Goal: Task Accomplishment & Management: Manage account settings

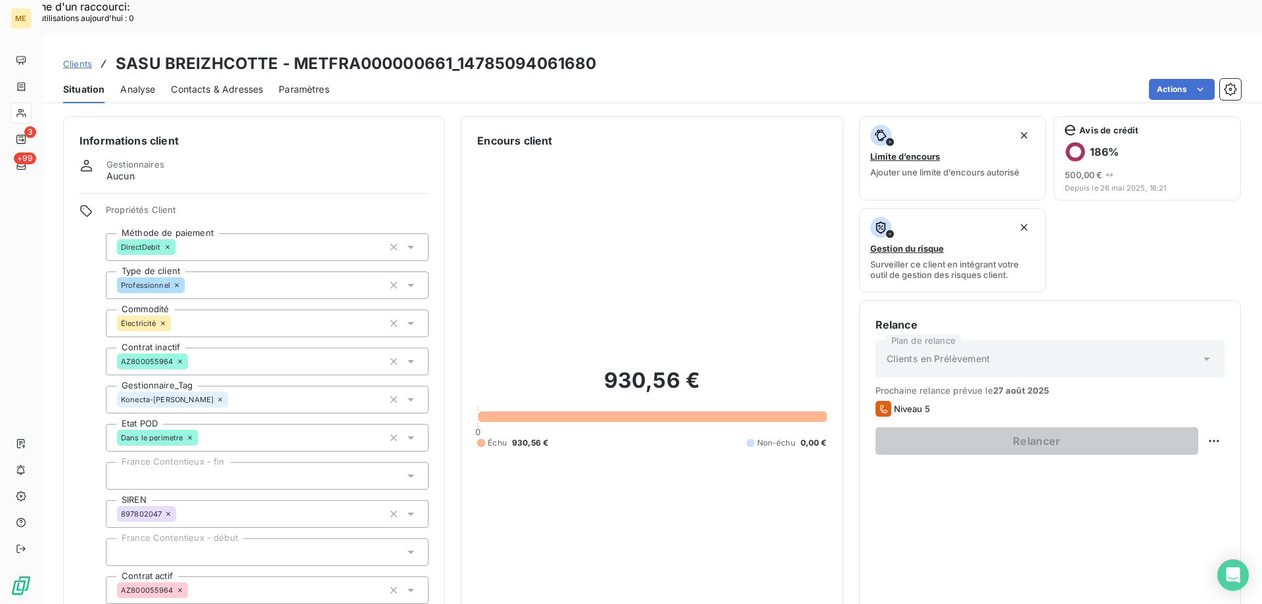
scroll to position [58, 0]
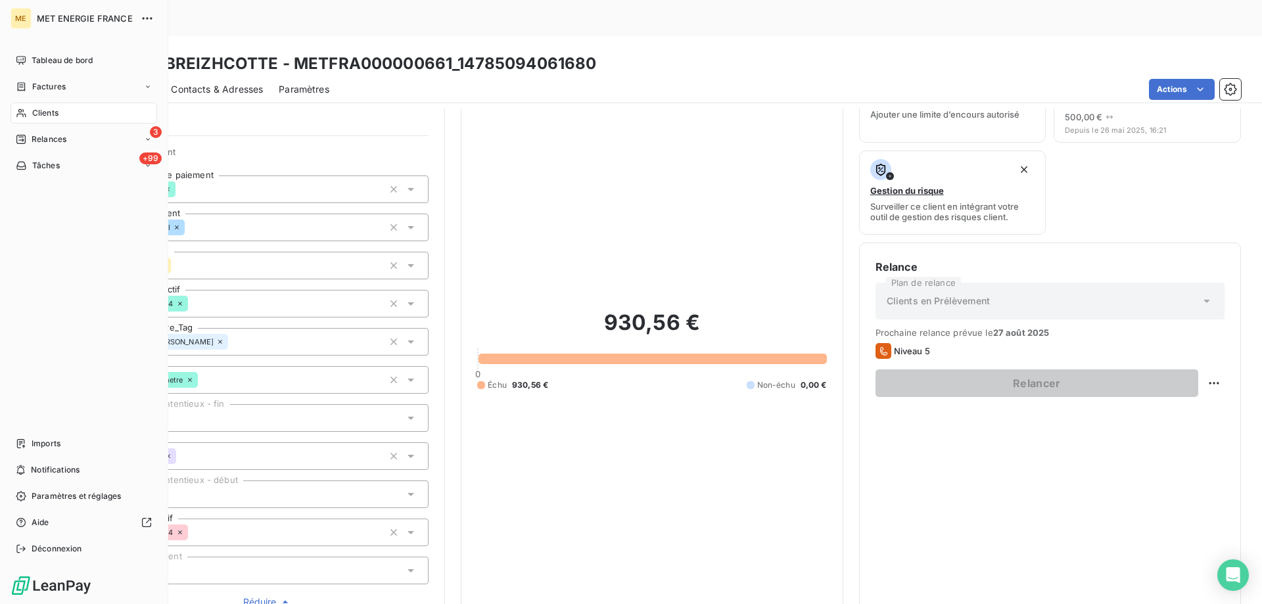
click at [26, 111] on icon at bounding box center [21, 113] width 11 height 11
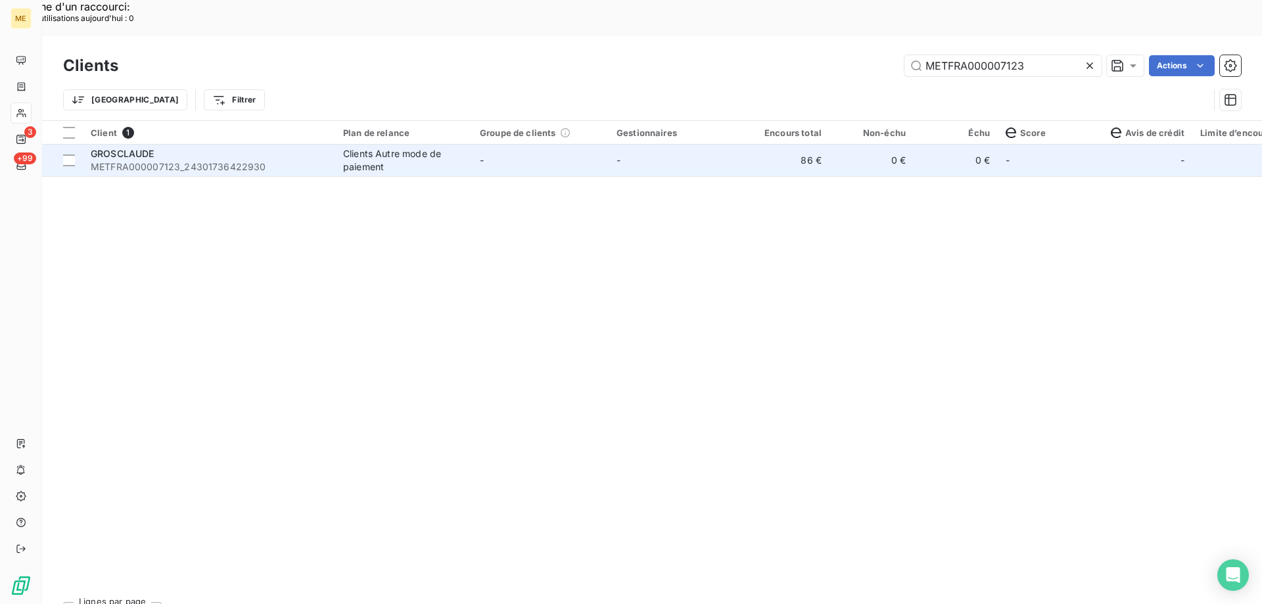
type input "METFRA000007123"
click at [139, 148] on span "GROSCLAUDE" at bounding box center [123, 153] width 64 height 11
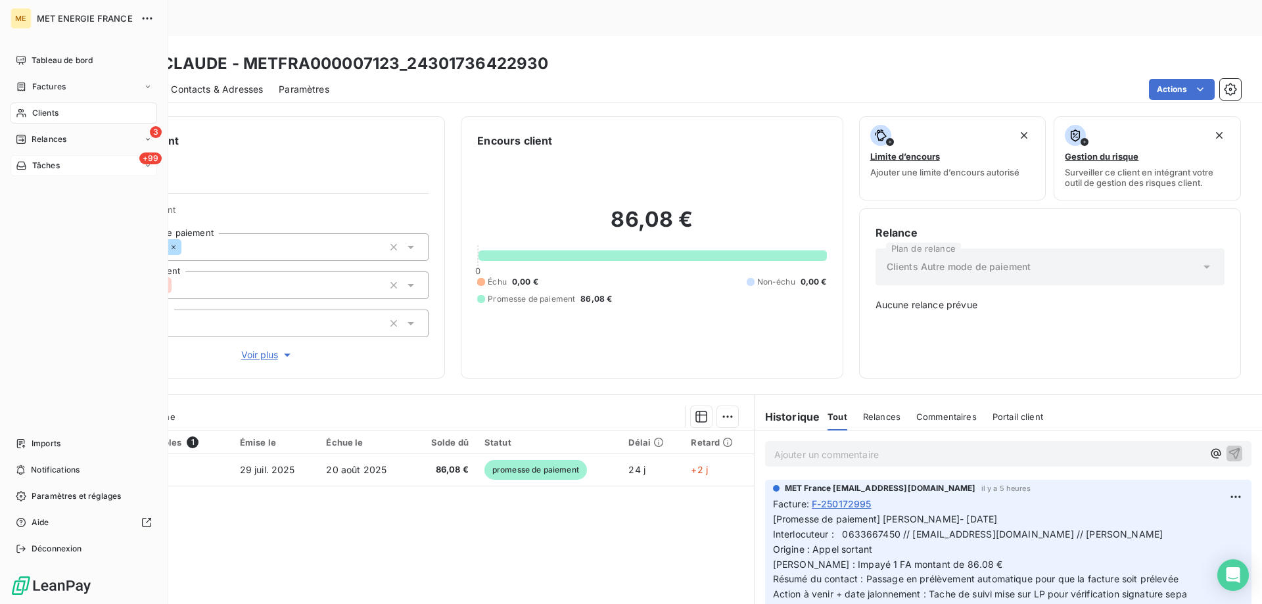
click at [41, 162] on span "Tâches" at bounding box center [46, 166] width 28 height 12
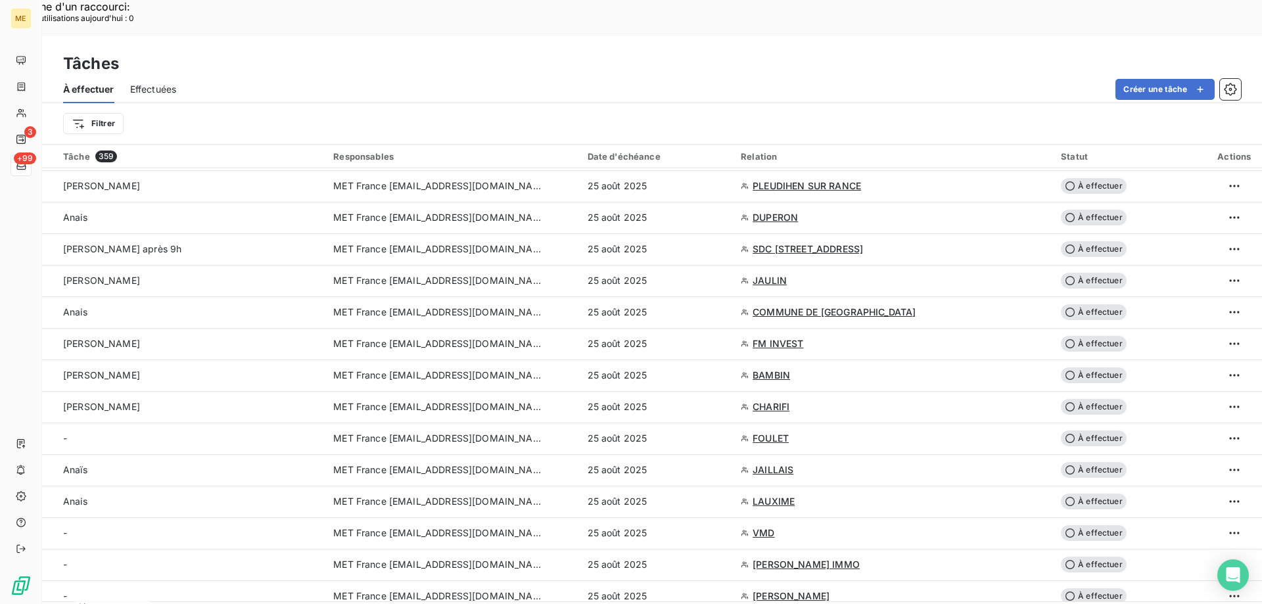
scroll to position [591, 0]
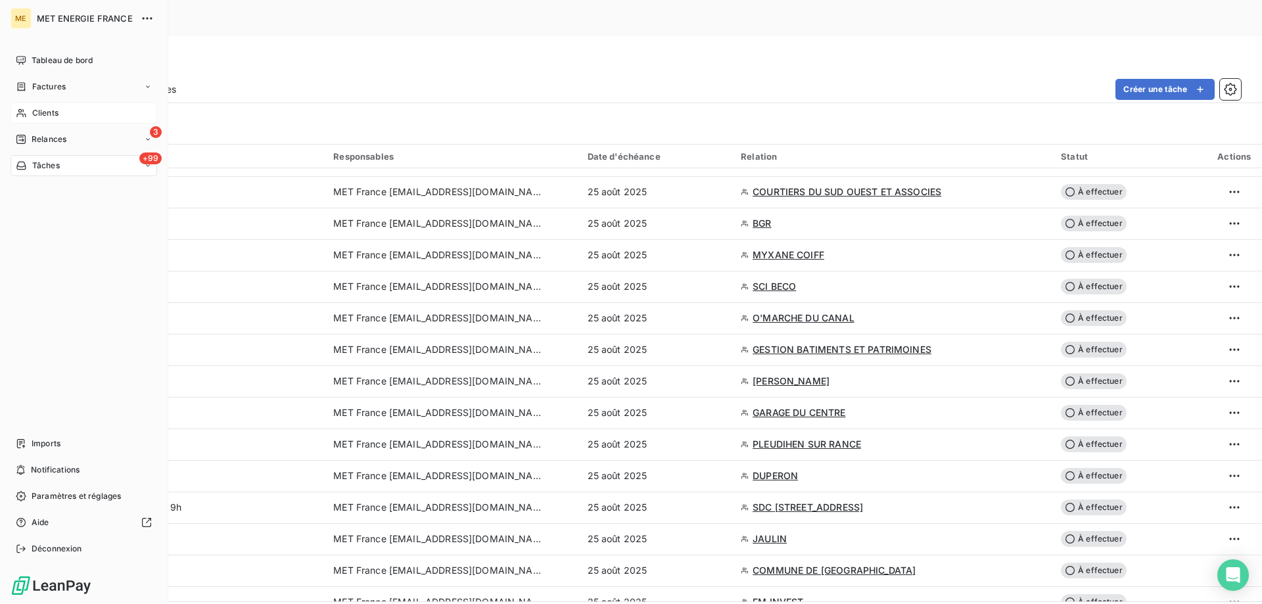
click at [31, 115] on div "Clients" at bounding box center [84, 113] width 147 height 21
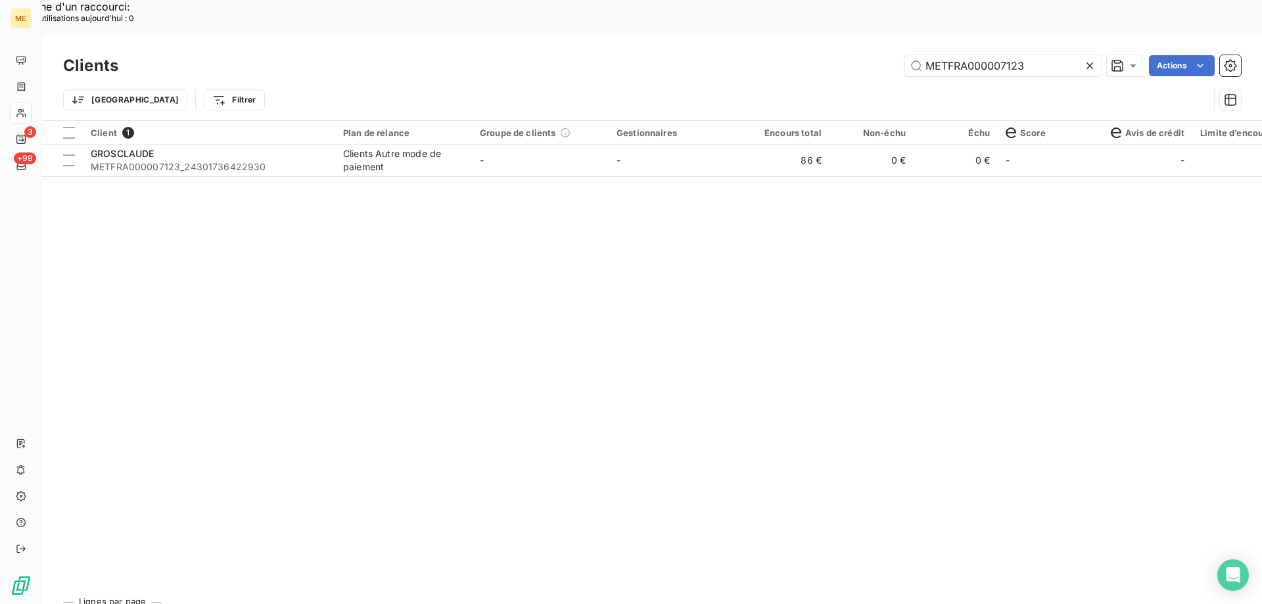
click at [271, 141] on div "Client 1 Plan de relance Groupe de clients Gestionnaires Encours total Non-échu…" at bounding box center [652, 356] width 1220 height 471
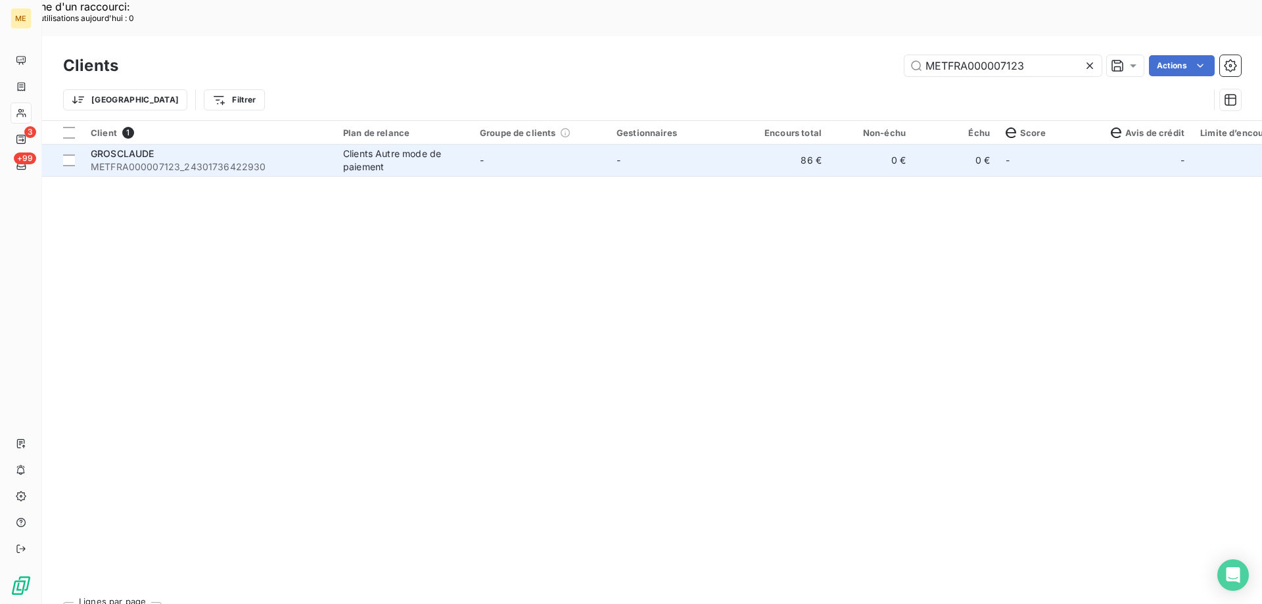
click at [271, 160] on span "METFRA000007123_24301736422930" at bounding box center [209, 166] width 237 height 13
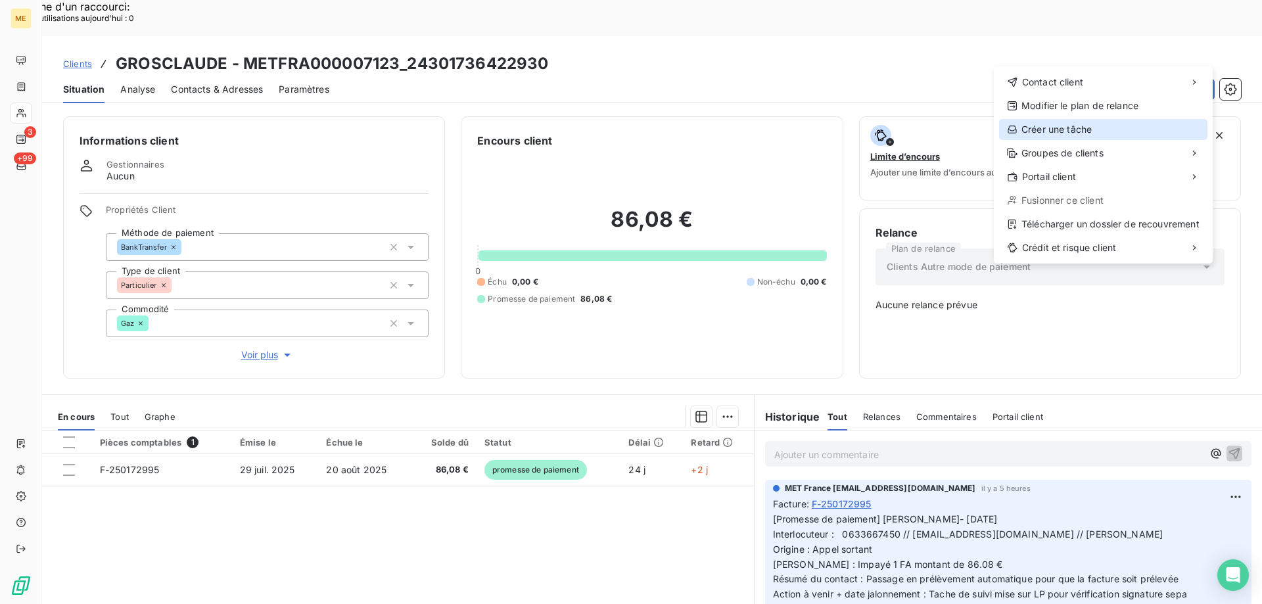
click at [1082, 129] on div "Créer une tâche" at bounding box center [1103, 129] width 208 height 21
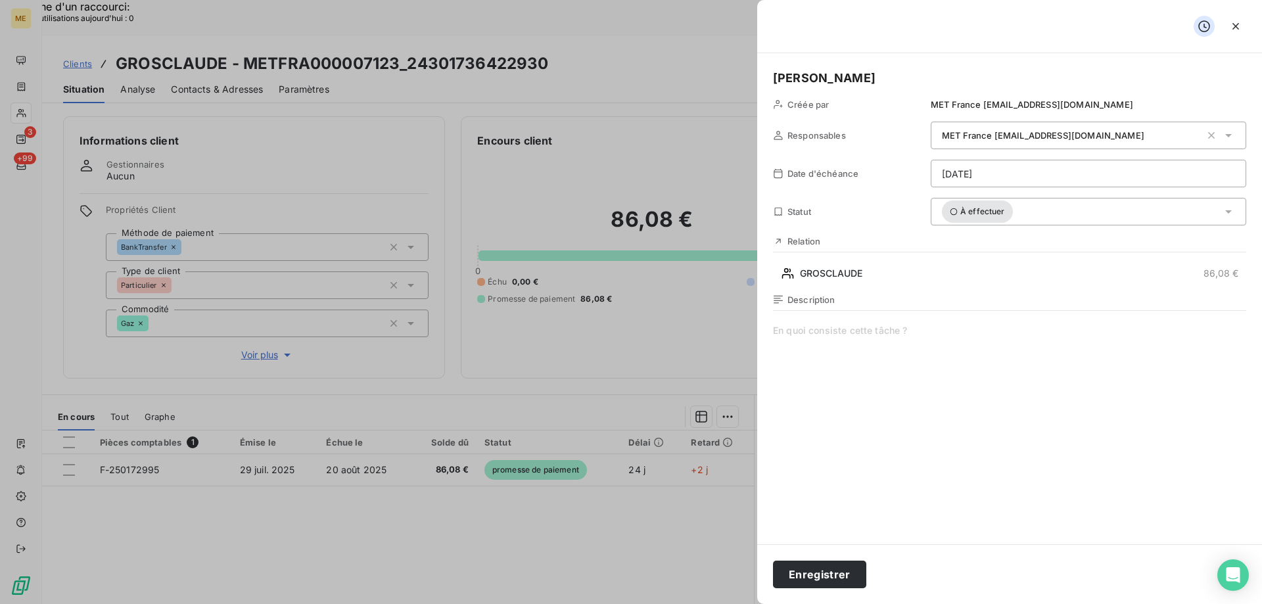
click at [900, 407] on span at bounding box center [1009, 450] width 473 height 252
click at [1009, 333] on span "SIGNATURE SEPA -" at bounding box center [1009, 450] width 473 height 252
click at [1050, 145] on div "MET France [EMAIL_ADDRESS][DOMAIN_NAME]" at bounding box center [1088, 136] width 315 height 28
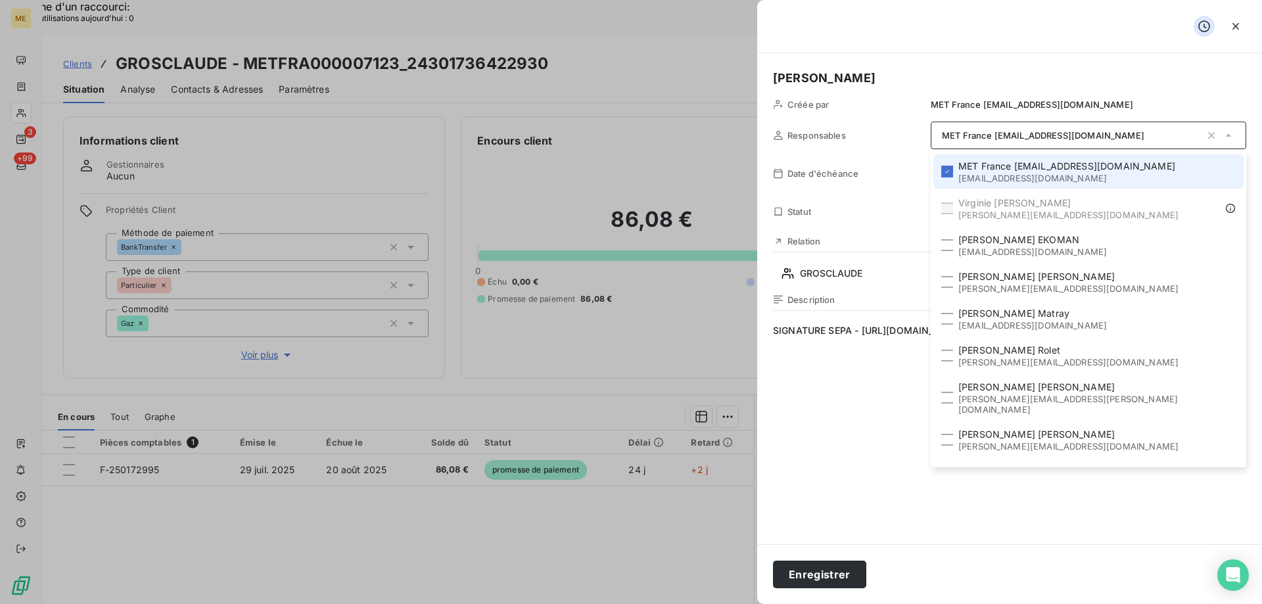
click at [1050, 164] on span "MET France [EMAIL_ADDRESS][DOMAIN_NAME]" at bounding box center [1066, 166] width 217 height 13
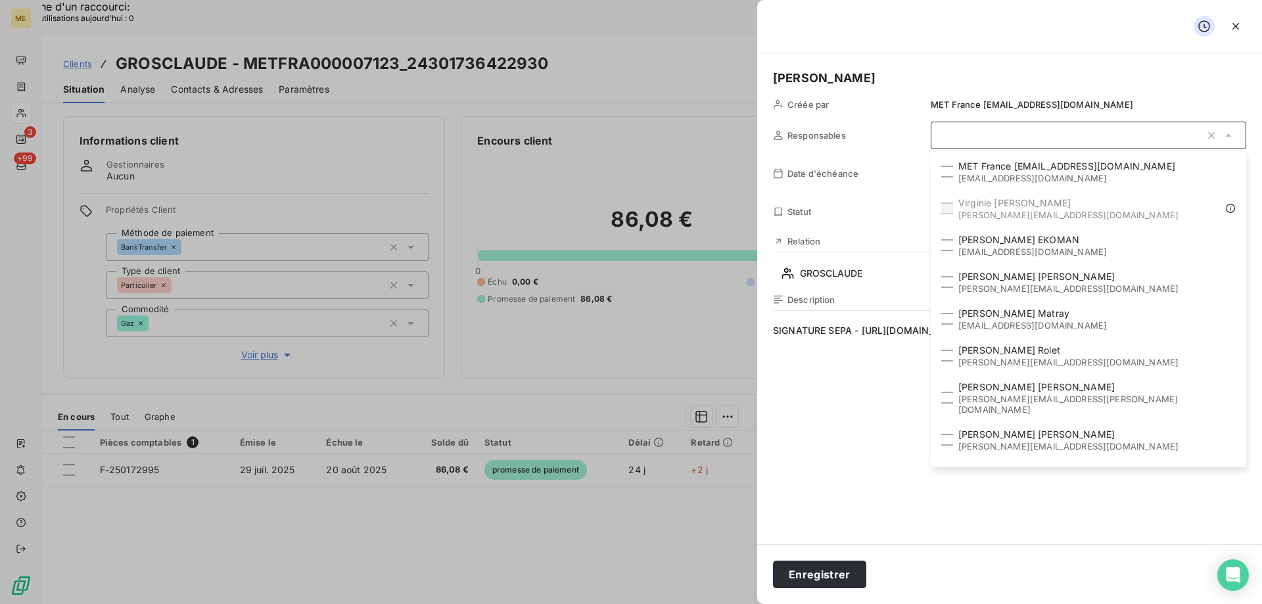
click at [1054, 133] on div at bounding box center [1088, 136] width 315 height 28
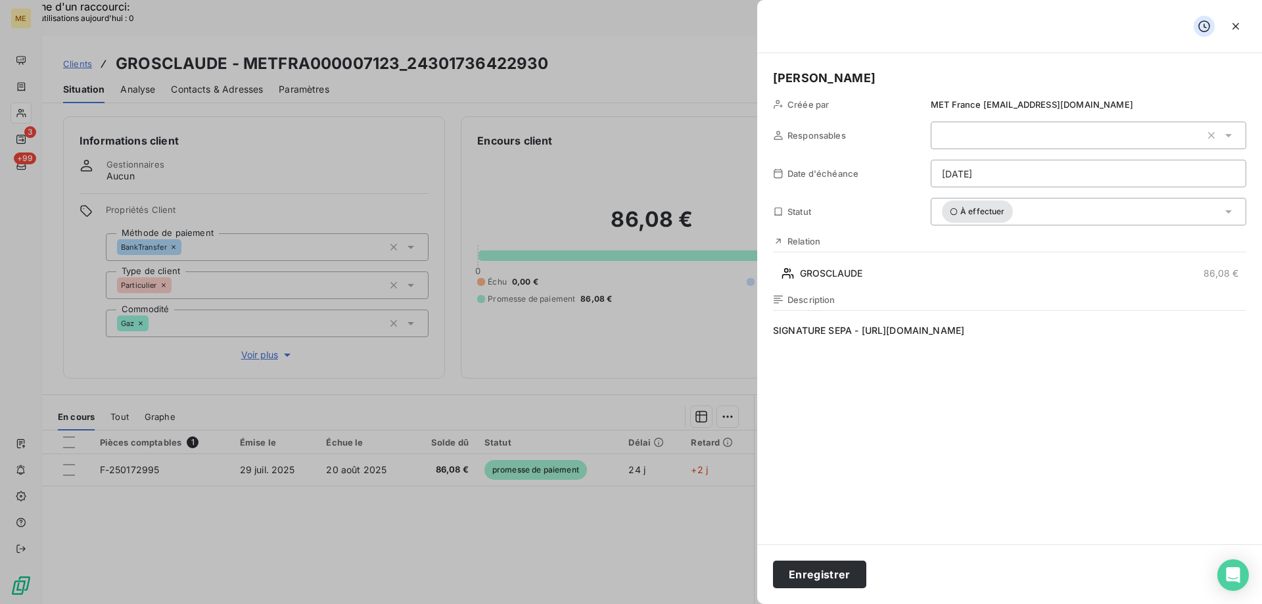
click at [1054, 133] on div at bounding box center [1088, 136] width 315 height 28
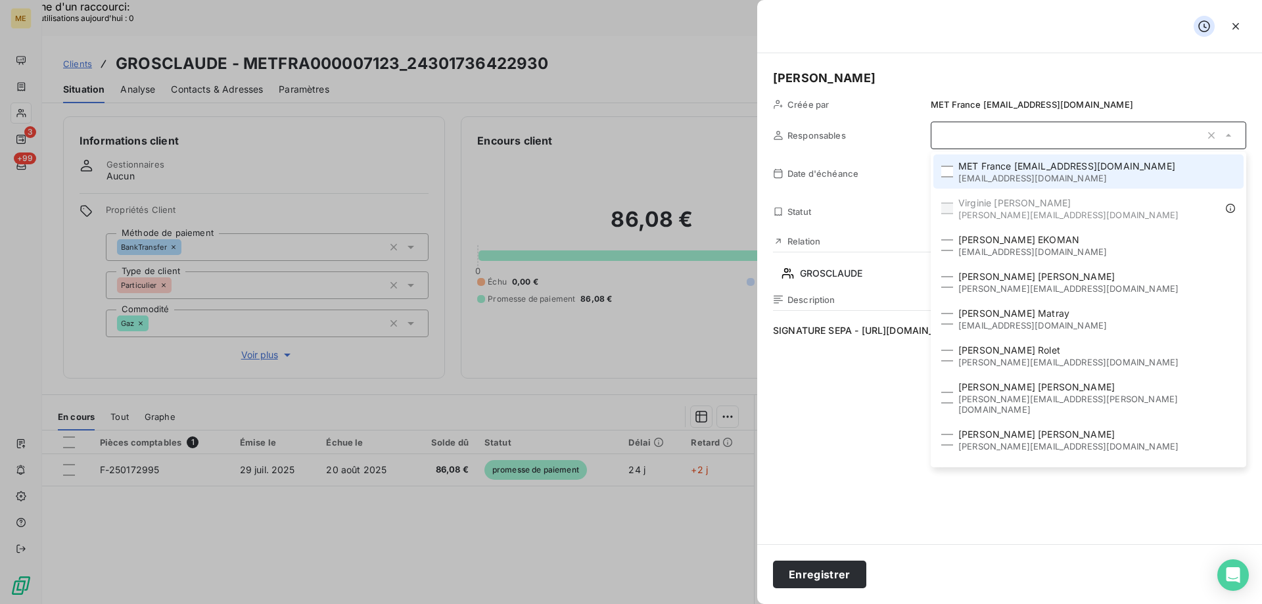
click at [1099, 162] on span "MET France [EMAIL_ADDRESS][DOMAIN_NAME]" at bounding box center [1066, 166] width 217 height 13
click at [871, 472] on span "SIGNATURE SEPA - [URL][DOMAIN_NAME]" at bounding box center [1009, 450] width 473 height 252
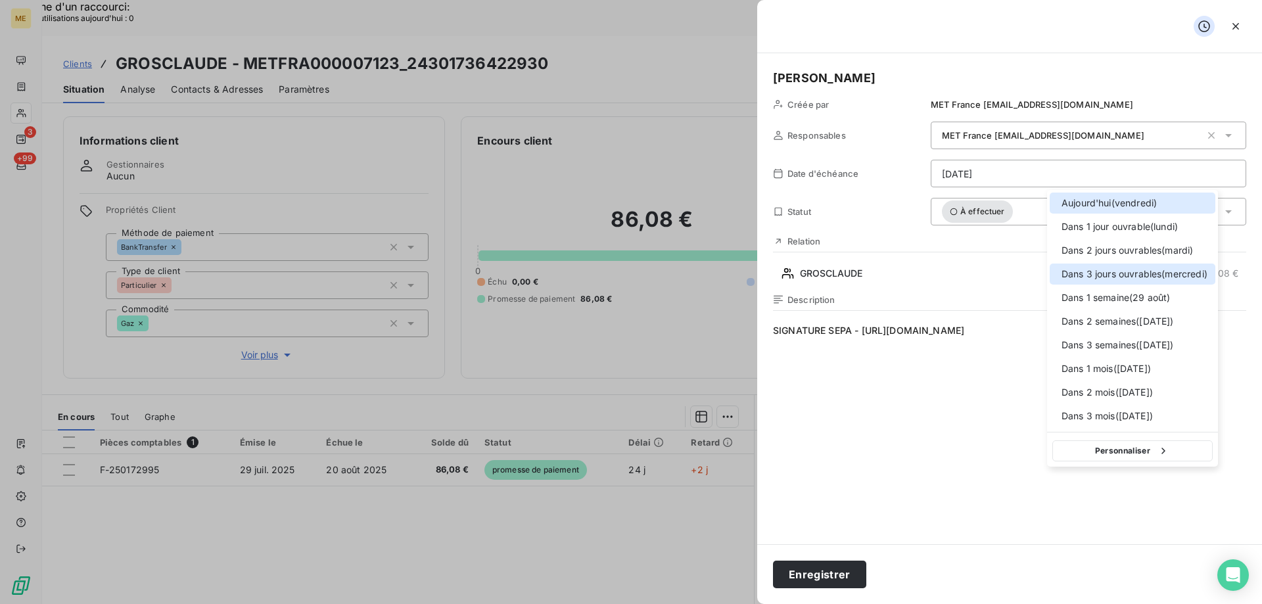
click at [1086, 277] on span "Dans 3 jours ouvrables ( mercredi )" at bounding box center [1134, 273] width 146 height 13
type input "[DATE]"
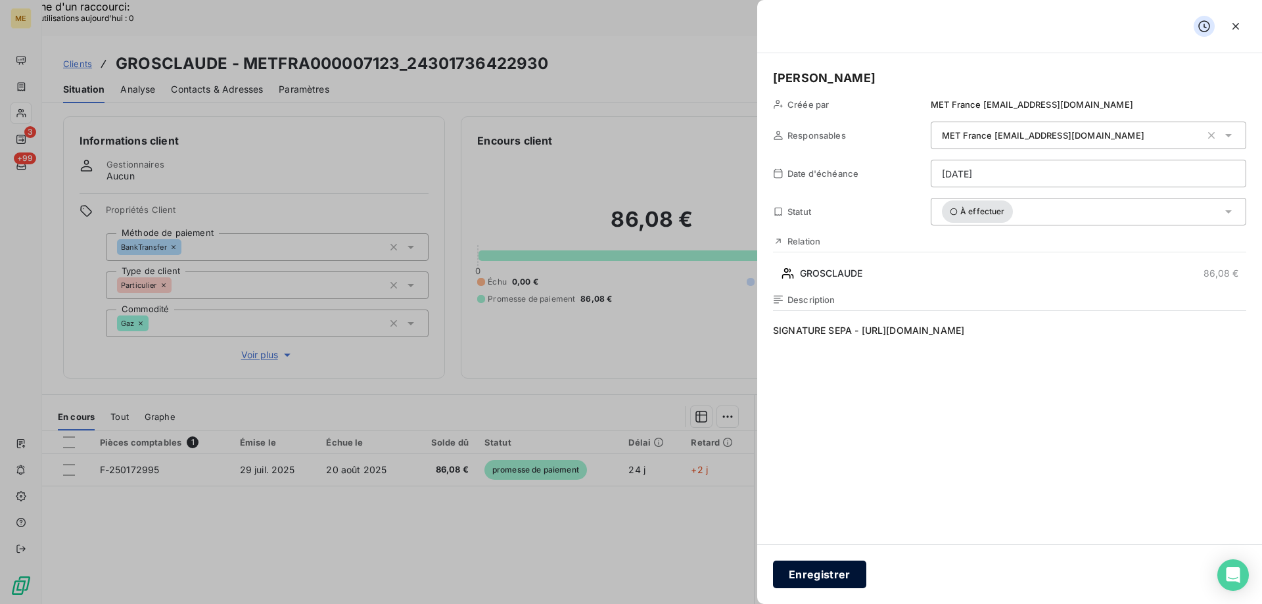
click at [827, 571] on button "Enregistrer" at bounding box center [819, 575] width 93 height 28
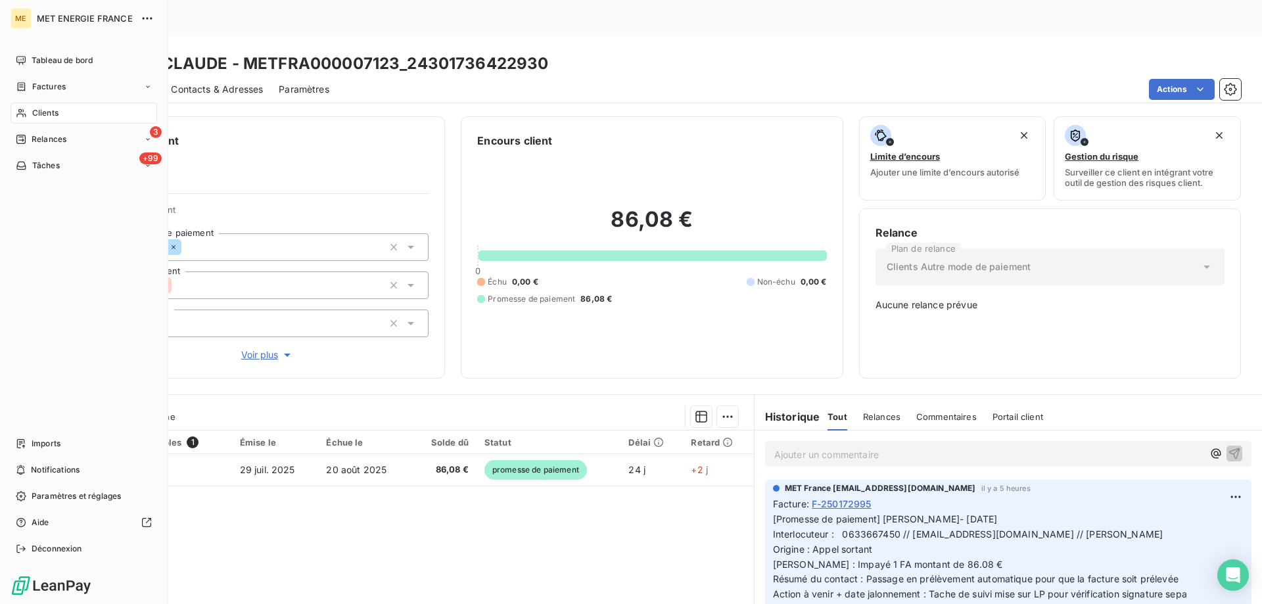
click at [110, 120] on div "Clients" at bounding box center [84, 113] width 147 height 21
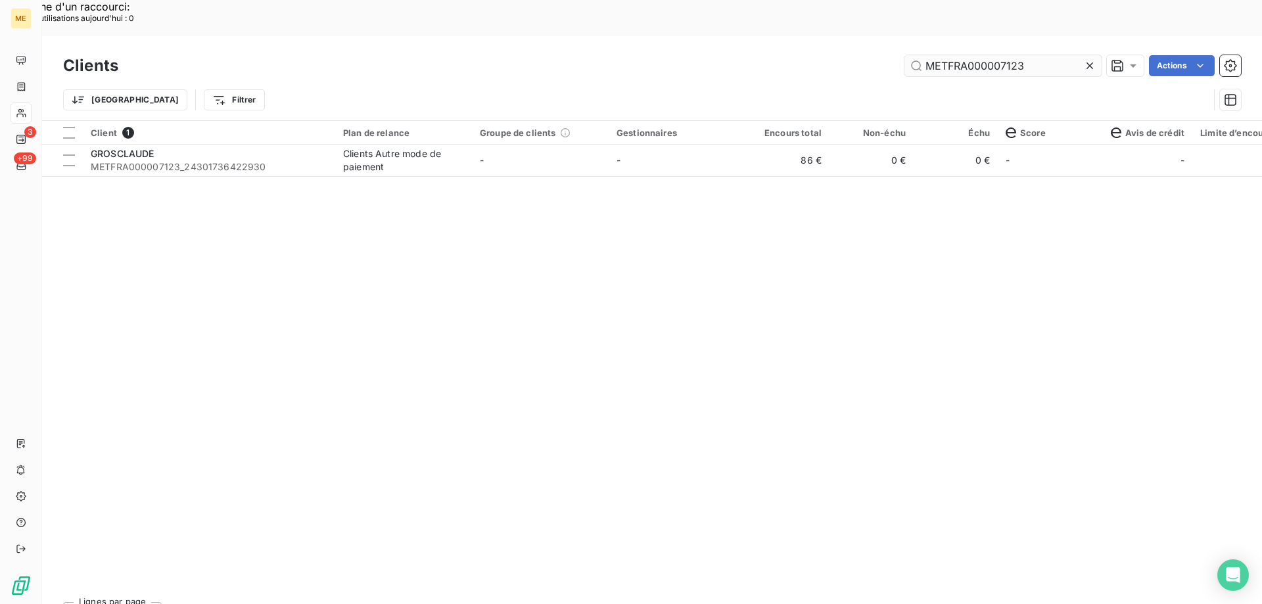
click at [986, 55] on input "METFRA000007123" at bounding box center [1002, 65] width 197 height 21
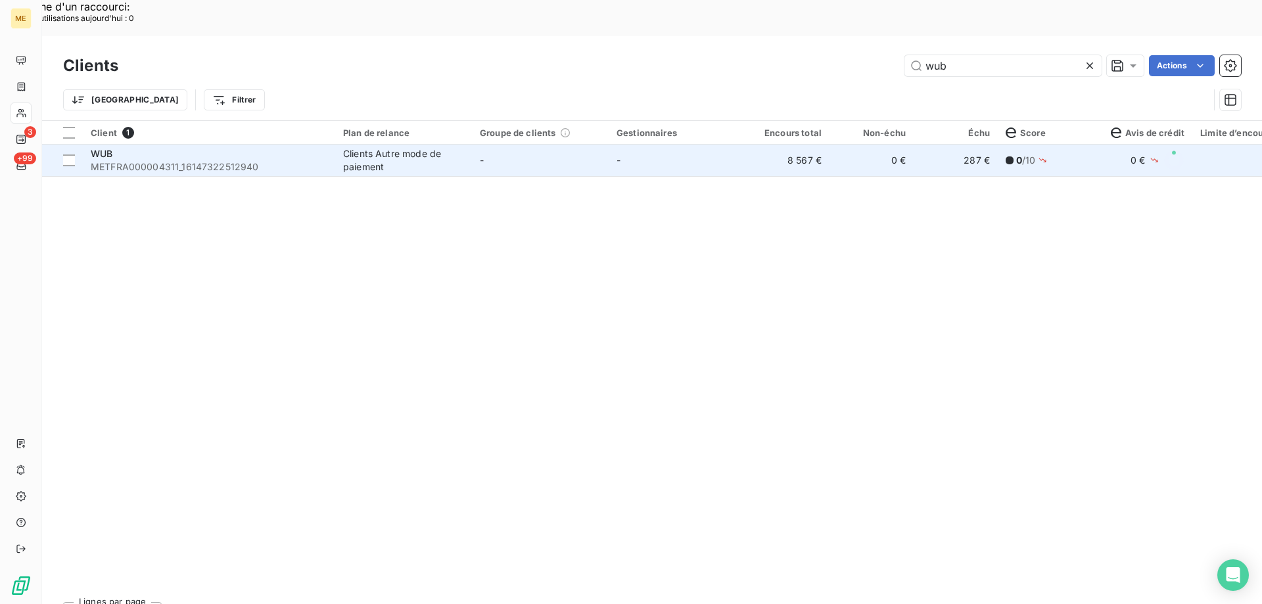
type input "wub"
click at [275, 147] on div "WUB" at bounding box center [209, 153] width 237 height 13
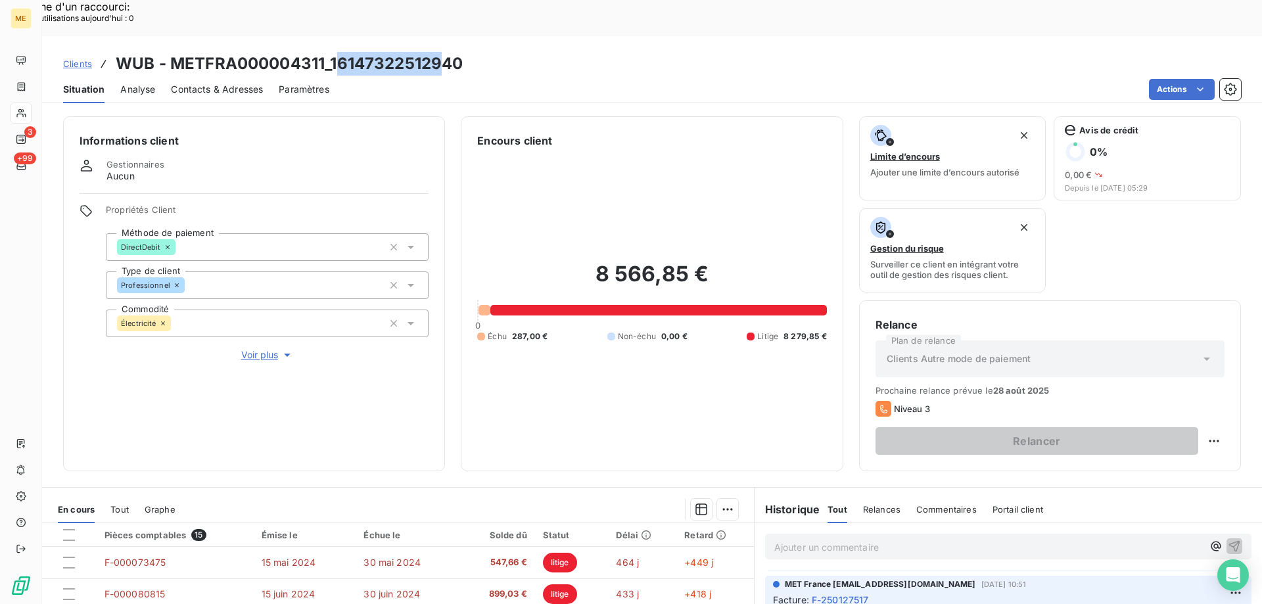
drag, startPoint x: 335, startPoint y: 24, endPoint x: 446, endPoint y: 30, distance: 111.2
click at [446, 52] on h3 "WUB - METFRA000004311_16147322512940" at bounding box center [289, 64] width 347 height 24
drag, startPoint x: 432, startPoint y: 53, endPoint x: 382, endPoint y: 37, distance: 51.8
click at [429, 79] on div "Actions" at bounding box center [793, 89] width 896 height 21
drag, startPoint x: 348, startPoint y: 24, endPoint x: 455, endPoint y: 24, distance: 106.5
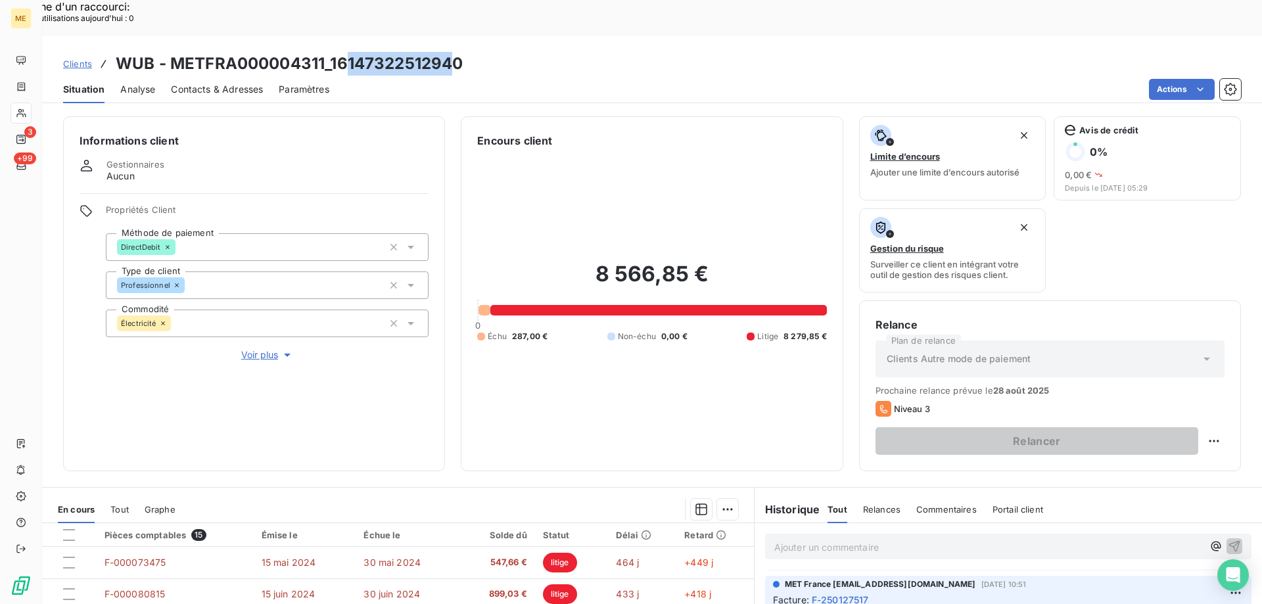
click at [455, 52] on h3 "WUB - METFRA000004311_16147322512940" at bounding box center [289, 64] width 347 height 24
drag, startPoint x: 335, startPoint y: 24, endPoint x: 392, endPoint y: 24, distance: 57.8
click at [392, 52] on h3 "WUB - METFRA000004311_16147322512940" at bounding box center [289, 64] width 347 height 24
drag, startPoint x: 332, startPoint y: 24, endPoint x: 465, endPoint y: 24, distance: 133.4
click at [465, 52] on div "Clients WUB - METFRA000004311_16147322512940" at bounding box center [652, 64] width 1220 height 24
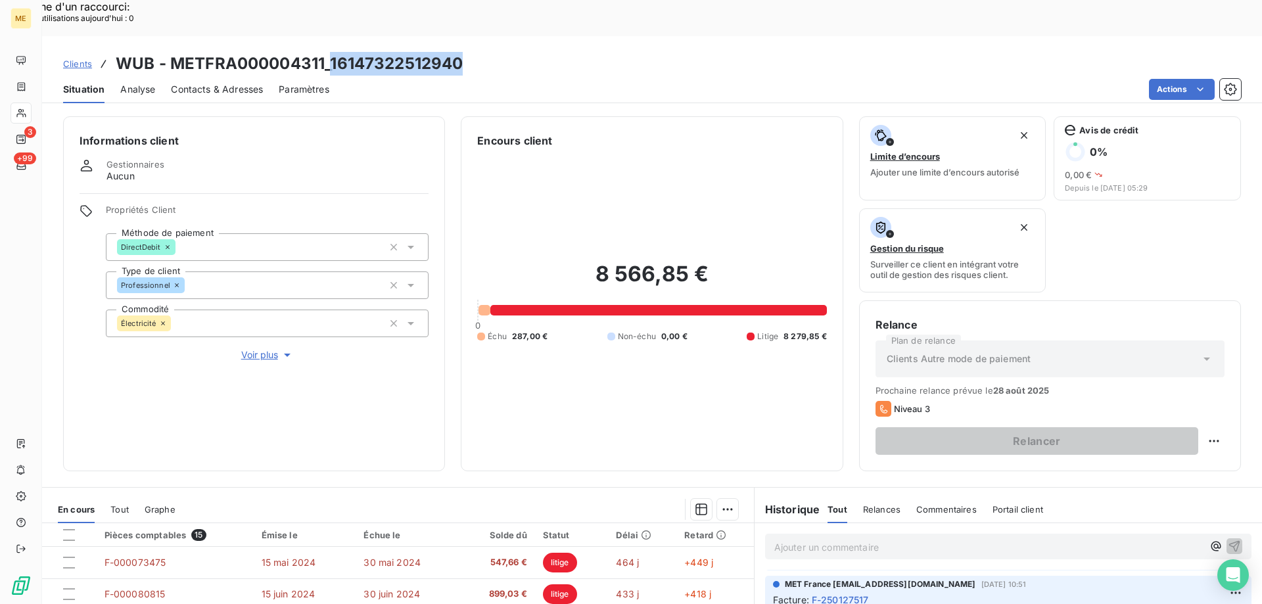
copy h3 "16147322512940"
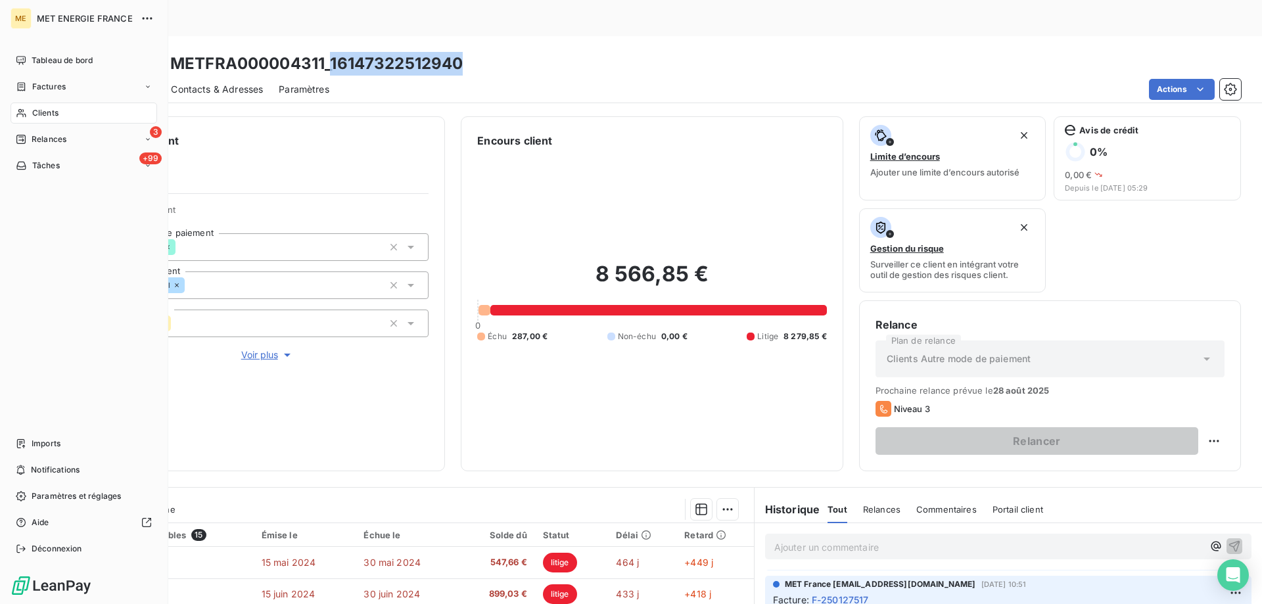
click at [28, 122] on div "Clients" at bounding box center [84, 113] width 147 height 21
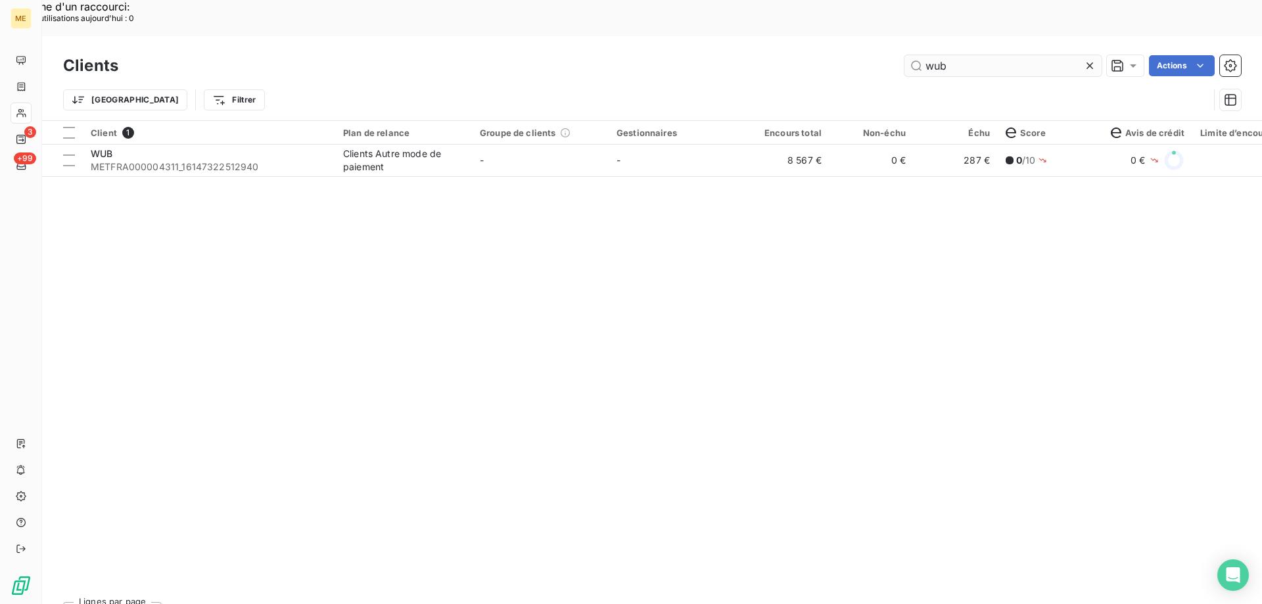
click at [930, 55] on input "wub" at bounding box center [1002, 65] width 197 height 21
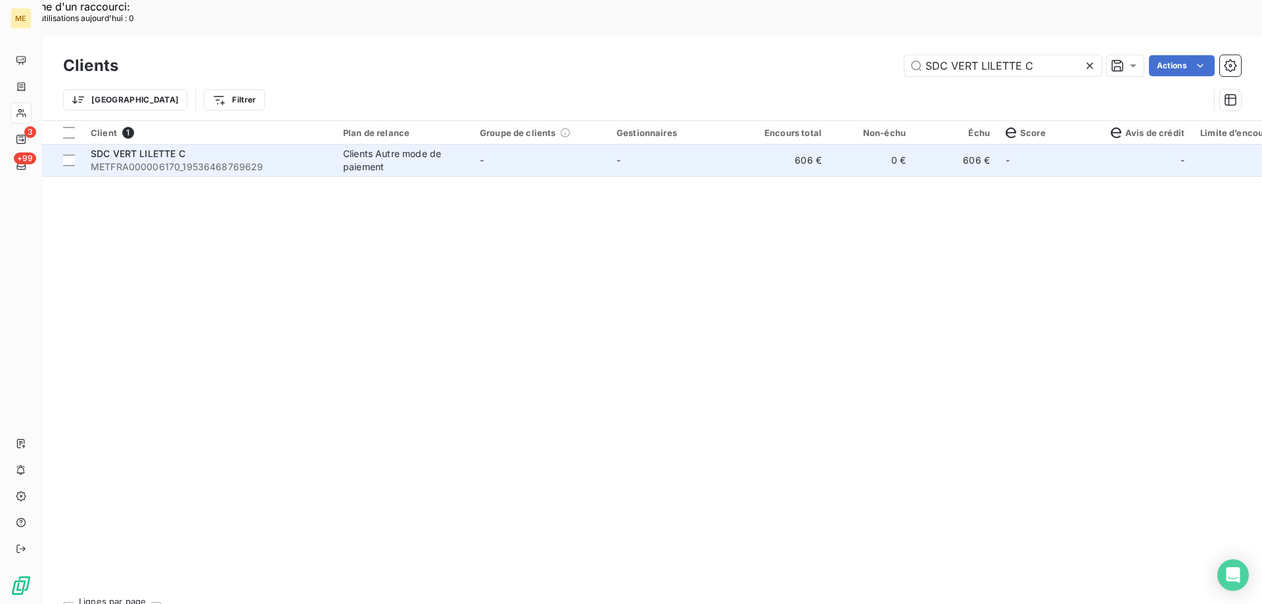
type input "SDC VERT LILETTE C"
click at [231, 160] on span "METFRA000006170_19536468769629" at bounding box center [209, 166] width 237 height 13
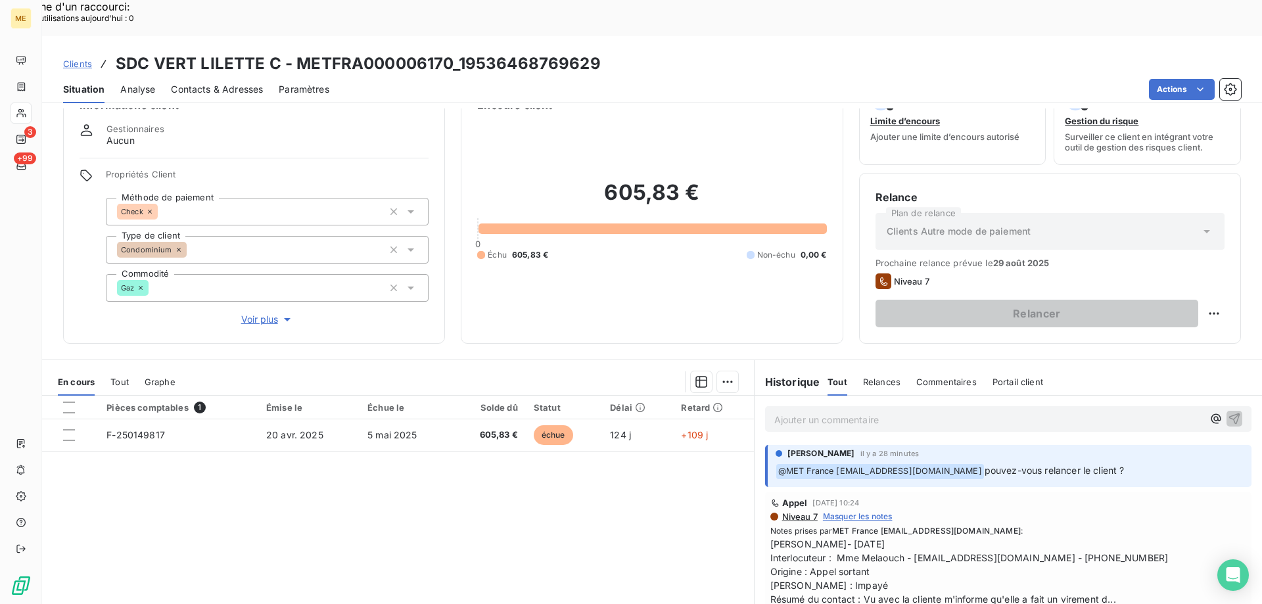
scroll to position [83, 0]
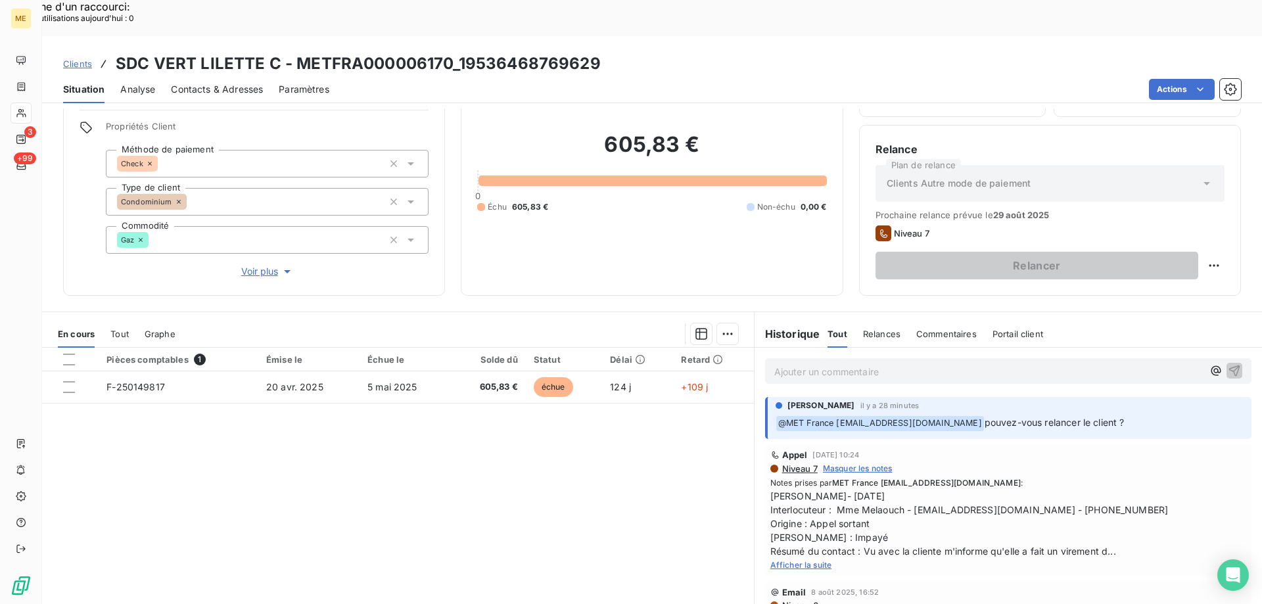
click at [804, 560] on span "Afficher la suite" at bounding box center [801, 565] width 62 height 10
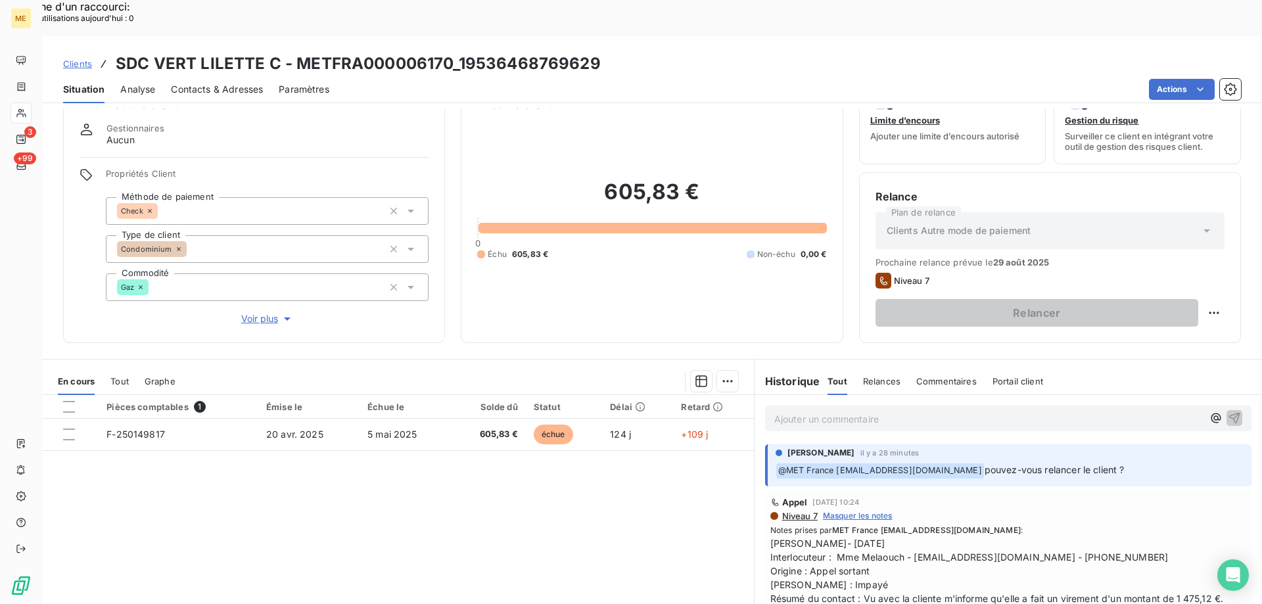
scroll to position [18, 0]
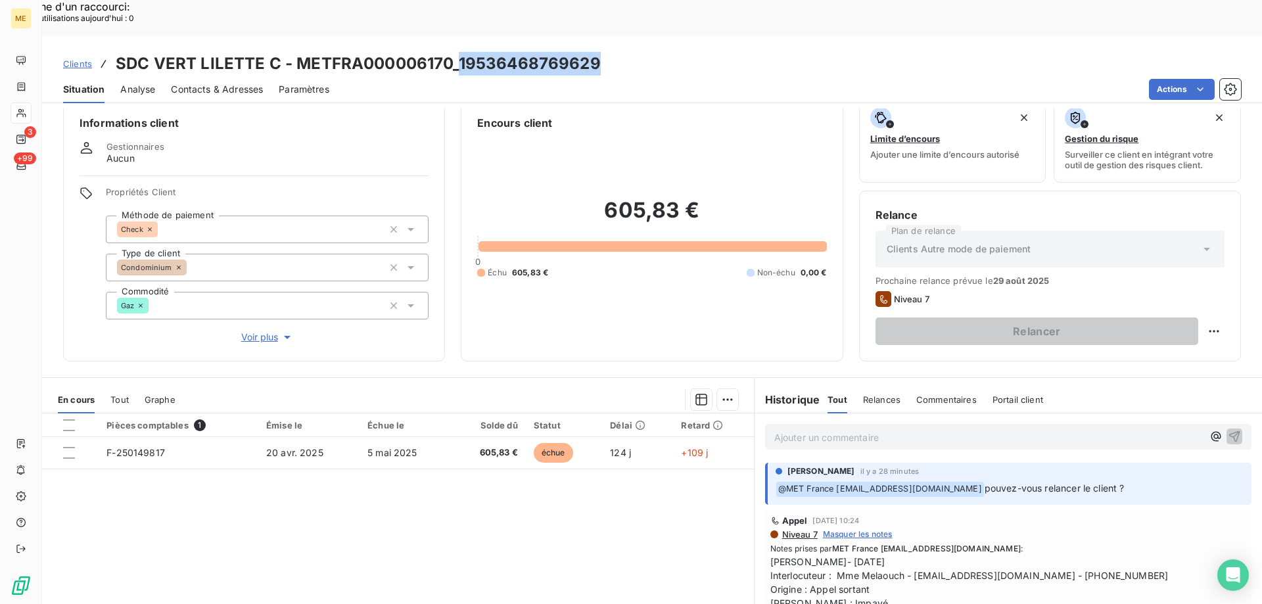
drag, startPoint x: 455, startPoint y: 27, endPoint x: 592, endPoint y: 34, distance: 137.5
click at [592, 52] on h3 "SDC VERT LILETTE C - METFRA000006170_19536468769629" at bounding box center [358, 64] width 485 height 24
copy h3 "19536468769629"
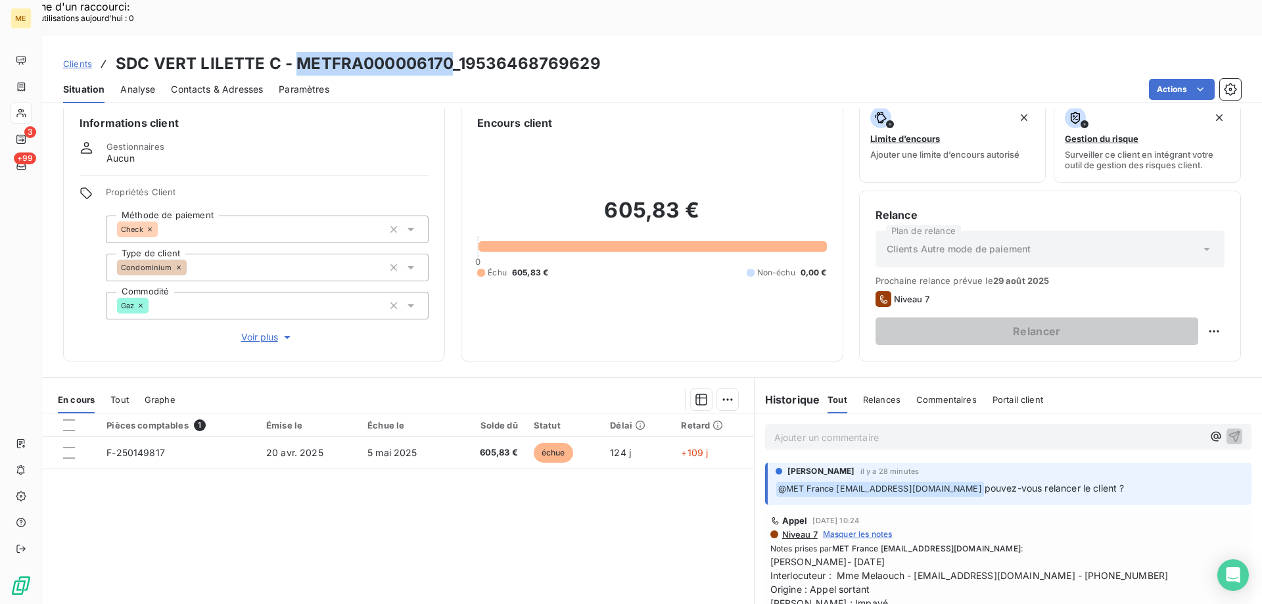
drag, startPoint x: 299, startPoint y: 25, endPoint x: 448, endPoint y: 26, distance: 148.5
click at [448, 52] on h3 "SDC VERT LILETTE C - METFRA000006170_19536468769629" at bounding box center [358, 64] width 485 height 24
copy h3 "METFRA000006170"
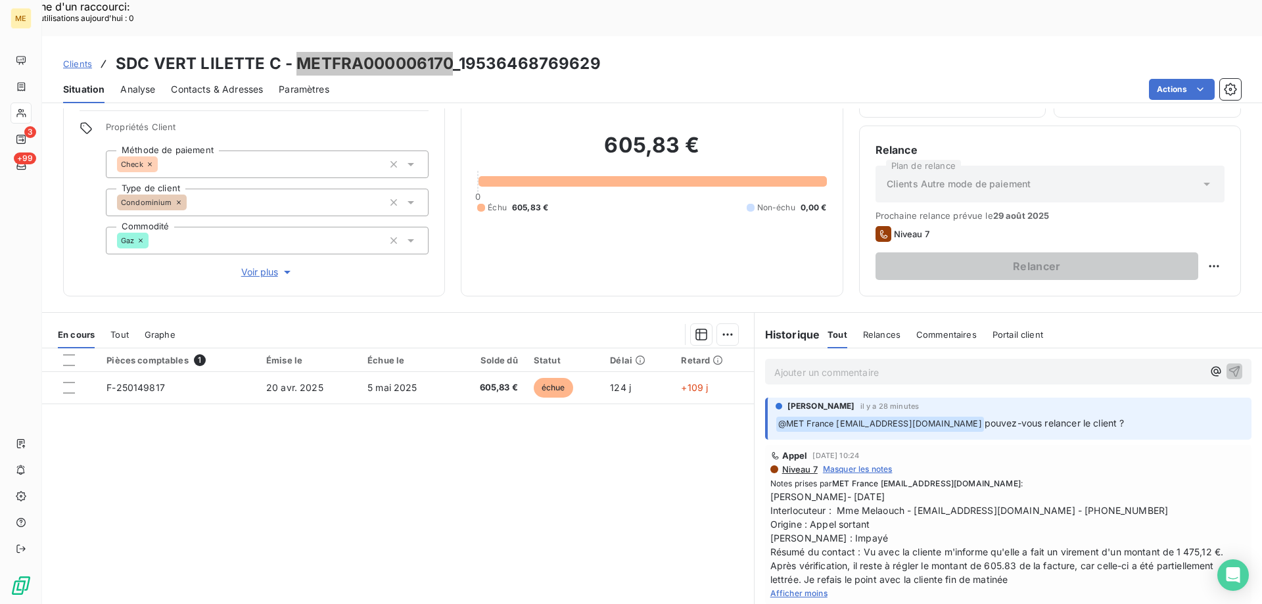
scroll to position [83, 0]
copy span "0450204141"
drag, startPoint x: 1017, startPoint y: 473, endPoint x: 1080, endPoint y: 473, distance: 62.4
click at [1080, 489] on span "[PERSON_NAME]- [DATE] Interlocuteur : Mme Melaouch - [EMAIL_ADDRESS][DOMAIN_NAM…" at bounding box center [1008, 537] width 476 height 97
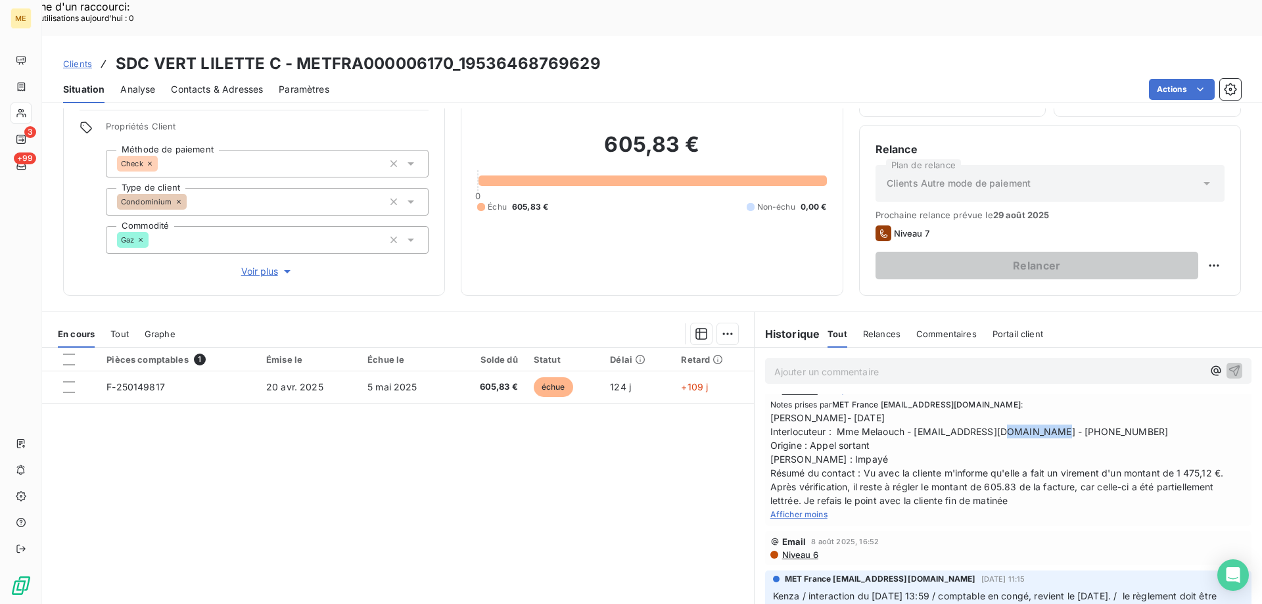
scroll to position [0, 0]
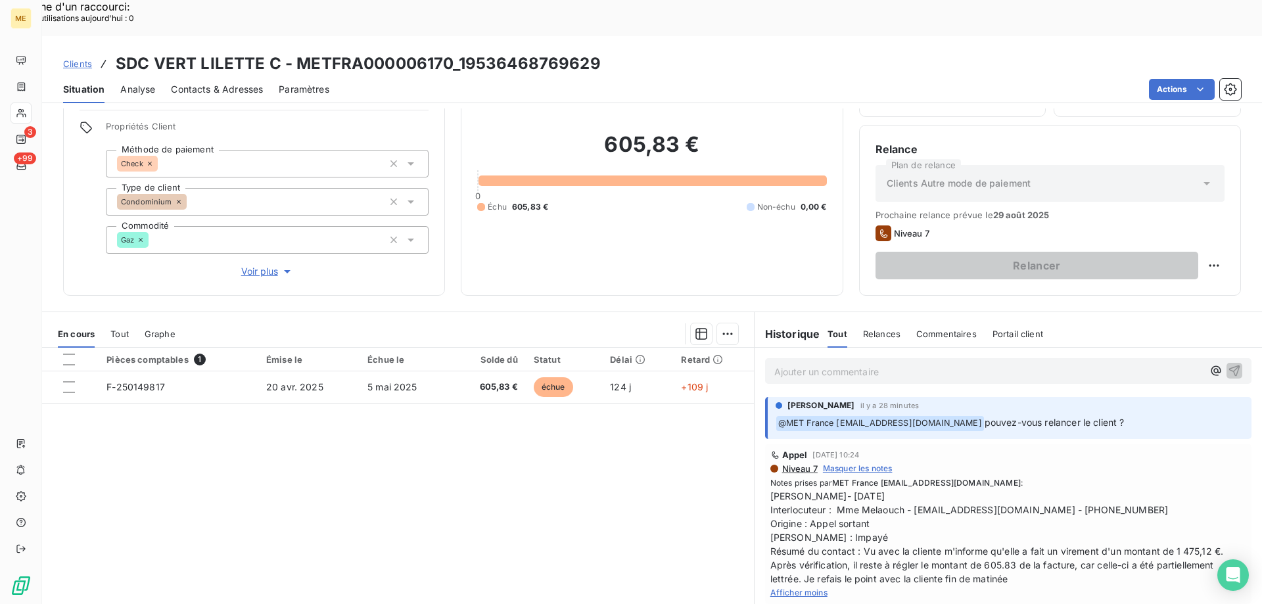
click at [672, 436] on div "Pièces comptables 1 Émise le Échue le Solde dû Statut Délai Retard F-250149817 …" at bounding box center [398, 474] width 712 height 253
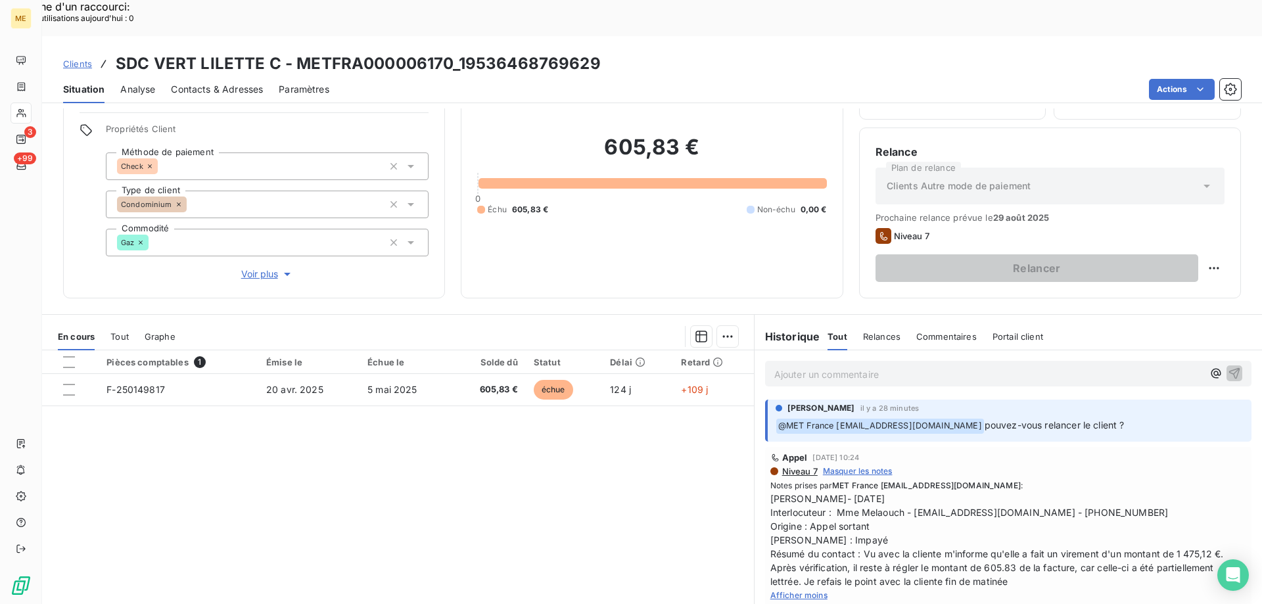
scroll to position [83, 0]
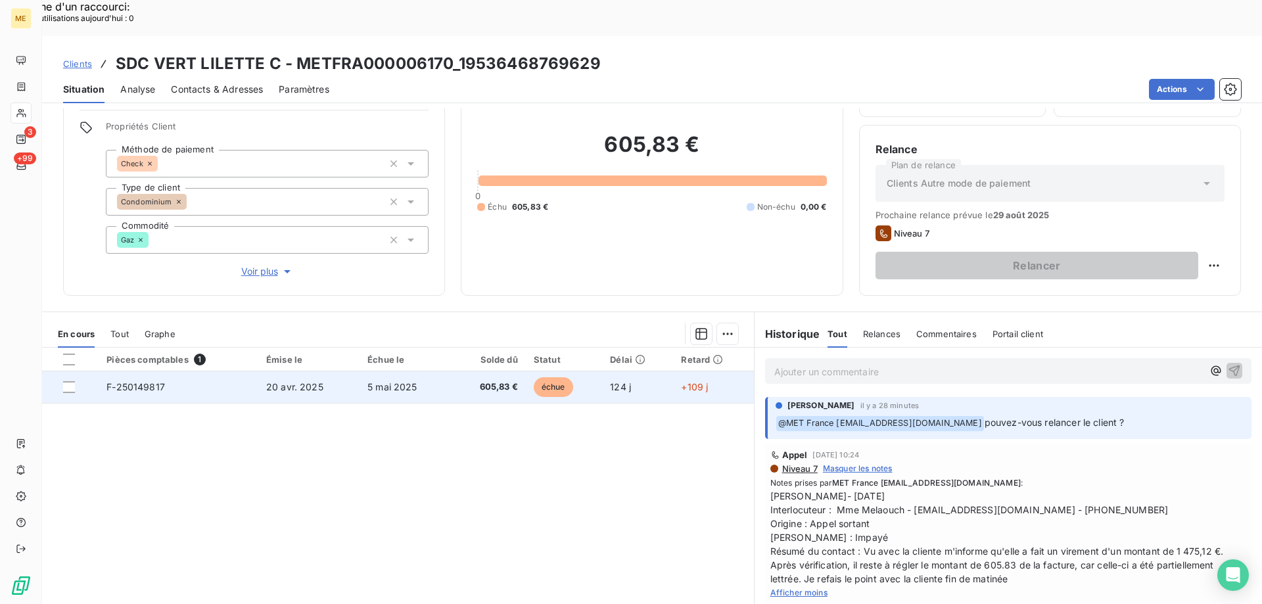
click at [394, 381] on span "5 mai 2025" at bounding box center [392, 386] width 50 height 11
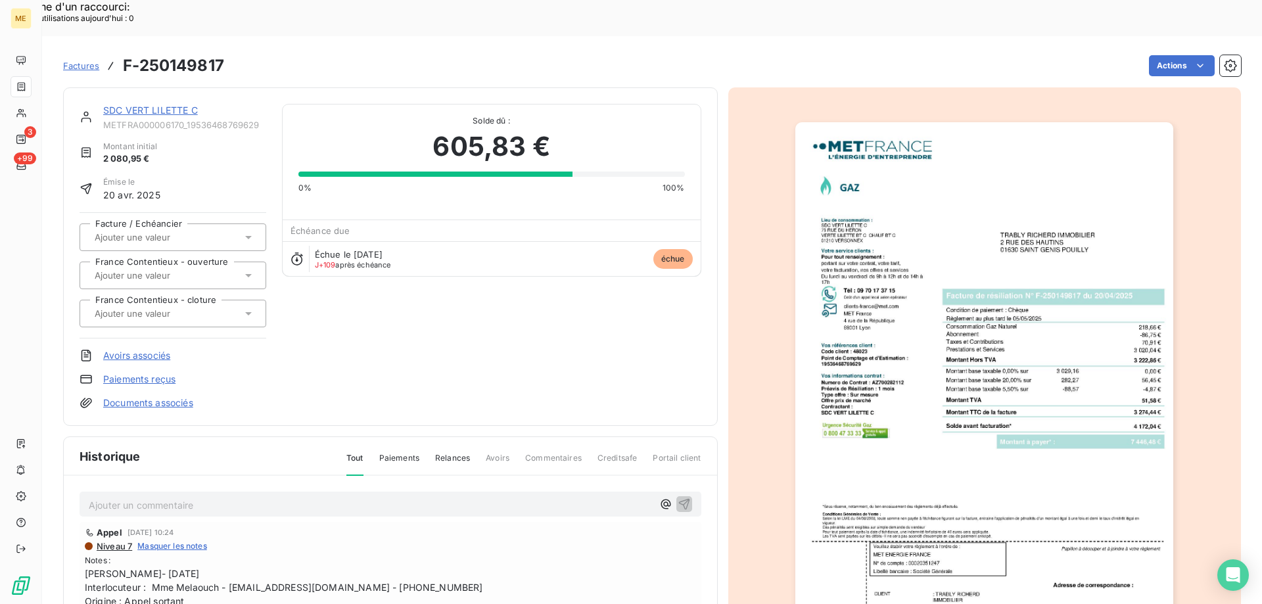
click at [185, 104] on link "SDC VERT LILETTE C" at bounding box center [150, 109] width 95 height 11
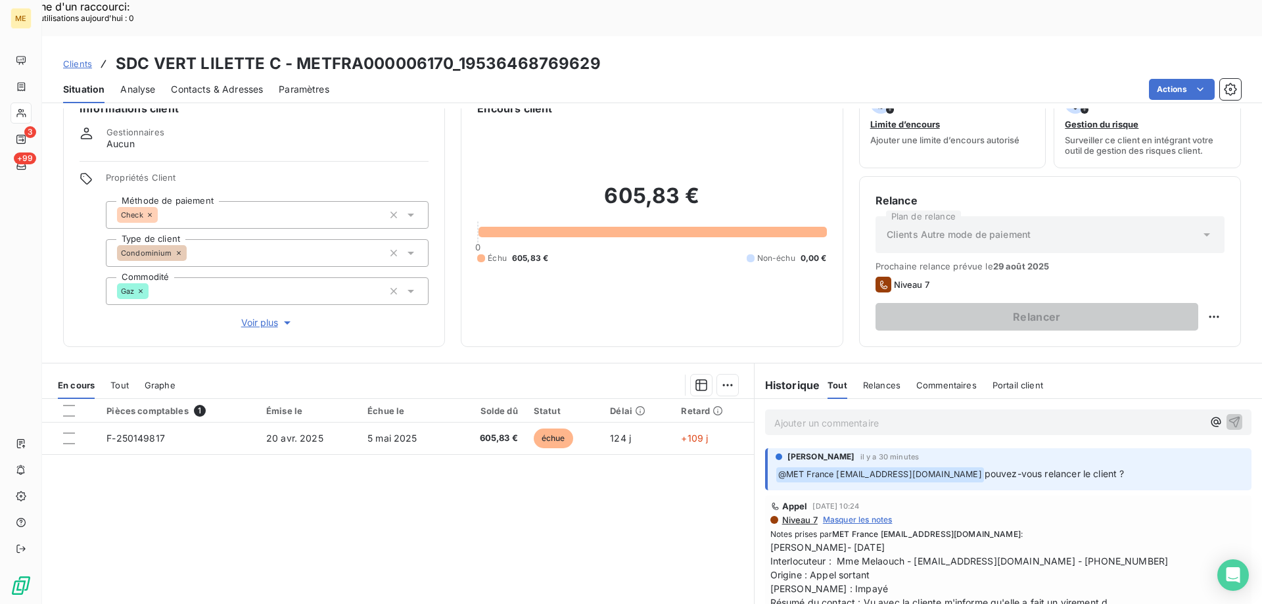
scroll to position [66, 0]
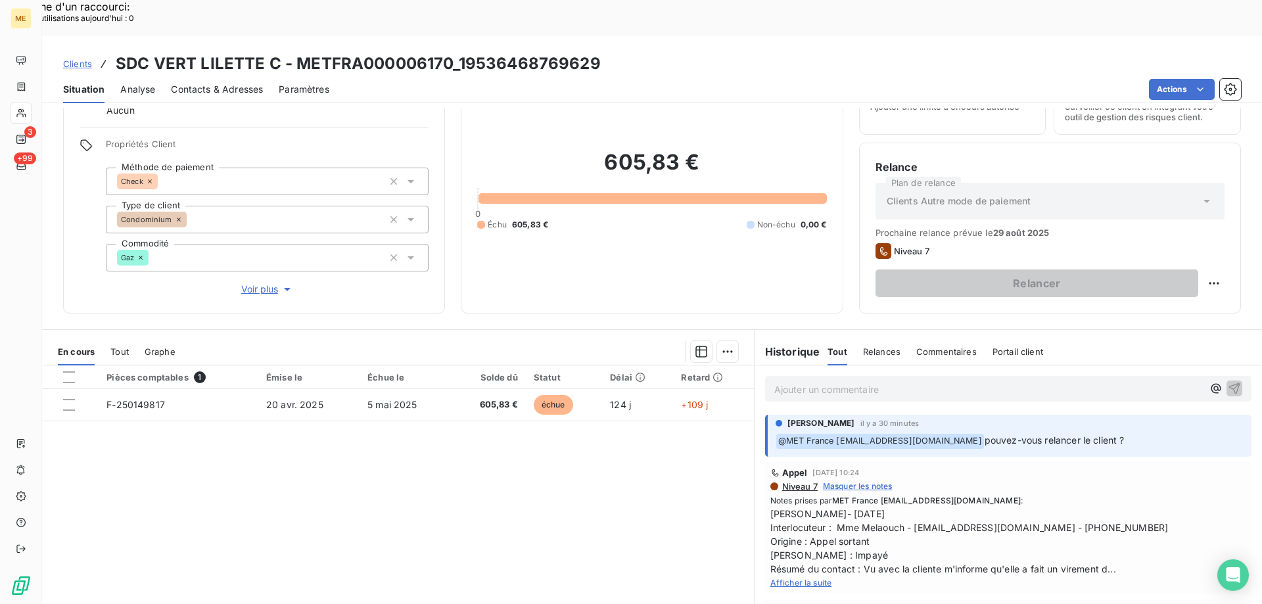
click at [251, 283] on span "Voir plus" at bounding box center [267, 289] width 53 height 13
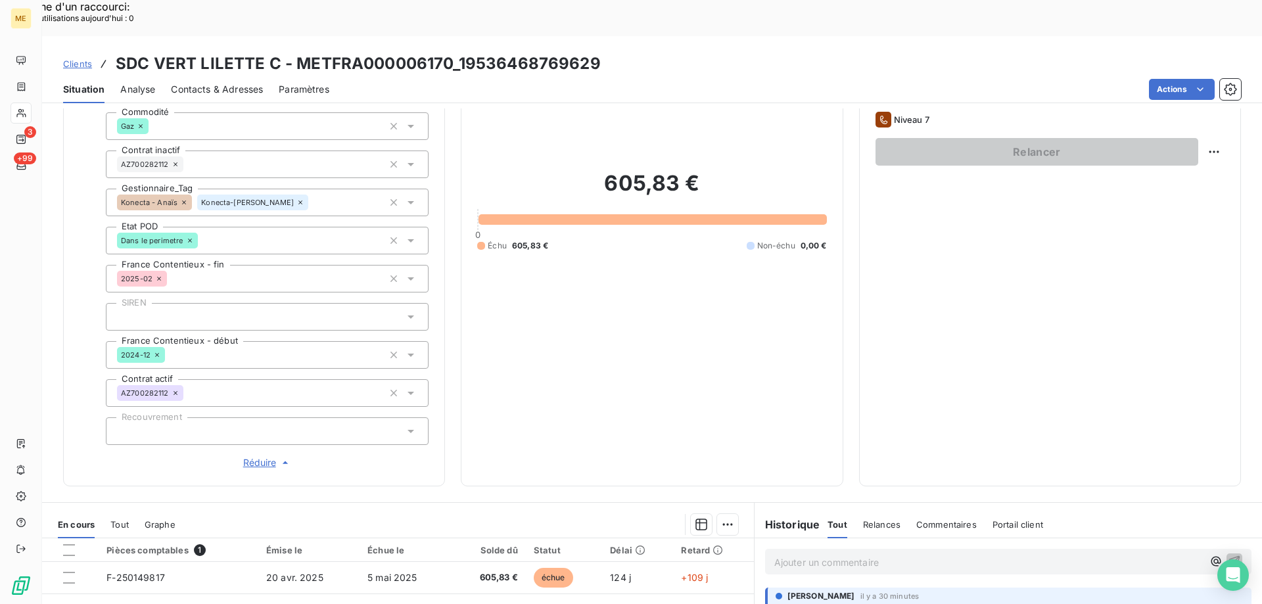
scroll to position [386, 0]
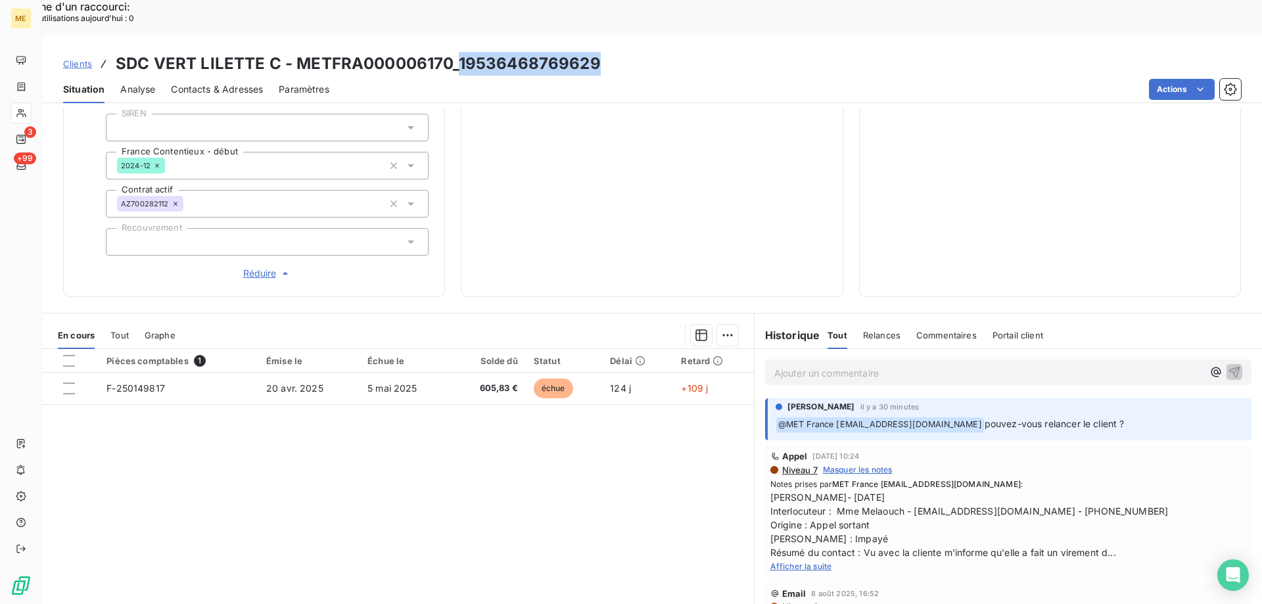
copy h3 "19536468769629"
drag, startPoint x: 455, startPoint y: 24, endPoint x: 594, endPoint y: 28, distance: 138.7
click at [594, 52] on h3 "SDC VERT LILETTE C - METFRA000006170_19536468769629" at bounding box center [358, 64] width 485 height 24
click at [469, 433] on div "Pièces comptables 1 Émise le Échue le Solde dû Statut Délai Retard F-250149817 …" at bounding box center [398, 475] width 712 height 253
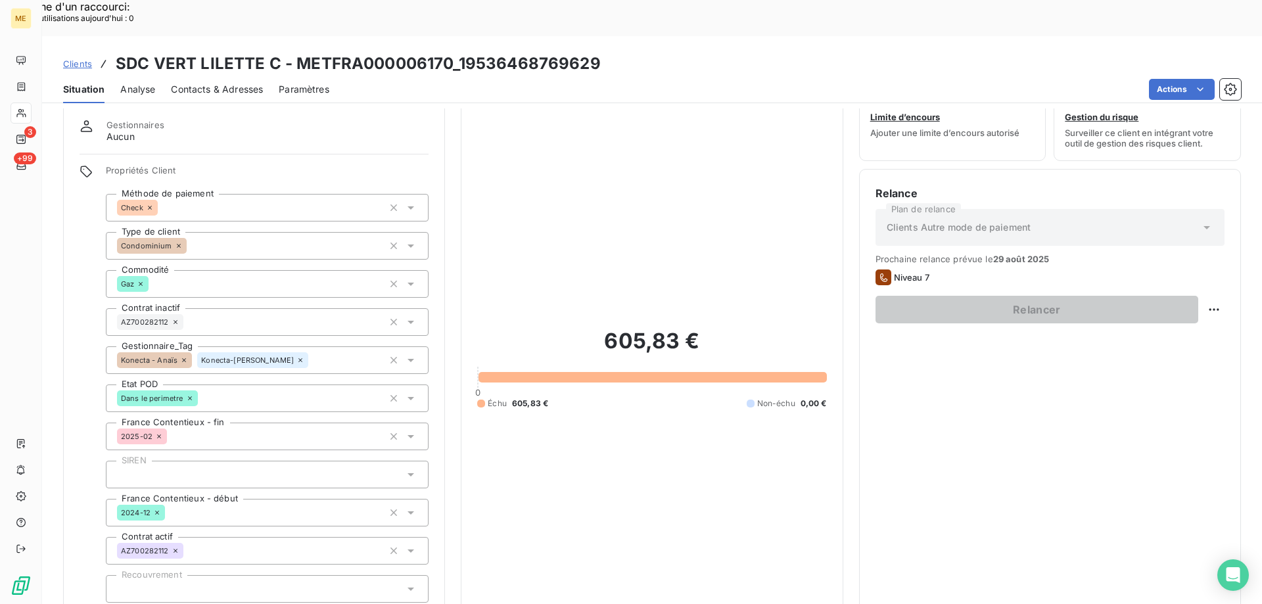
scroll to position [0, 0]
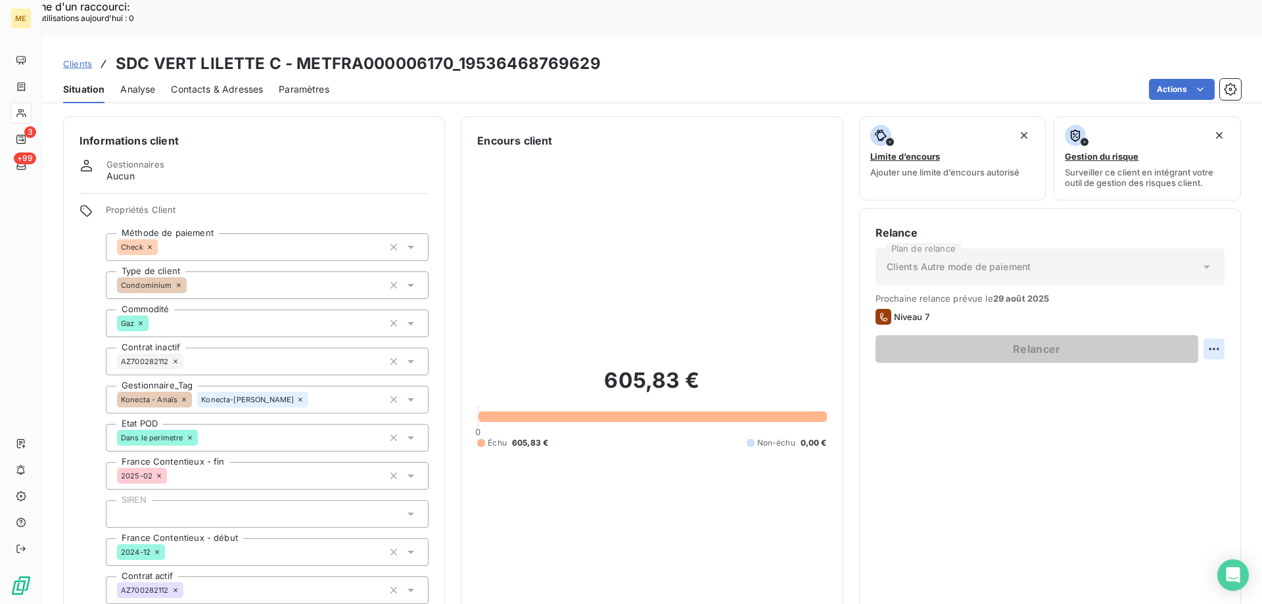
click at [1130, 342] on div "Replanifier cette action" at bounding box center [1150, 341] width 118 height 21
select select "7"
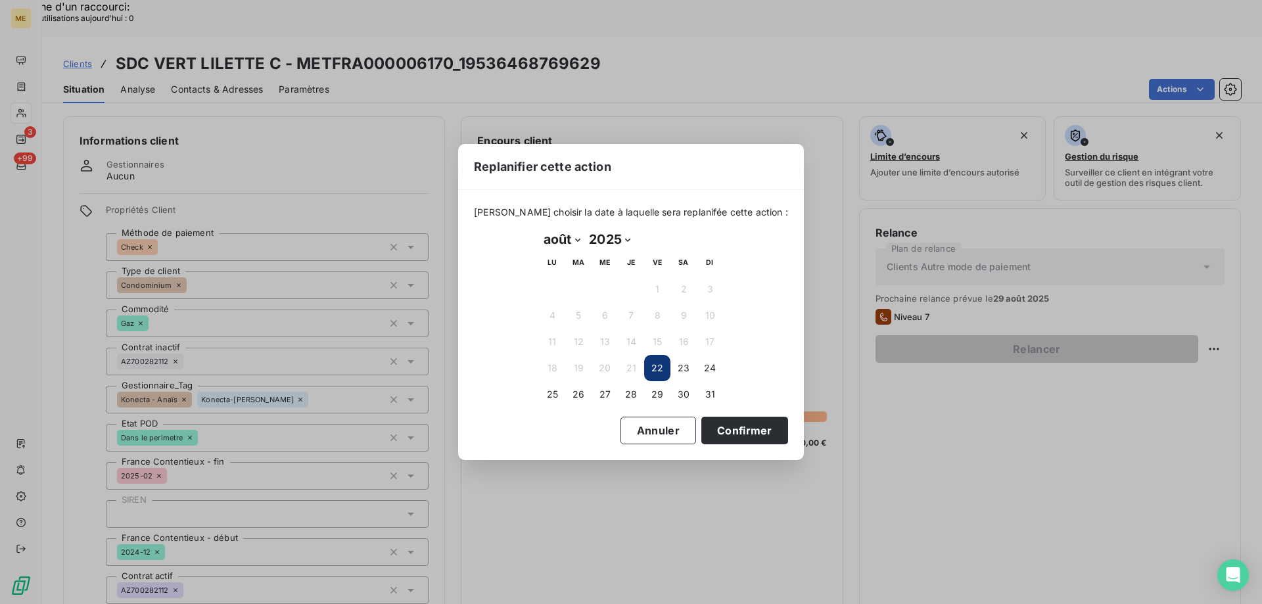
click at [660, 372] on button "22" at bounding box center [657, 368] width 26 height 26
drag, startPoint x: 706, startPoint y: 427, endPoint x: 713, endPoint y: 425, distance: 7.7
click at [706, 428] on button "Confirmer" at bounding box center [744, 431] width 87 height 28
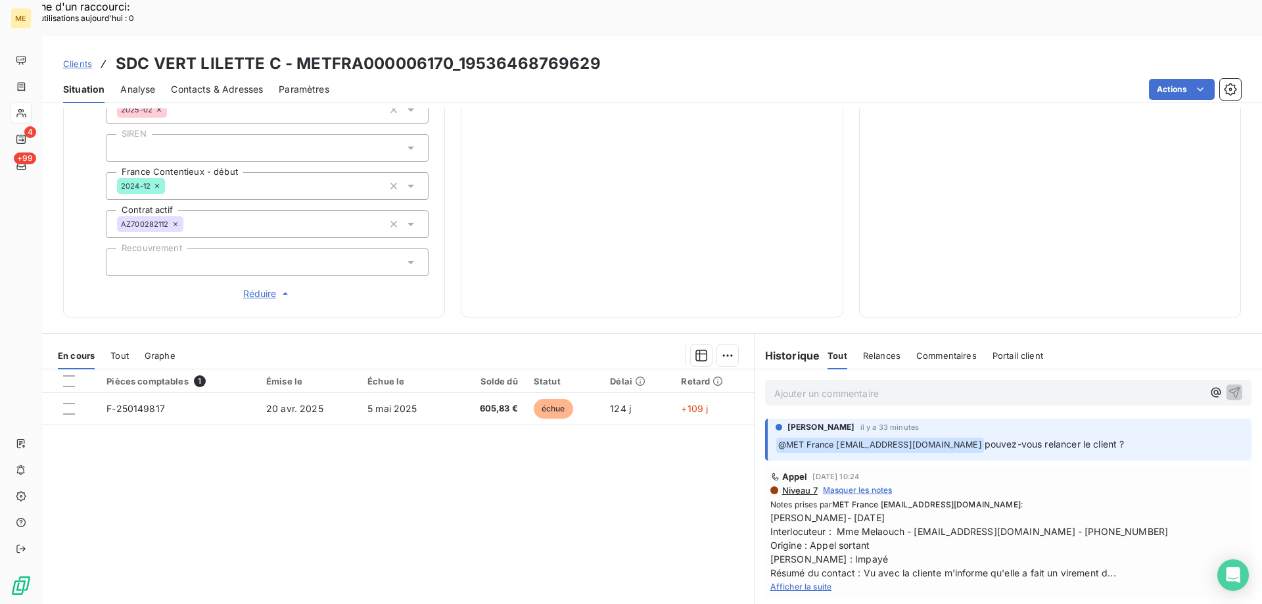
scroll to position [386, 0]
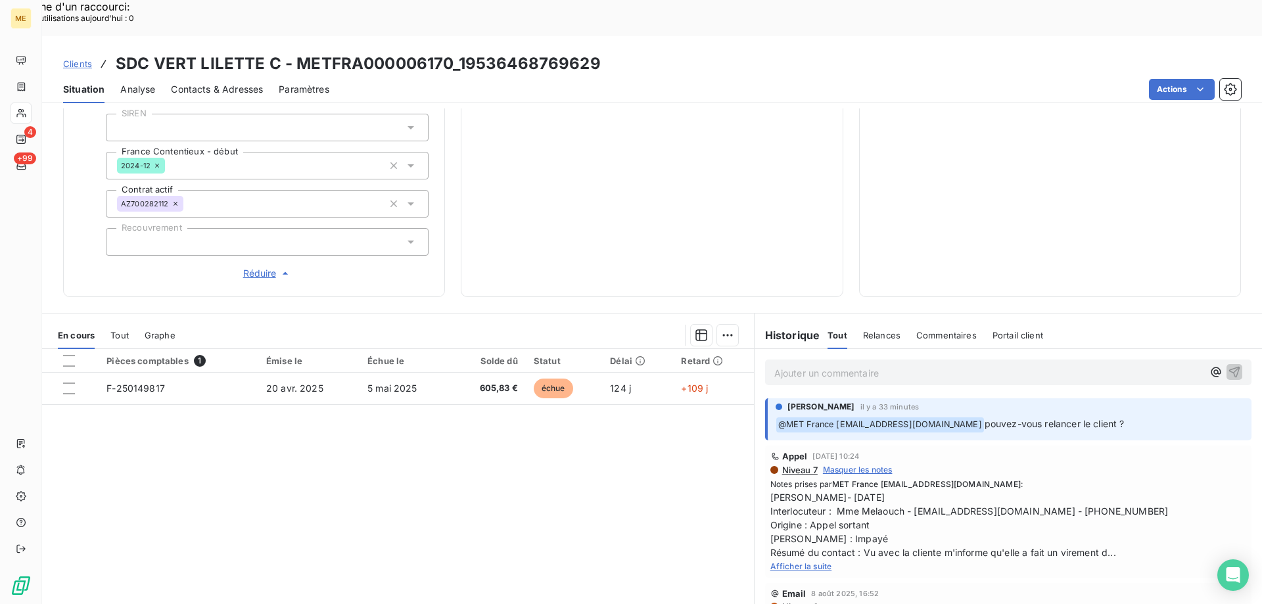
click at [808, 561] on span "Afficher la suite" at bounding box center [801, 566] width 62 height 10
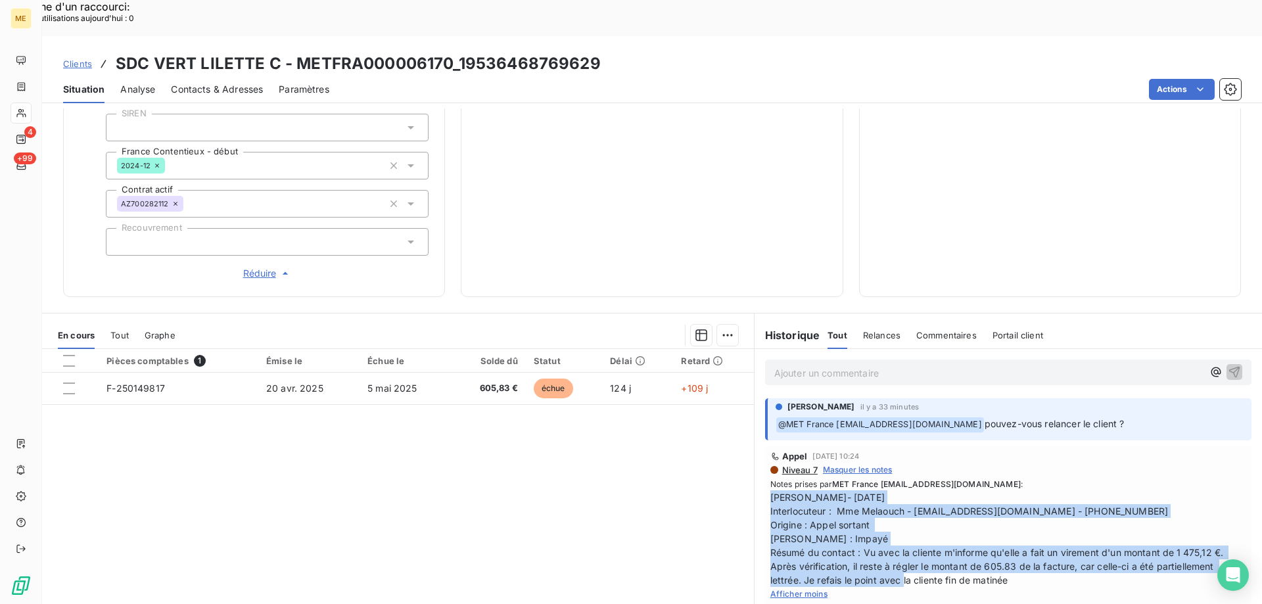
copy span "[PERSON_NAME]- [DATE] Interlocuteur : Mme Melaouch - [EMAIL_ADDRESS][DOMAIN_NAM…"
drag, startPoint x: 1011, startPoint y: 543, endPoint x: 760, endPoint y: 461, distance: 263.7
click at [765, 461] on div "Appel [DATE] 10:24 Niveau 7 Masquer les notes Notes prises par MET France [EMAI…" at bounding box center [1008, 526] width 486 height 160
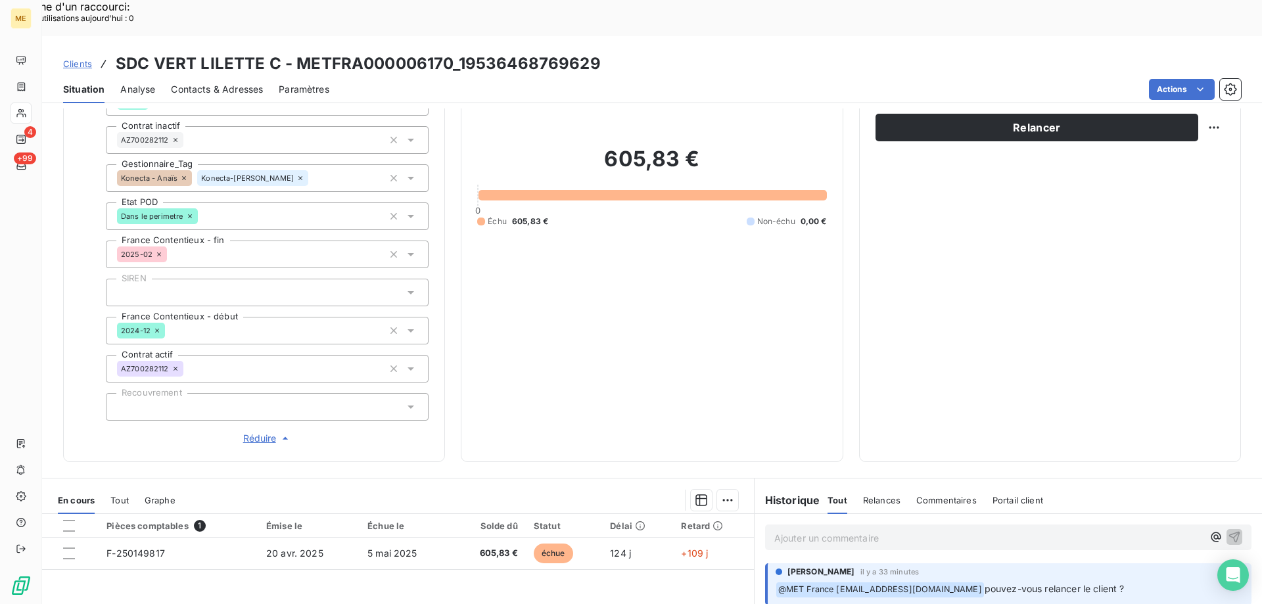
scroll to position [58, 0]
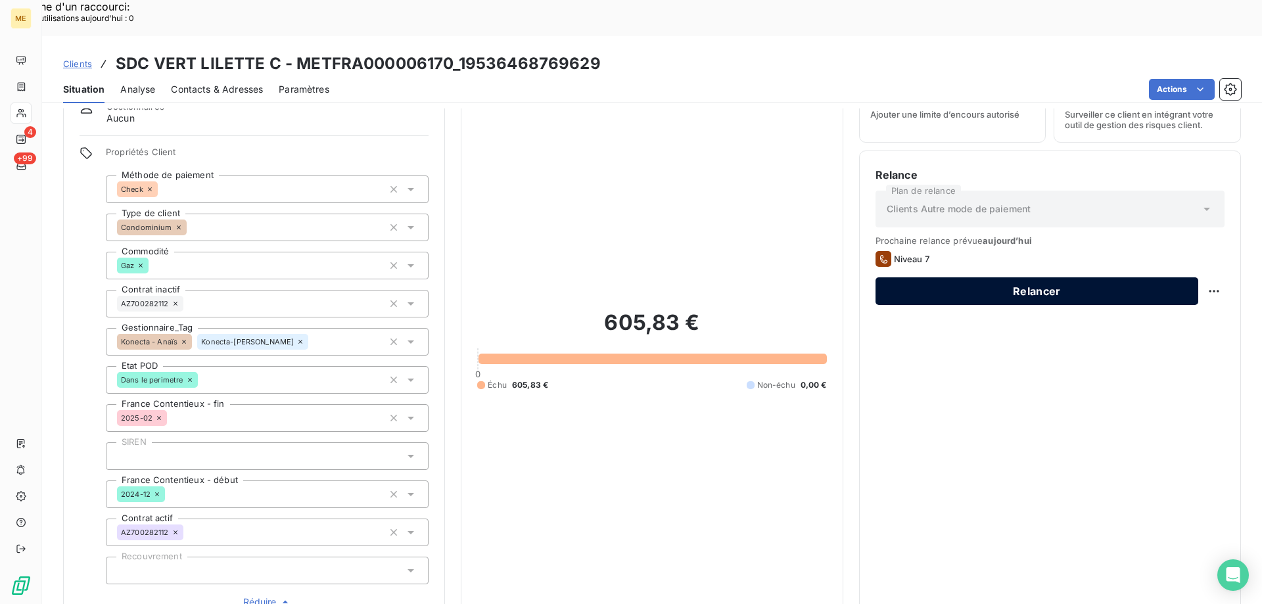
click at [1002, 277] on button "Relancer" at bounding box center [1036, 291] width 323 height 28
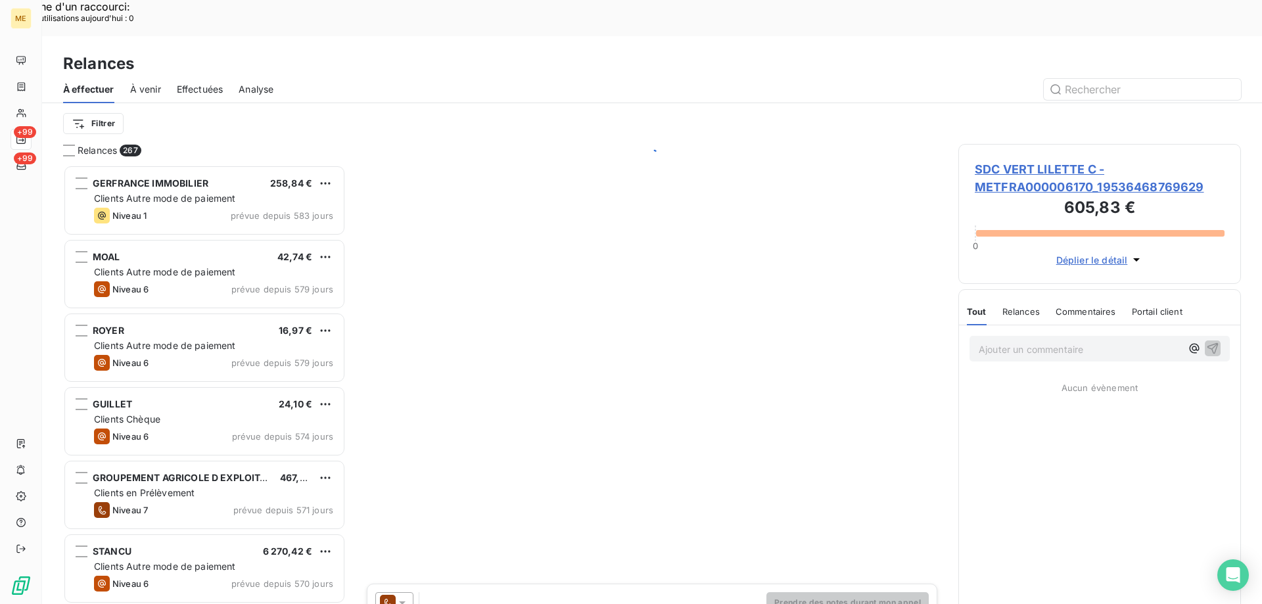
scroll to position [465, 273]
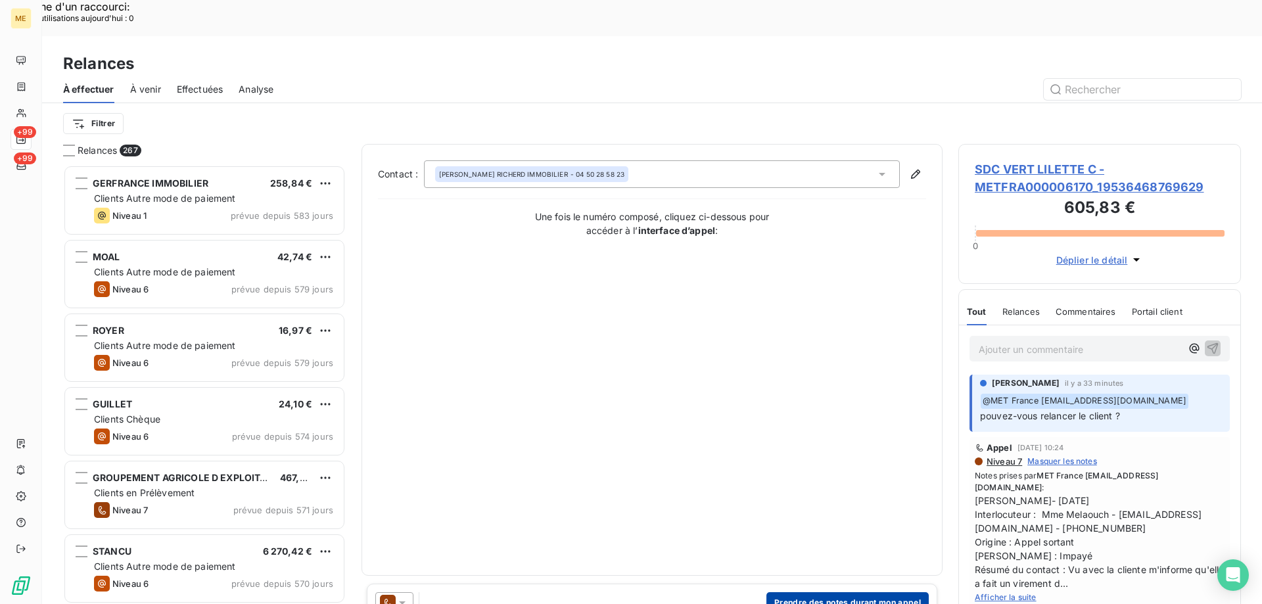
click at [828, 592] on button "Prendre des notes durant mon appel" at bounding box center [847, 602] width 162 height 21
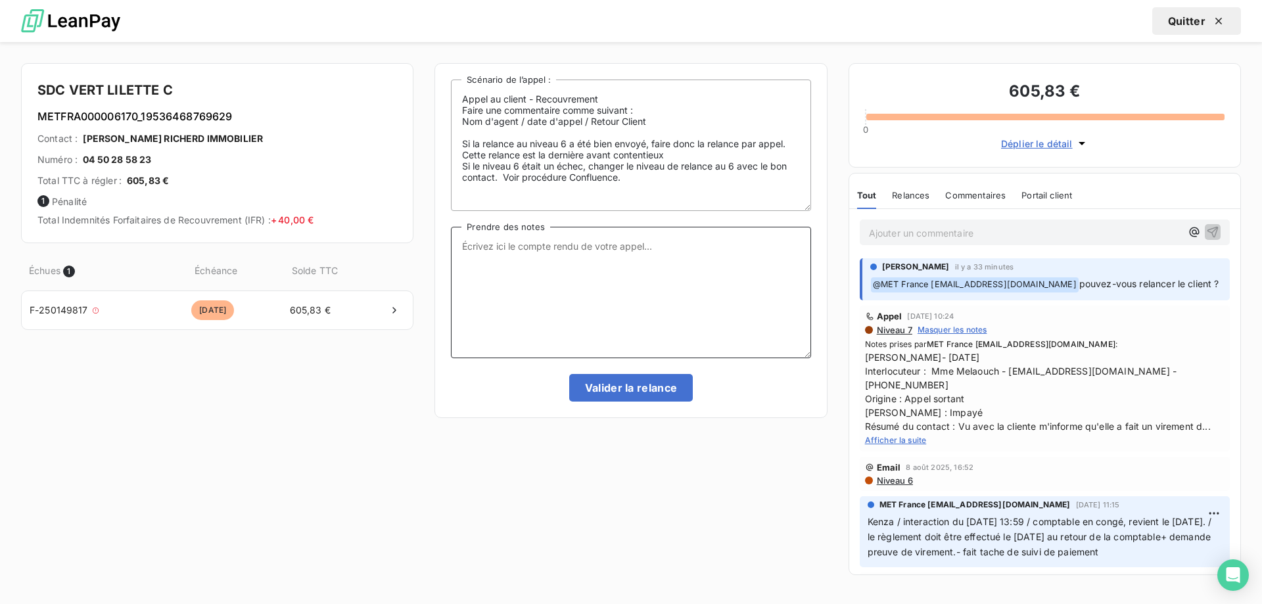
click at [593, 279] on textarea "Prendre des notes" at bounding box center [630, 292] width 359 height 131
paste textarea "[PERSON_NAME]- [DATE] Interlocuteur : Mme Melaouch - [EMAIL_ADDRESS][DOMAIN_NAM…"
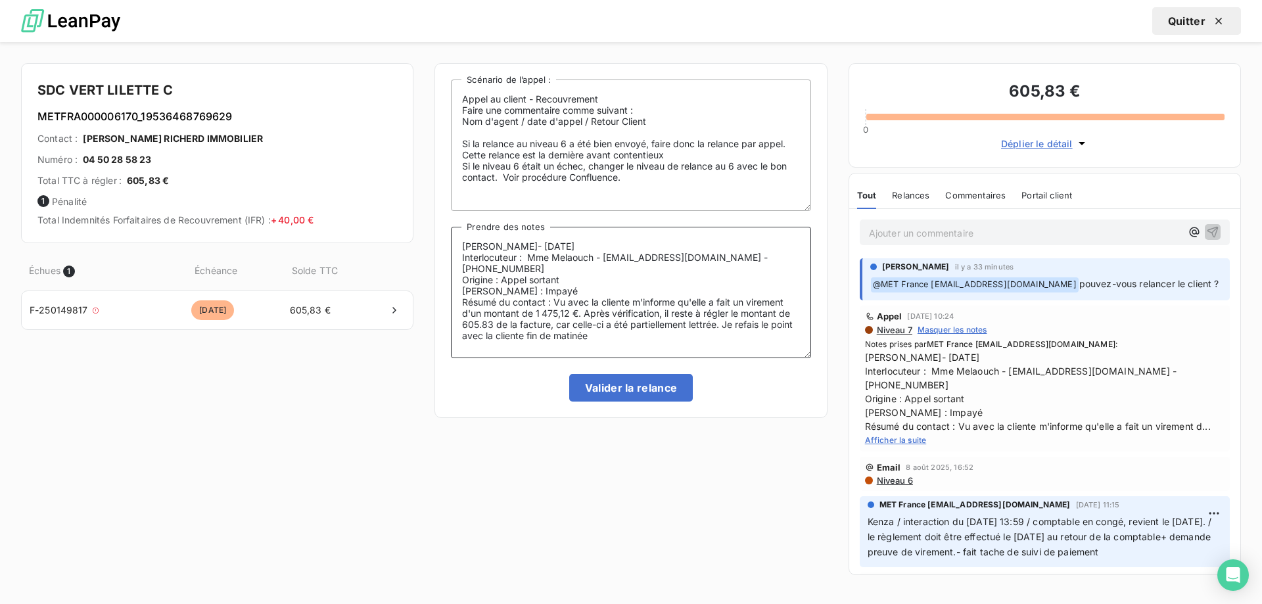
click at [500, 242] on textarea "[PERSON_NAME]- [DATE] Interlocuteur : Mme Melaouch - [EMAIL_ADDRESS][DOMAIN_NAM…" at bounding box center [630, 292] width 359 height 131
drag, startPoint x: 634, startPoint y: 294, endPoint x: 653, endPoint y: 323, distance: 35.5
click at [653, 323] on textarea "[PERSON_NAME]- [DATE] Interlocuteur : Mme Melaouch - [EMAIL_ADDRESS][DOMAIN_NAM…" at bounding box center [630, 292] width 359 height 131
paste textarea "Action à venir + date jalonnement :"
click at [640, 285] on textarea "[PERSON_NAME]- [DATE] Interlocuteur : Mme Melaouch - [EMAIL_ADDRESS][DOMAIN_NAM…" at bounding box center [630, 292] width 359 height 131
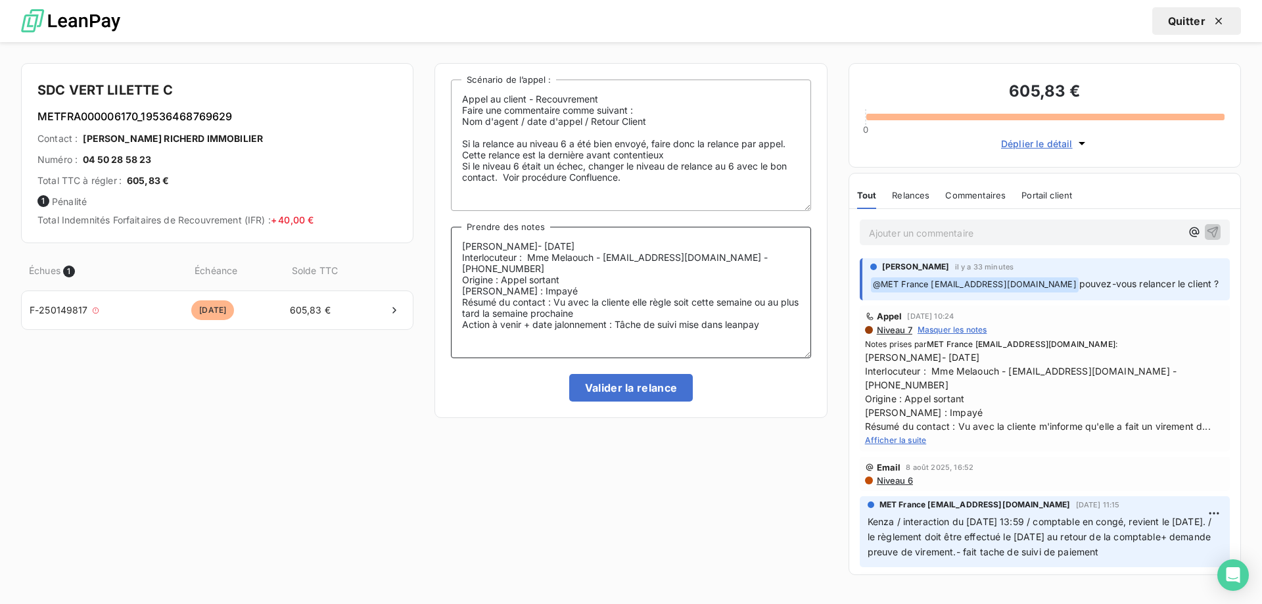
click at [639, 290] on textarea "[PERSON_NAME]- [DATE] Interlocuteur : Mme Melaouch - [EMAIL_ADDRESS][DOMAIN_NAM…" at bounding box center [630, 292] width 359 height 131
click at [0, 0] on lt-span ", elle" at bounding box center [0, 0] width 0 height 0
type textarea "[PERSON_NAME]- [DATE] Interlocuteur : Mme Melaouch - [EMAIL_ADDRESS][DOMAIN_NAM…"
click at [683, 393] on button "Valider la relance" at bounding box center [631, 388] width 124 height 28
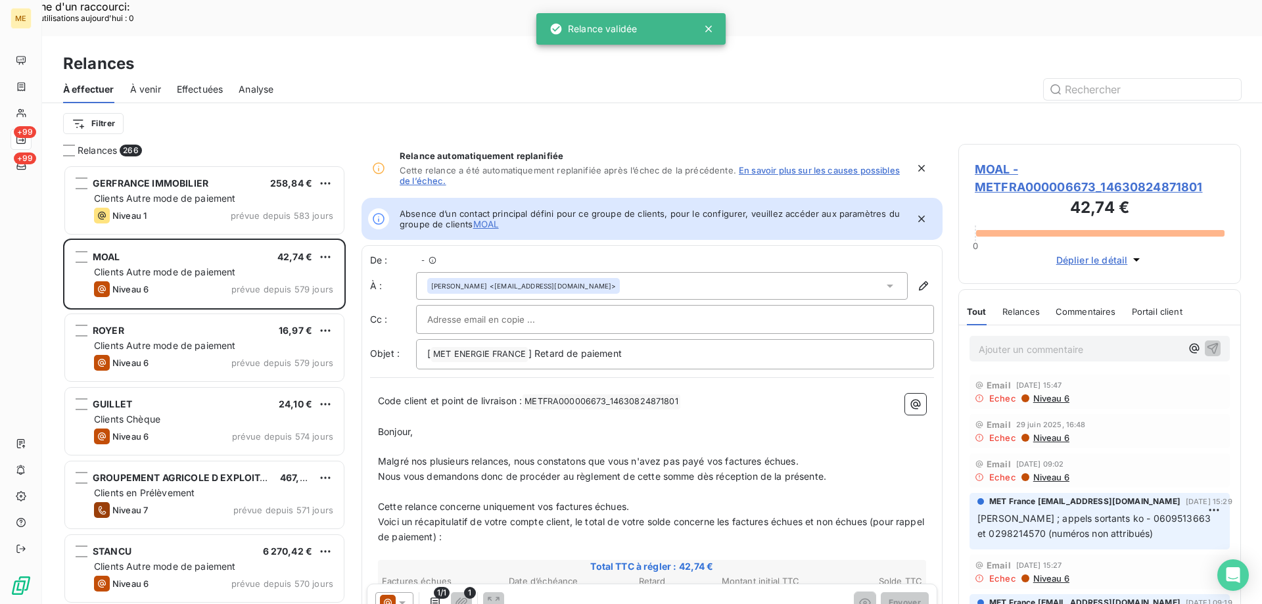
click at [173, 76] on div "À effectuer À venir Effectuées Analyse" at bounding box center [652, 90] width 1220 height 28
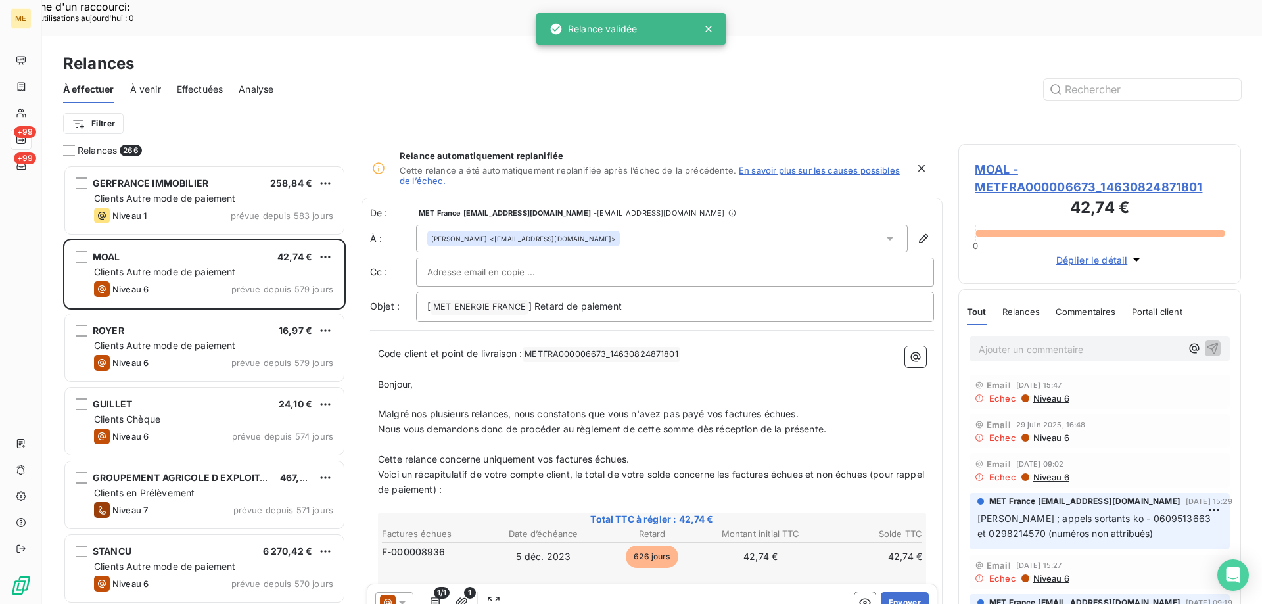
click at [176, 76] on div "À effectuer À venir Effectuées Analyse" at bounding box center [652, 90] width 1220 height 28
click at [184, 83] on span "Effectuées" at bounding box center [200, 89] width 47 height 13
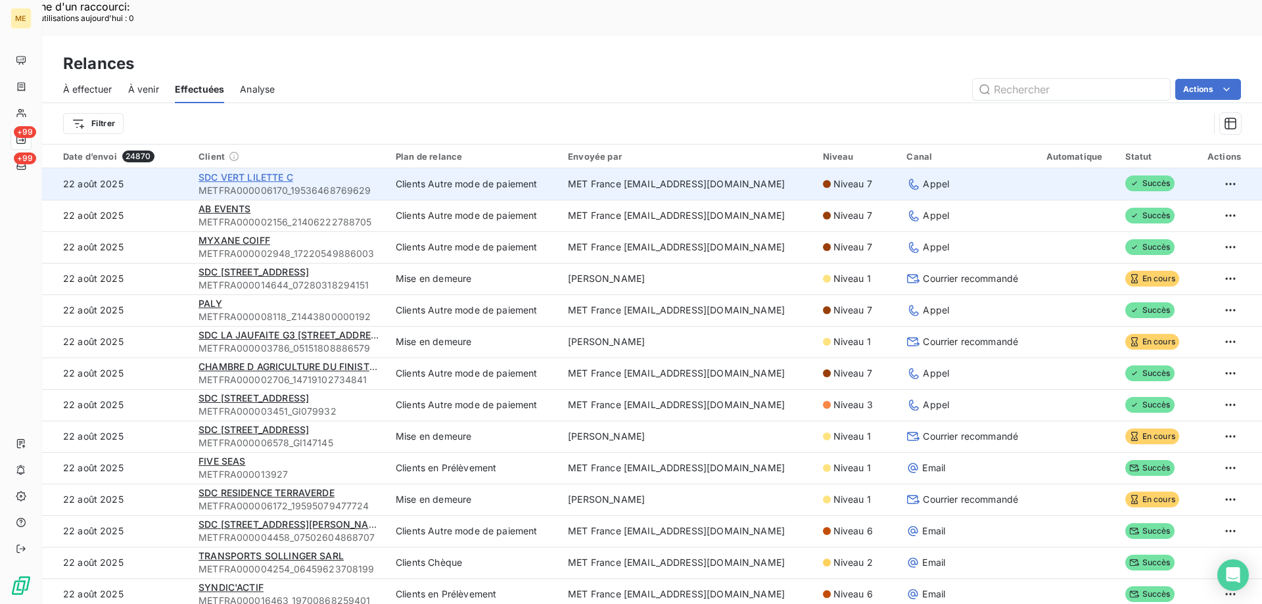
click at [290, 172] on span "SDC VERT LILETTE C" at bounding box center [245, 177] width 95 height 11
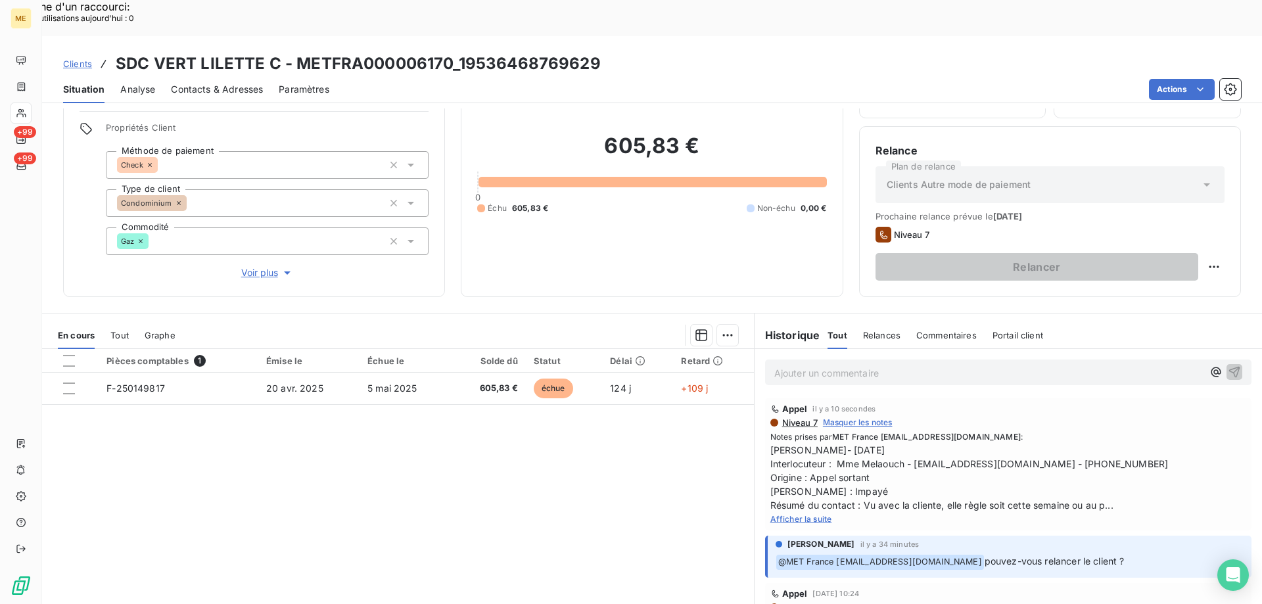
scroll to position [83, 0]
click at [818, 488] on div "Appel il y a 10 secondes Niveau 7 Masquer les notes Notes prises par MET France…" at bounding box center [1008, 463] width 486 height 132
click at [818, 513] on span "Afficher la suite" at bounding box center [801, 518] width 62 height 10
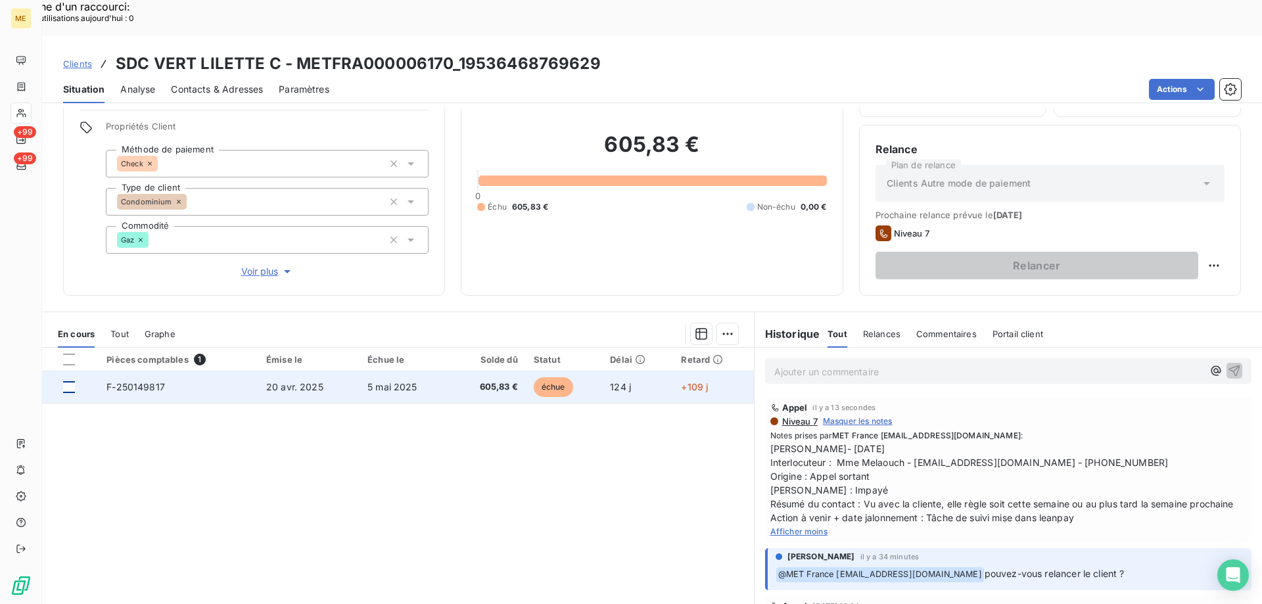
click at [72, 381] on div at bounding box center [69, 387] width 12 height 12
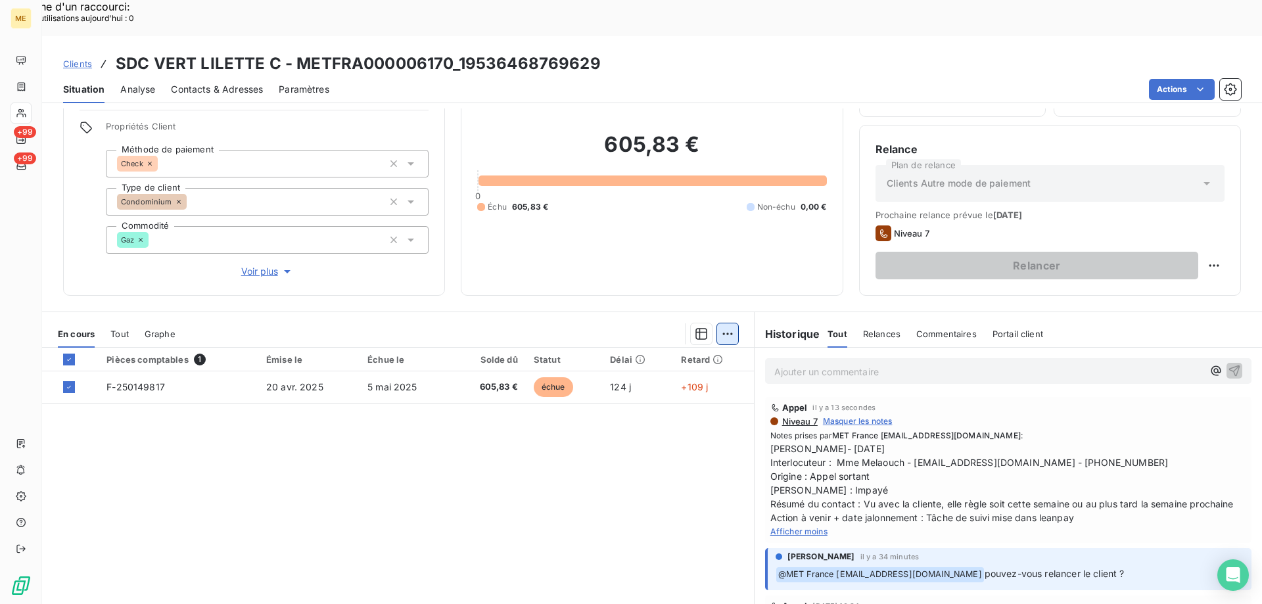
click at [680, 340] on div "Ajouter une promesse de paiement (1 facture)" at bounding box center [610, 350] width 232 height 21
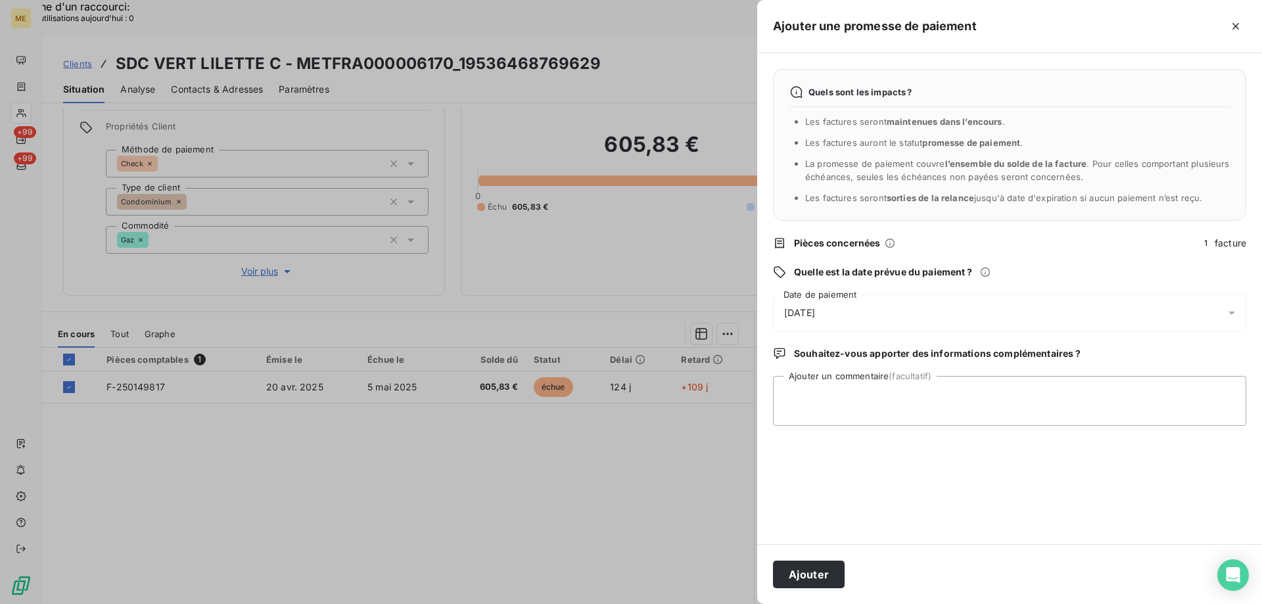
click at [888, 323] on div "[DATE]" at bounding box center [1009, 312] width 473 height 37
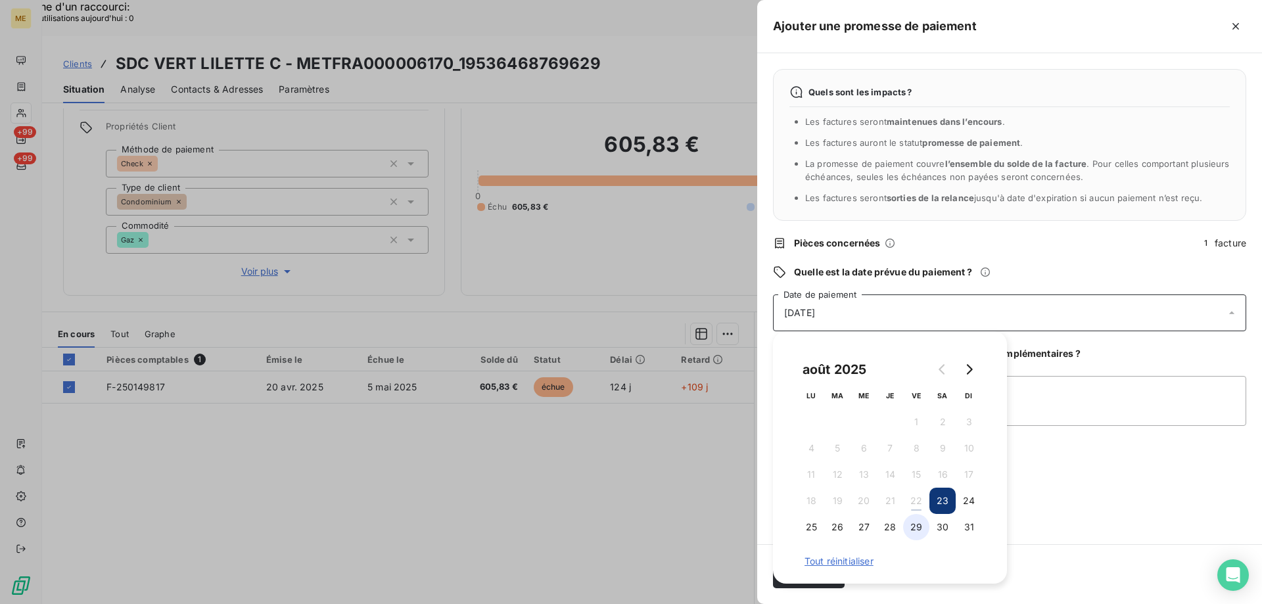
click at [920, 528] on button "29" at bounding box center [916, 527] width 26 height 26
click at [1078, 540] on div "Quels sont les impacts ? Les factures seront maintenues dans l’encours . Les fa…" at bounding box center [1009, 298] width 505 height 491
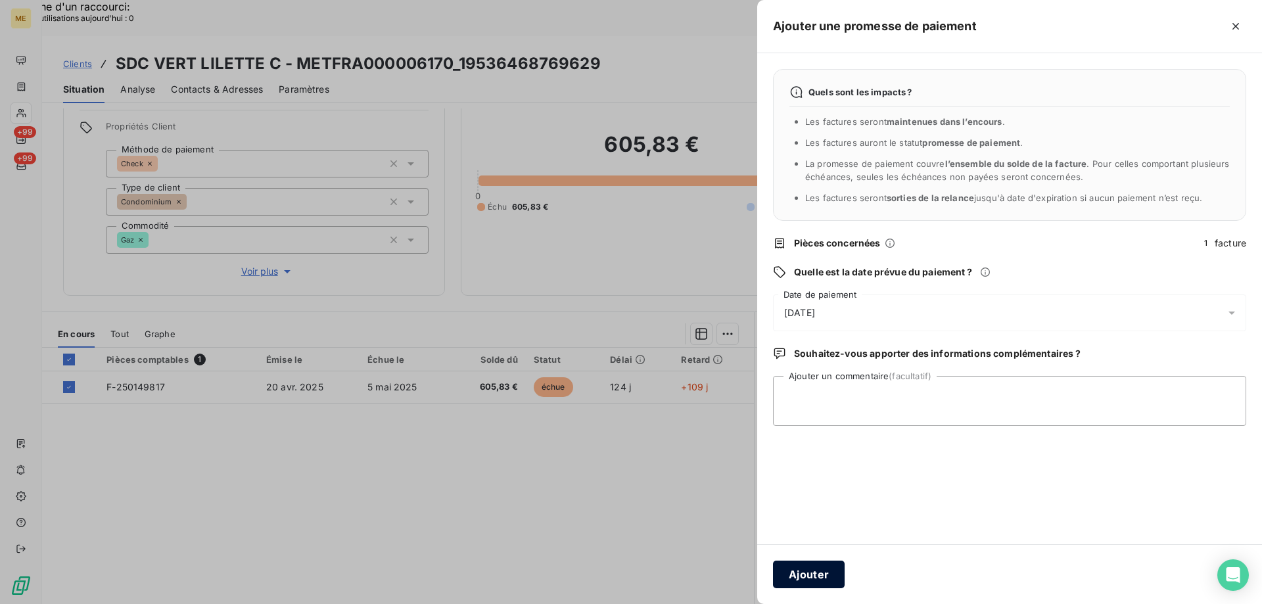
click at [818, 566] on button "Ajouter" at bounding box center [809, 575] width 72 height 28
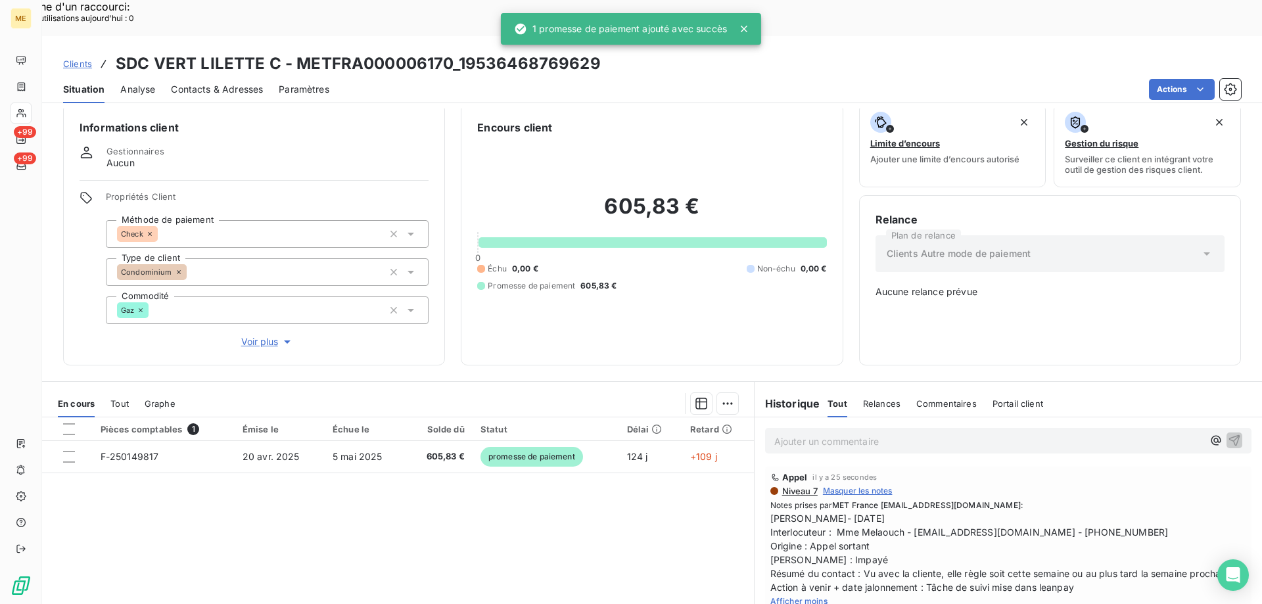
scroll to position [0, 0]
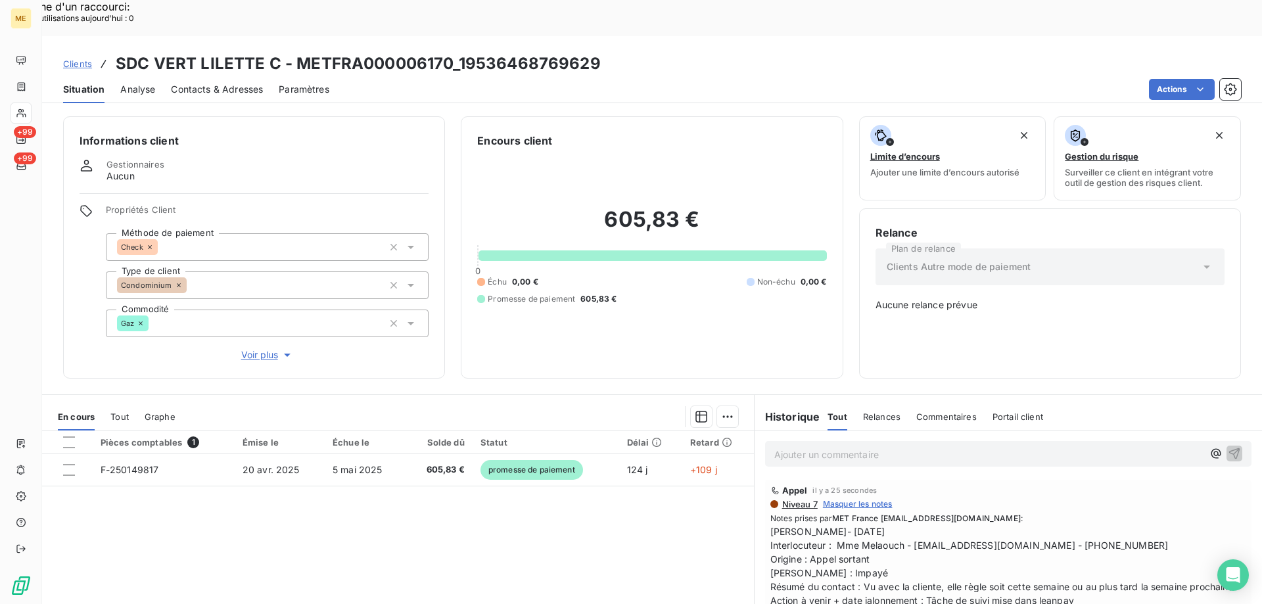
click at [919, 446] on p "Ajouter un commentaire ﻿" at bounding box center [988, 454] width 428 height 16
click at [898, 446] on p "Bonjour" at bounding box center [988, 453] width 428 height 15
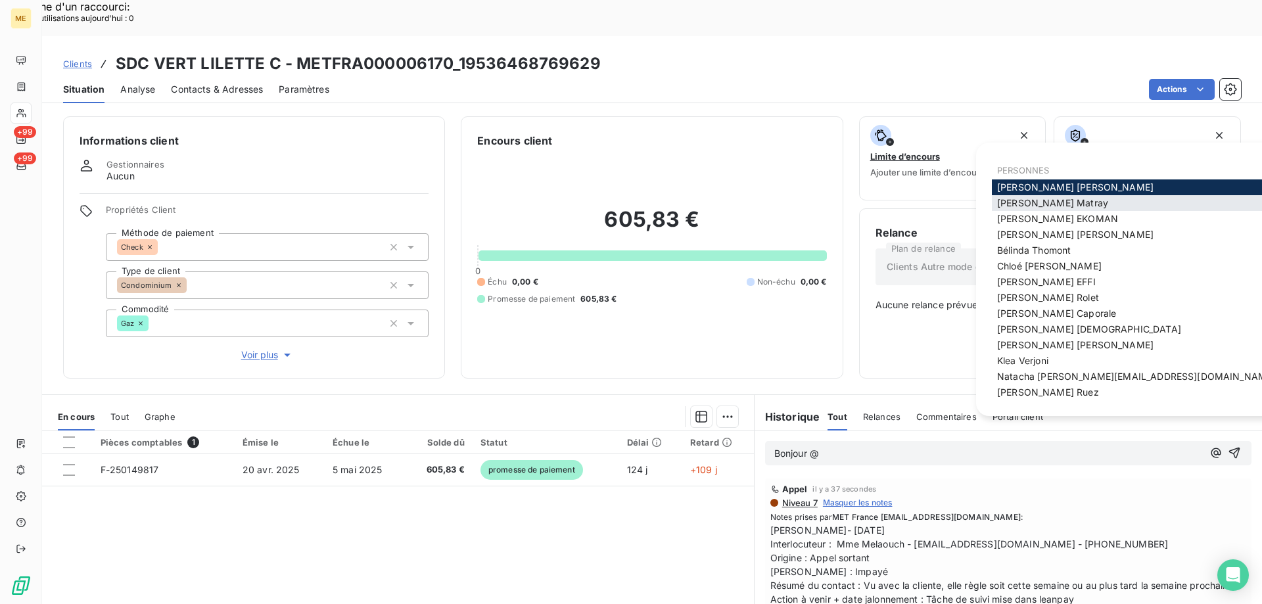
click at [1016, 202] on span "[PERSON_NAME]" at bounding box center [1052, 202] width 111 height 11
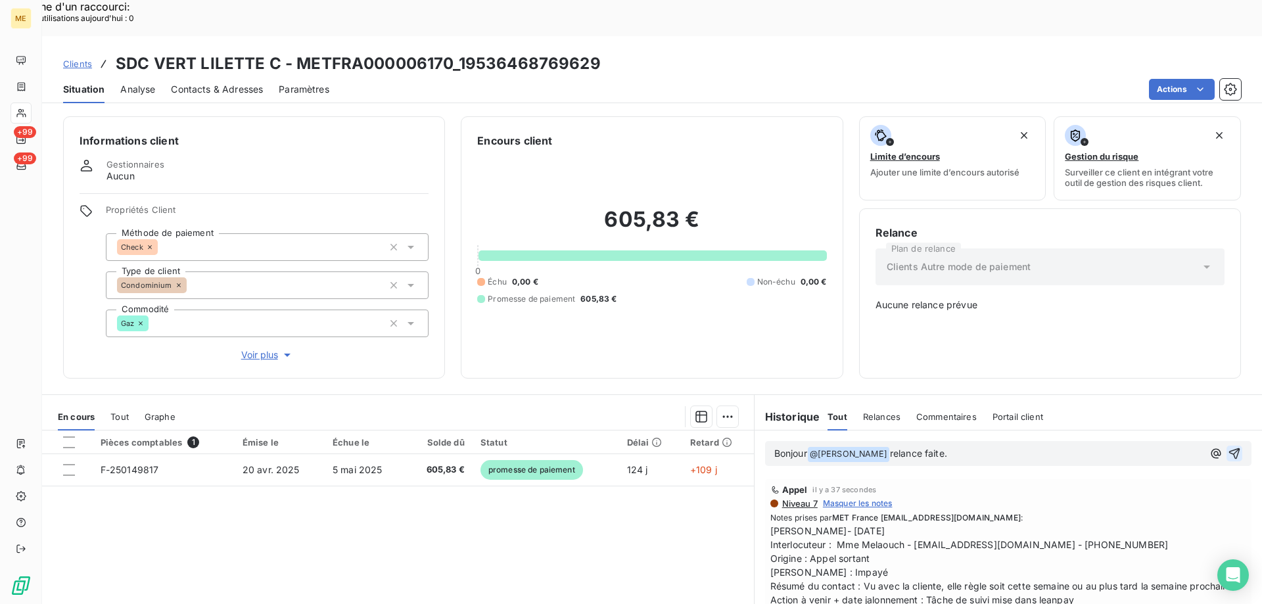
click at [1228, 447] on icon "button" at bounding box center [1234, 453] width 13 height 13
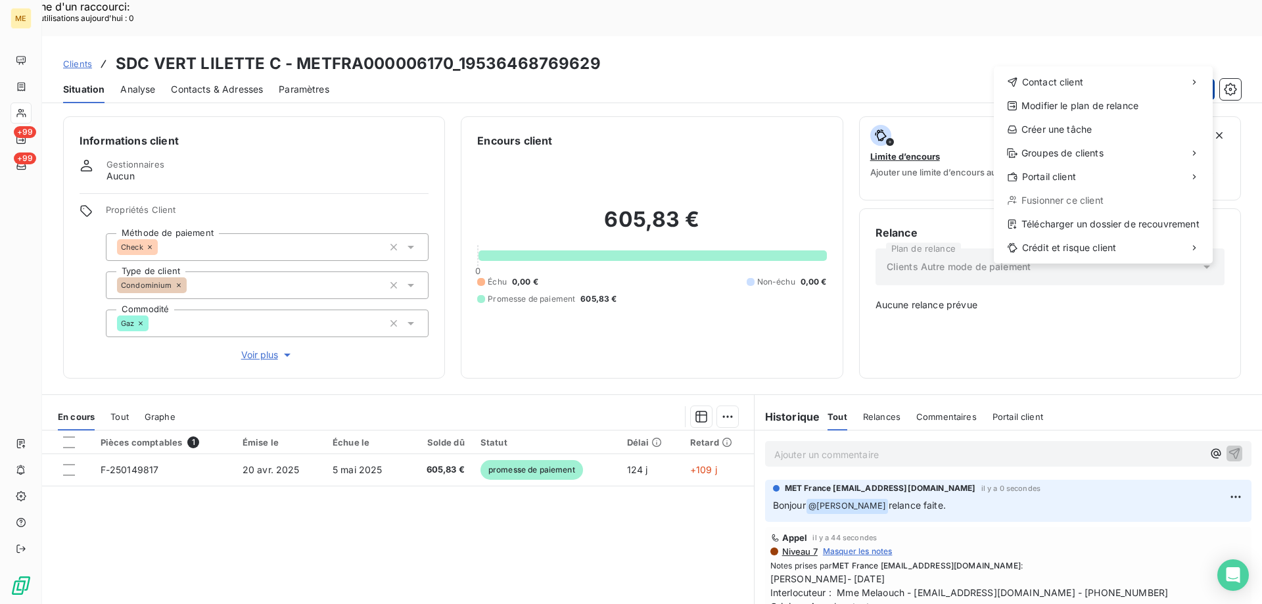
click at [1116, 121] on div "Créer une tâche" at bounding box center [1103, 129] width 208 height 21
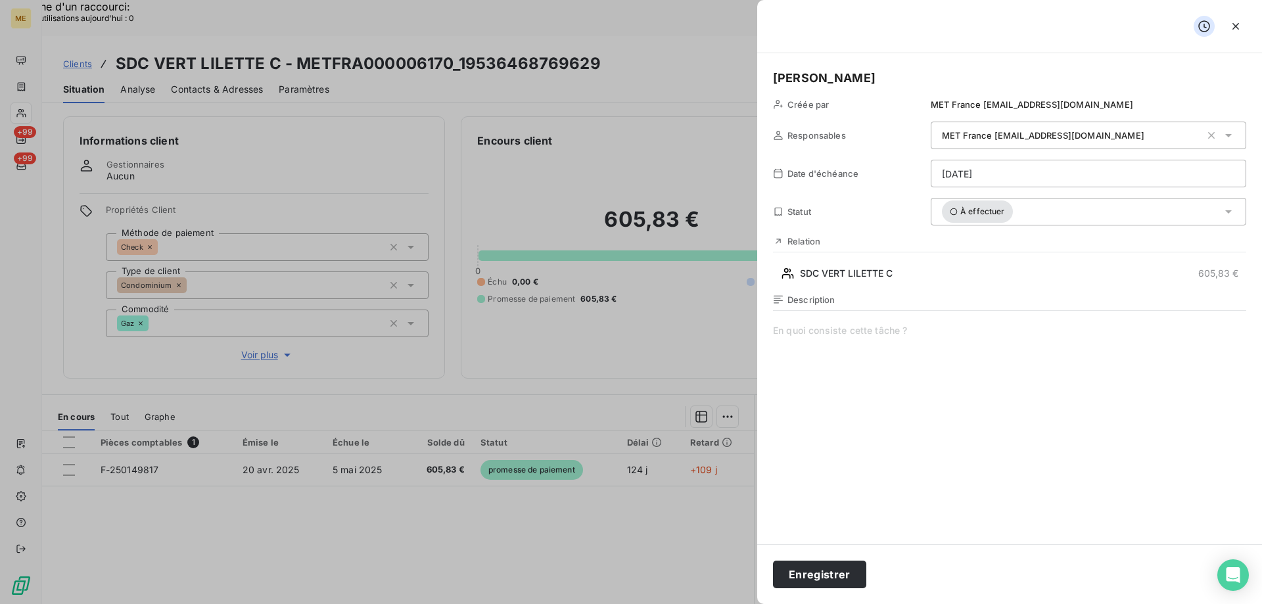
click at [829, 326] on span at bounding box center [1009, 450] width 473 height 252
click at [825, 330] on span "Verif reception du paiement" at bounding box center [1009, 450] width 473 height 252
click at [0, 0] on lt-span "réception" at bounding box center [0, 0] width 0 height 0
click at [821, 563] on button "Enregistrer" at bounding box center [819, 575] width 93 height 28
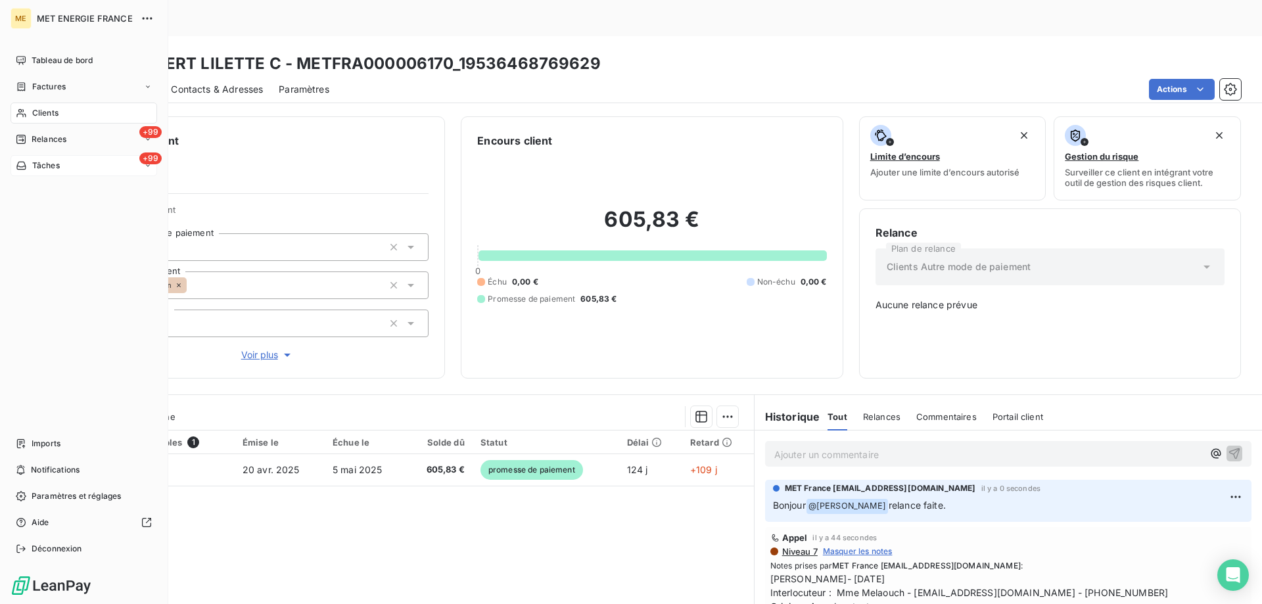
click at [78, 161] on div "+99 Tâches" at bounding box center [84, 165] width 147 height 21
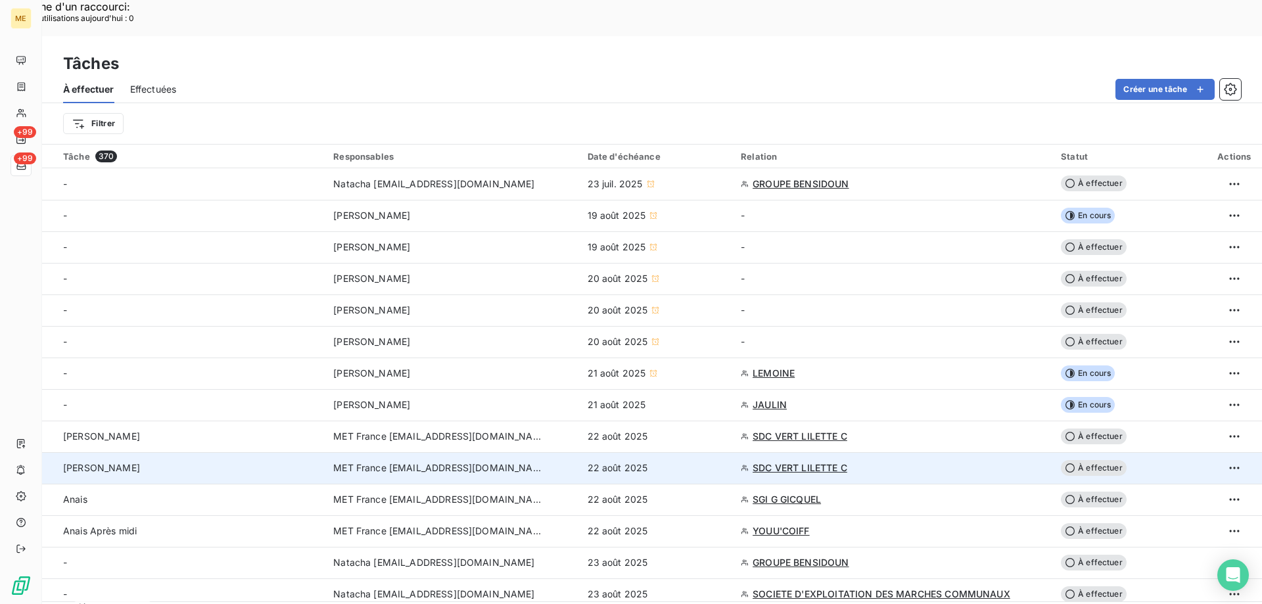
click at [156, 461] on div "[PERSON_NAME]" at bounding box center [189, 467] width 252 height 13
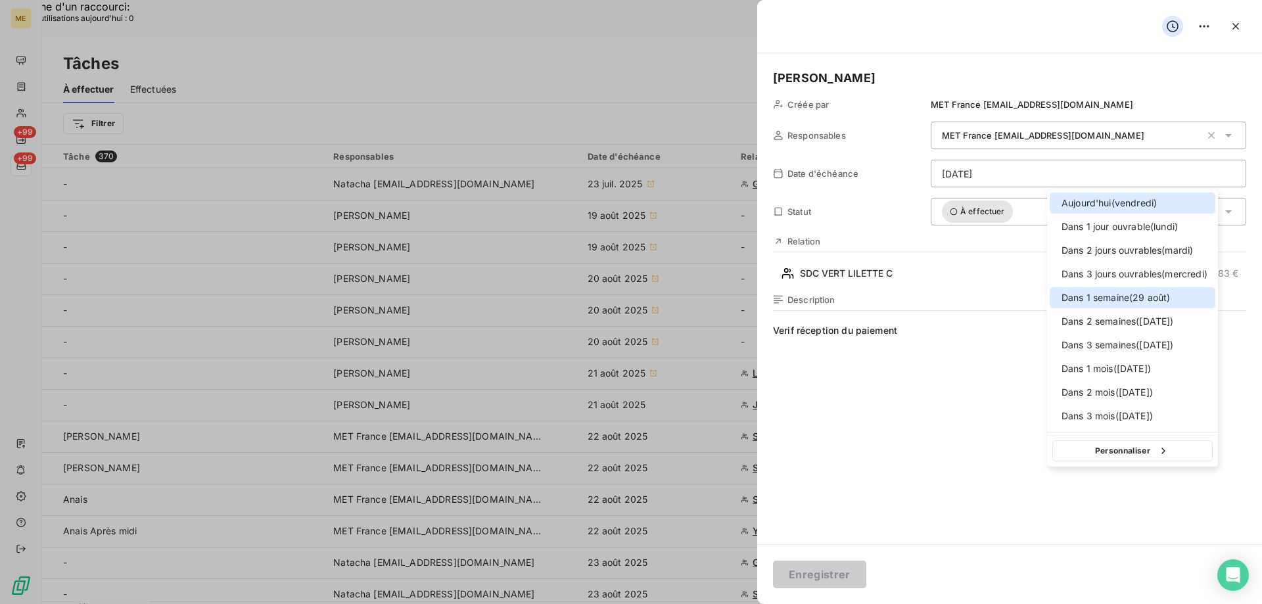
click at [1057, 298] on div at bounding box center [1057, 298] width 0 height 0
type input "[DATE]"
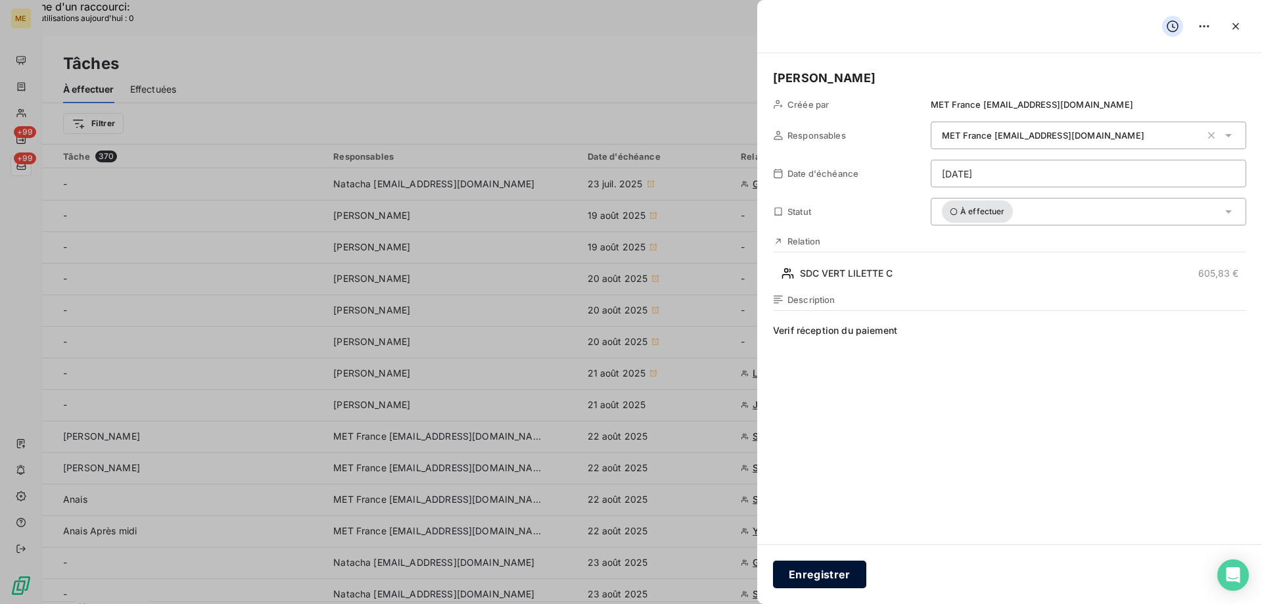
click at [817, 568] on button "Enregistrer" at bounding box center [819, 575] width 93 height 28
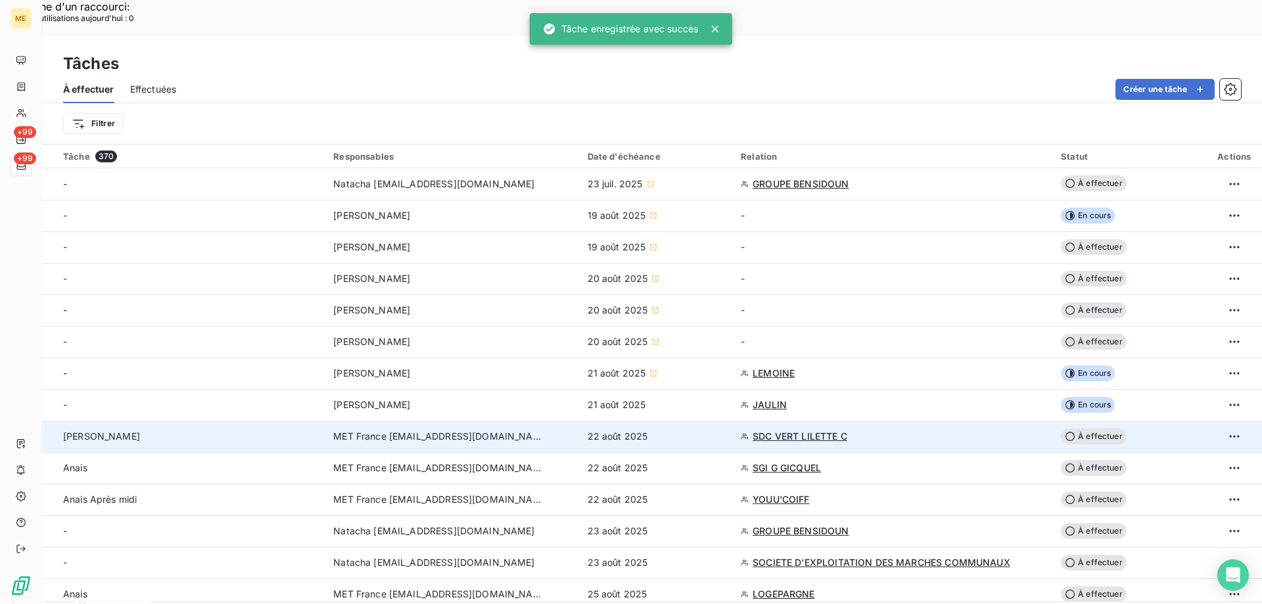
click at [310, 430] on div "[PERSON_NAME]" at bounding box center [189, 436] width 252 height 13
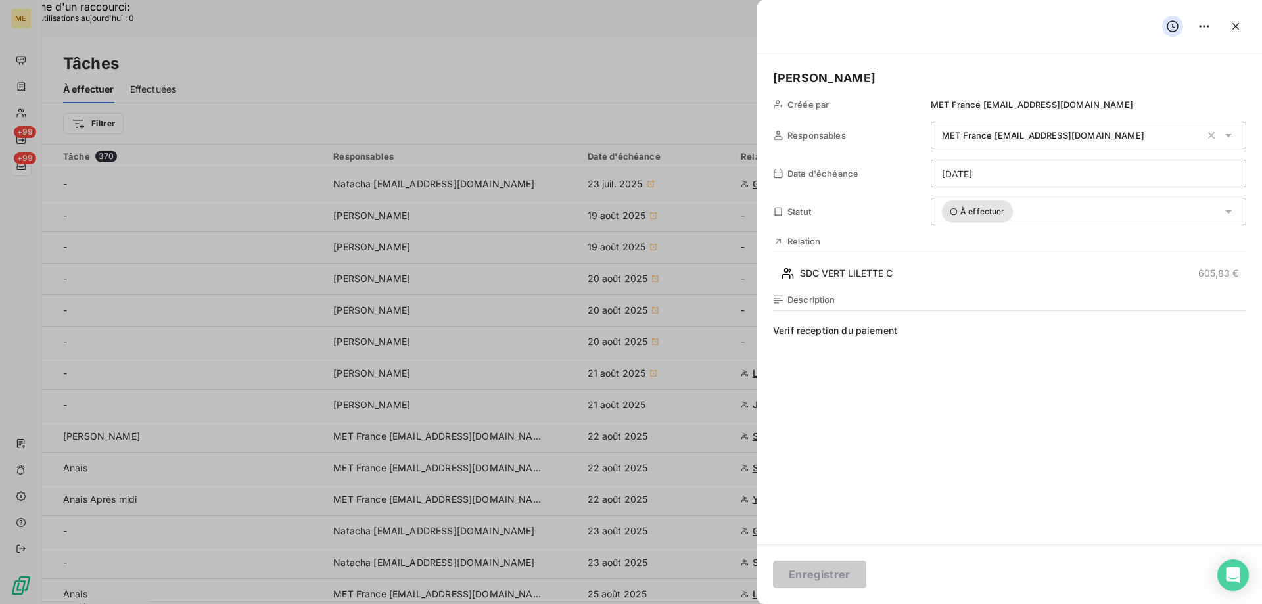
click at [1060, 212] on div "À effectuer" at bounding box center [1088, 212] width 315 height 28
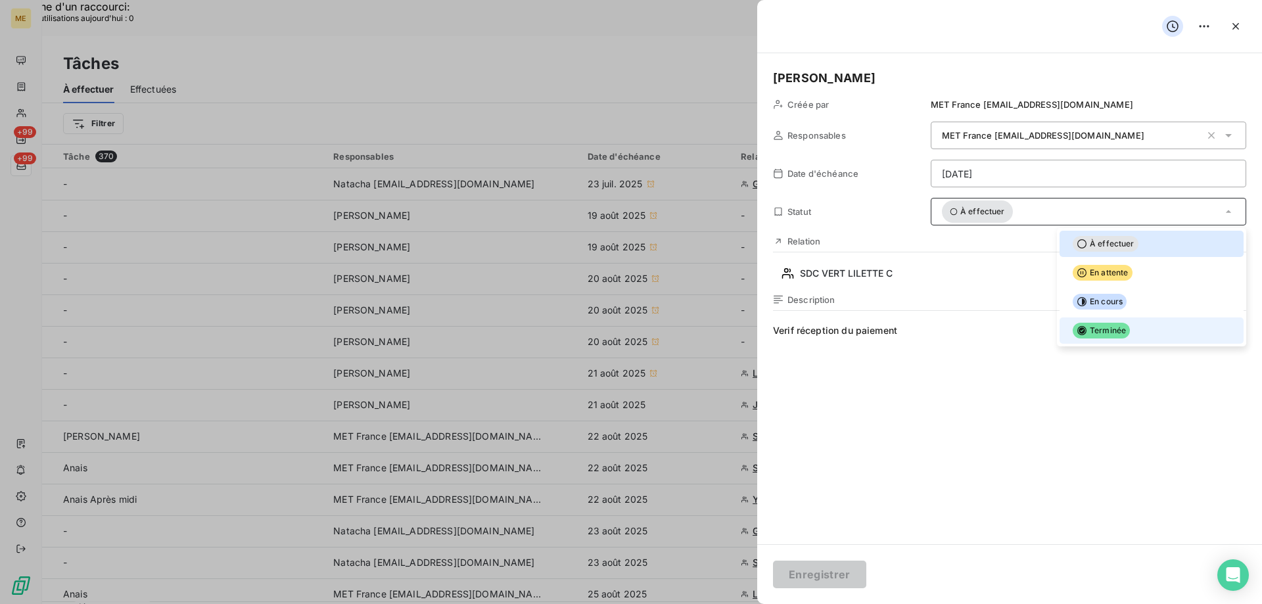
click at [1067, 331] on div at bounding box center [1067, 331] width 0 height 0
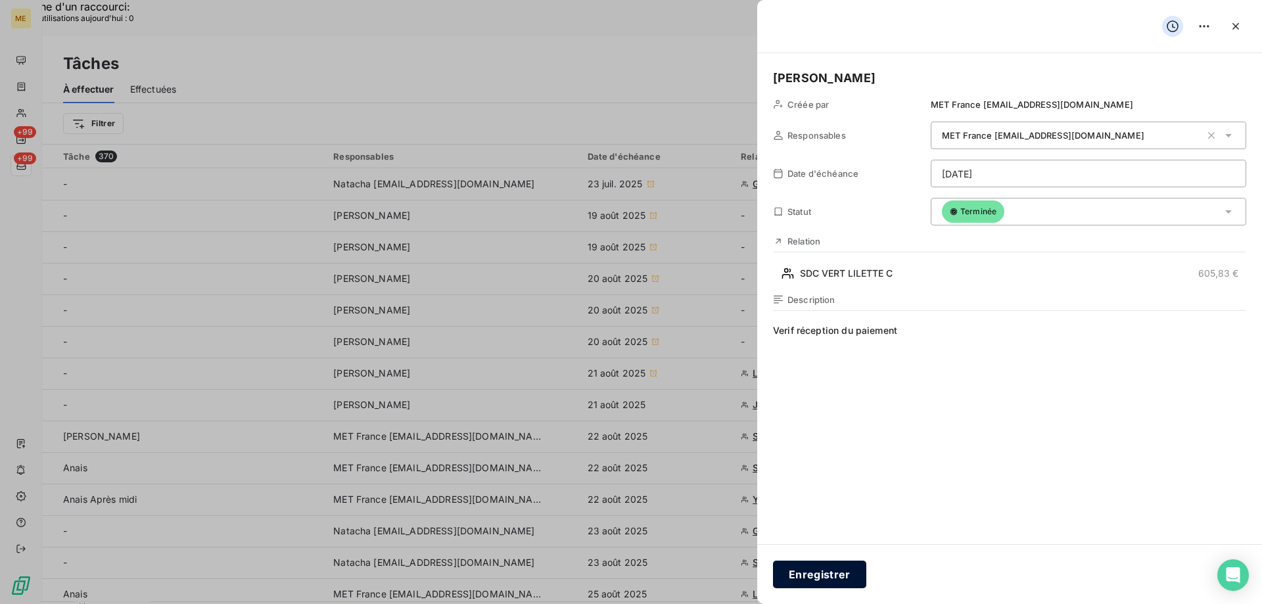
click at [831, 586] on button "Enregistrer" at bounding box center [819, 575] width 93 height 28
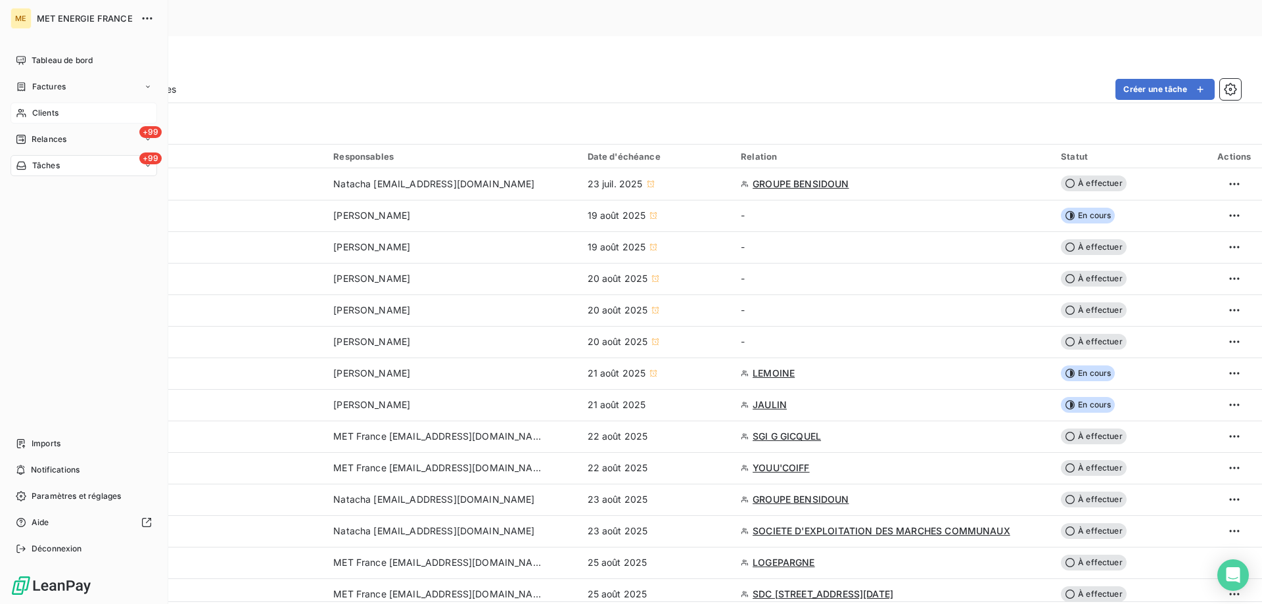
click at [58, 121] on div "Clients" at bounding box center [84, 113] width 147 height 21
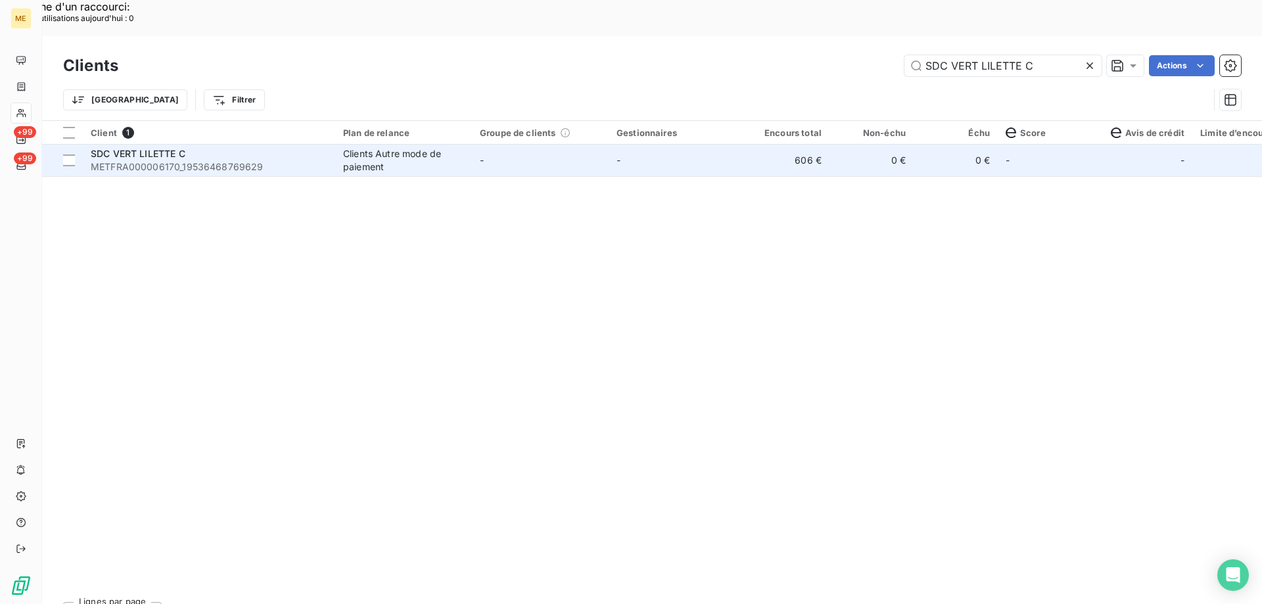
click at [255, 147] on div "SDC VERT LILETTE C" at bounding box center [209, 153] width 237 height 13
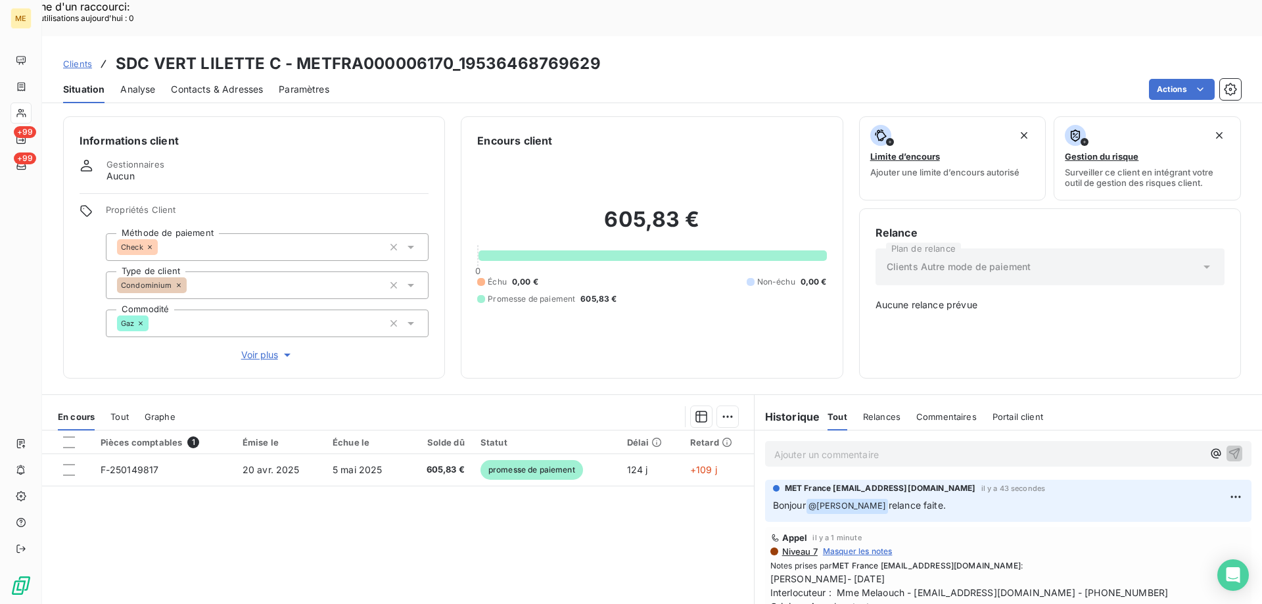
drag, startPoint x: 451, startPoint y: 557, endPoint x: 779, endPoint y: 434, distance: 350.4
click at [461, 551] on div "Pièces comptables 1 Émise le Échue le Solde dû Statut Délai Retard F-250149817 …" at bounding box center [398, 556] width 712 height 253
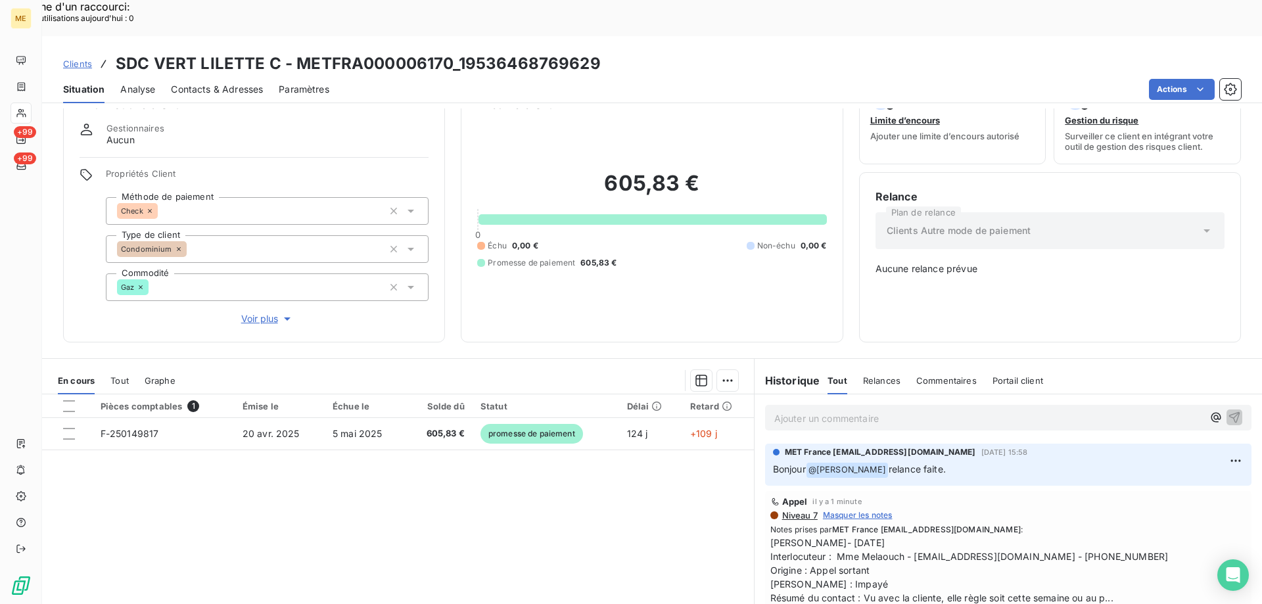
scroll to position [81, 0]
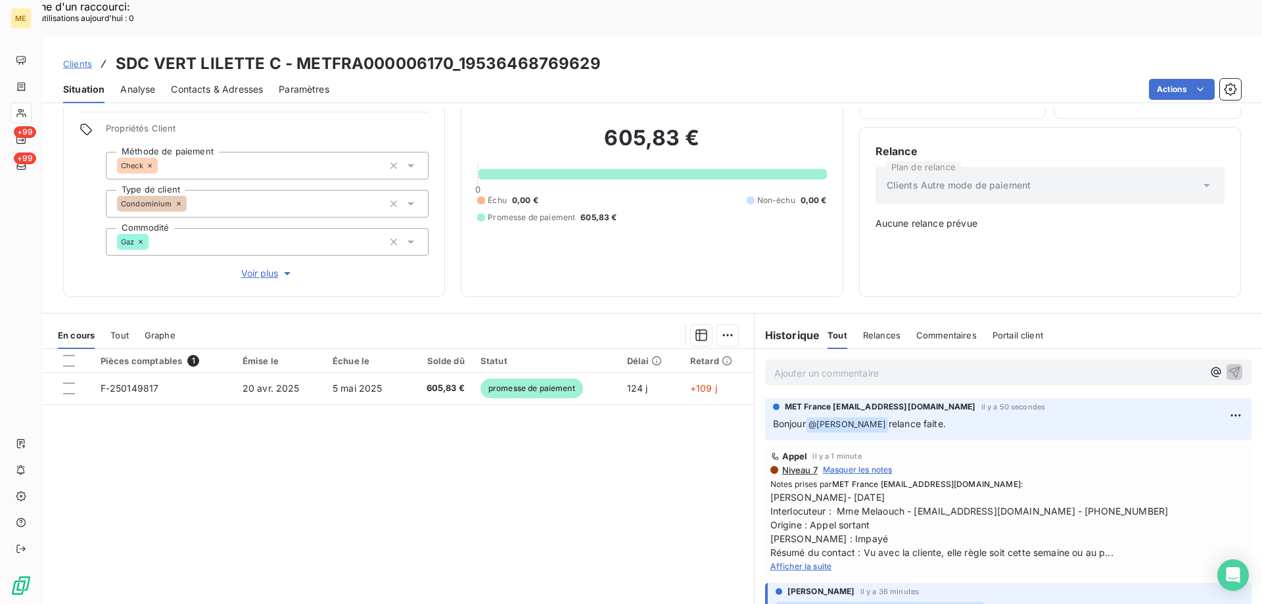
click at [789, 561] on span "Afficher la suite" at bounding box center [801, 566] width 62 height 10
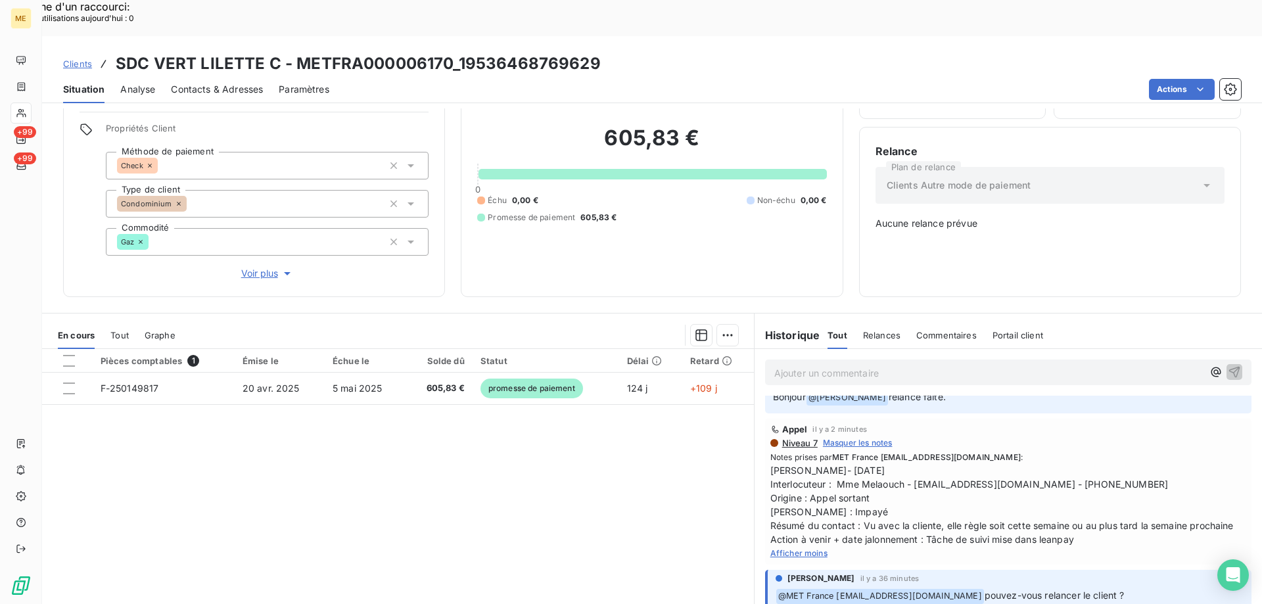
scroll to position [0, 0]
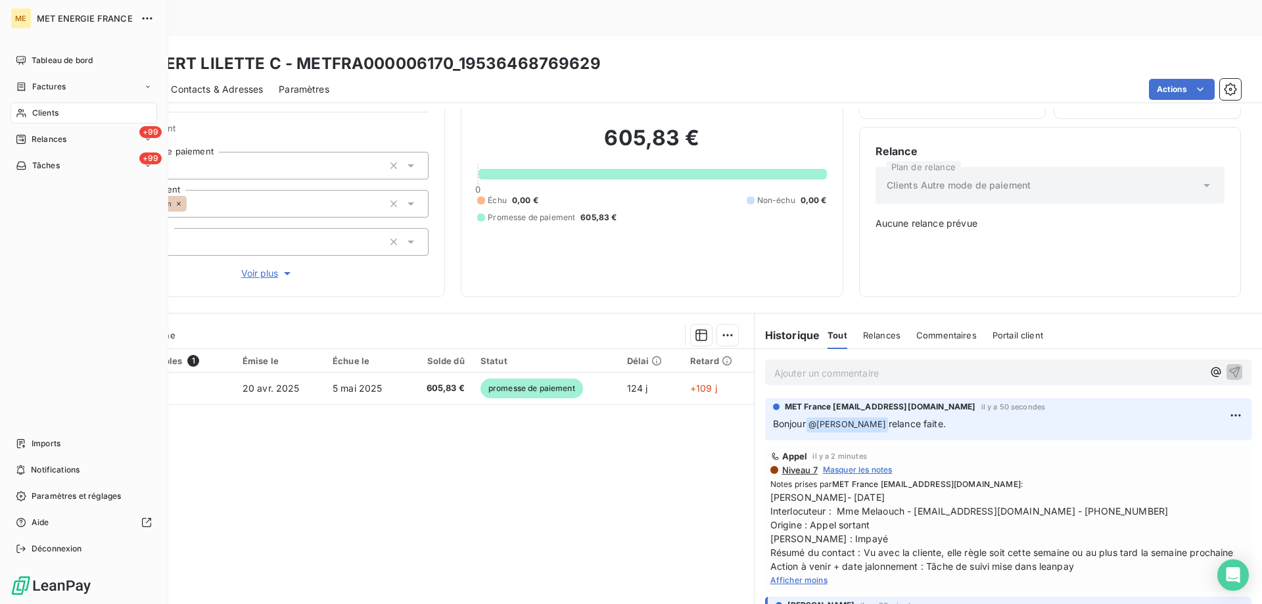
click at [57, 116] on span "Clients" at bounding box center [45, 113] width 26 height 12
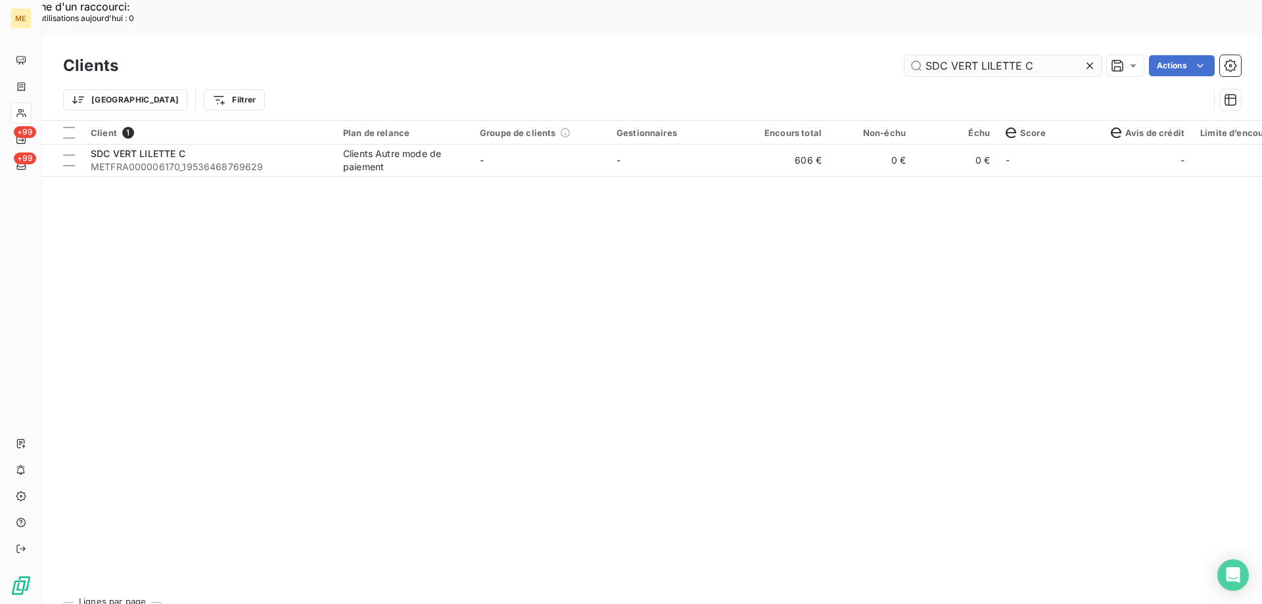
click at [951, 55] on input "SDC VERT LILETTE C" at bounding box center [1002, 65] width 197 height 21
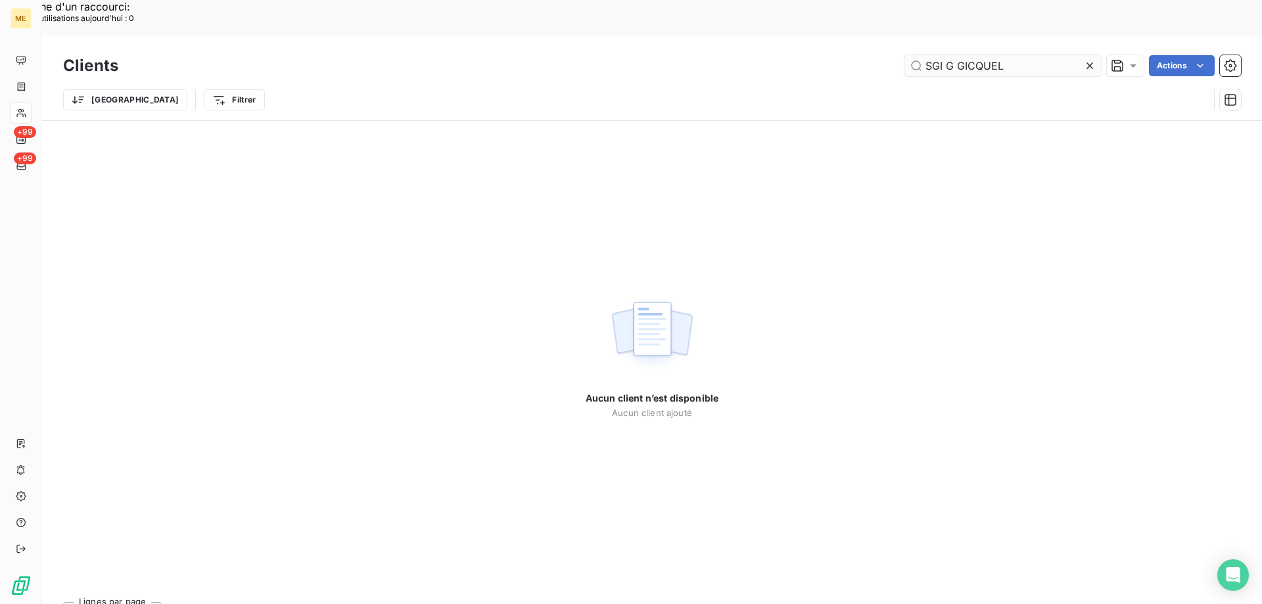
click at [930, 55] on input "SGI G GICQUEL" at bounding box center [1002, 65] width 197 height 21
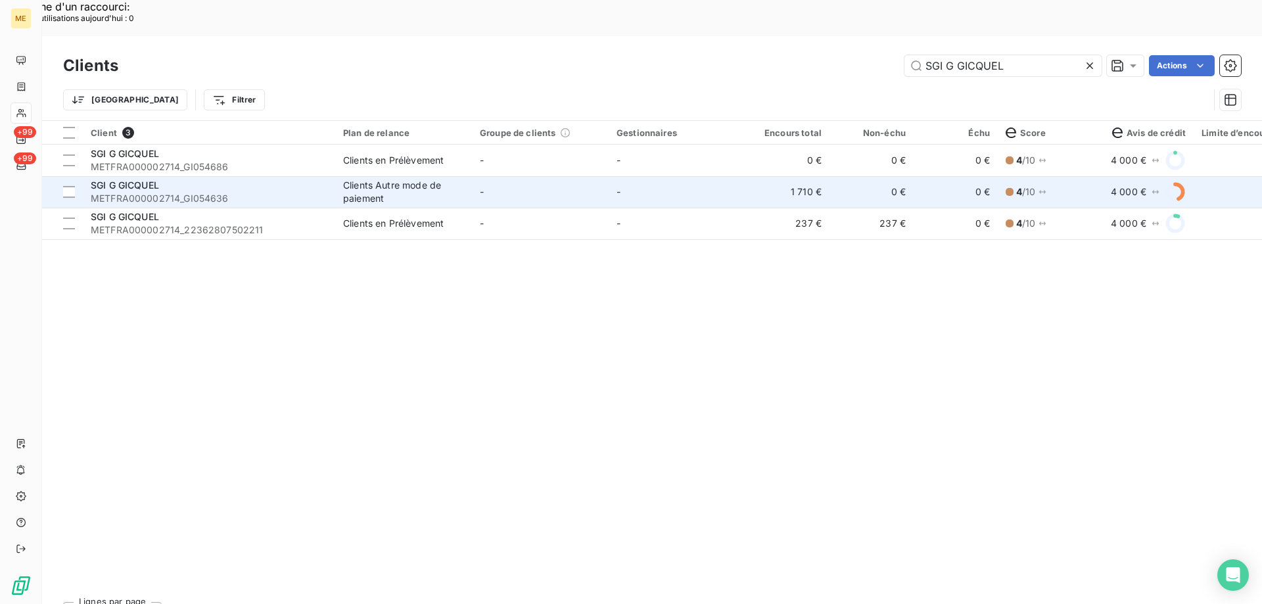
type input "SGI G GICQUEL"
click at [196, 179] on div "SGI G GICQUEL" at bounding box center [209, 185] width 237 height 13
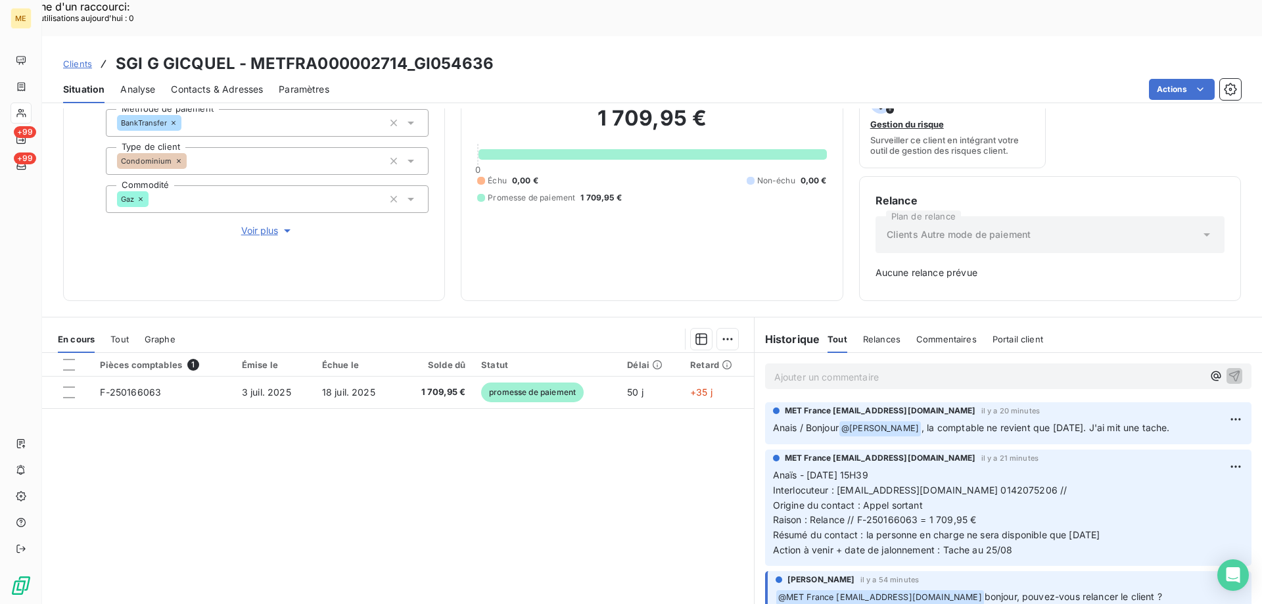
scroll to position [129, 0]
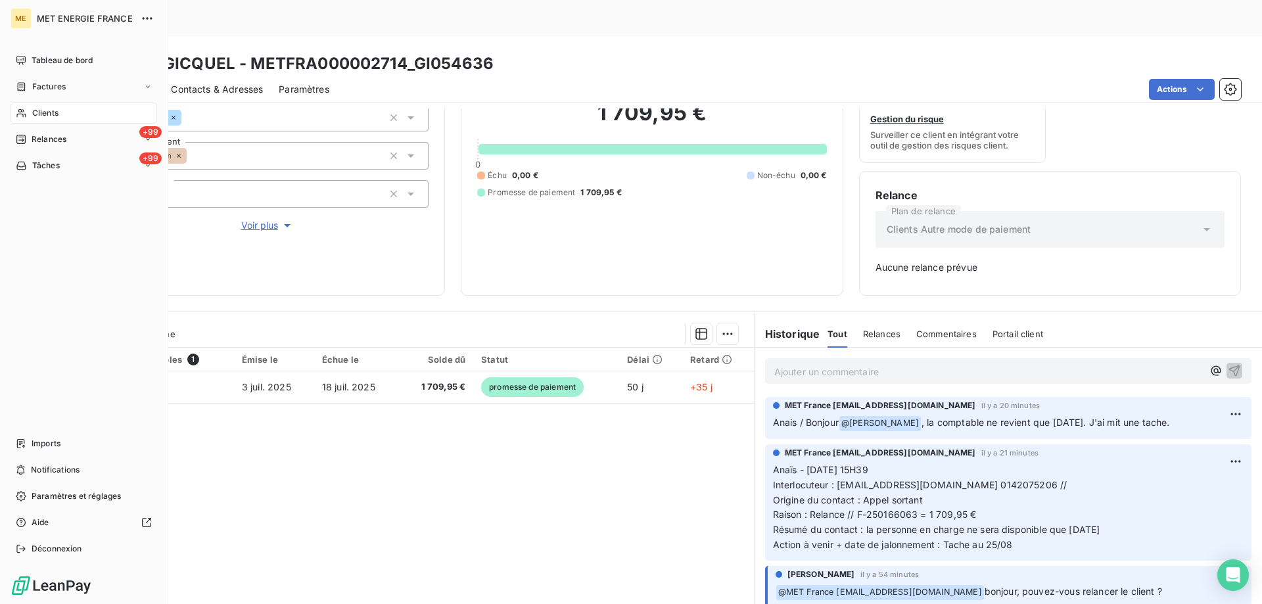
click at [21, 113] on icon at bounding box center [21, 113] width 11 height 11
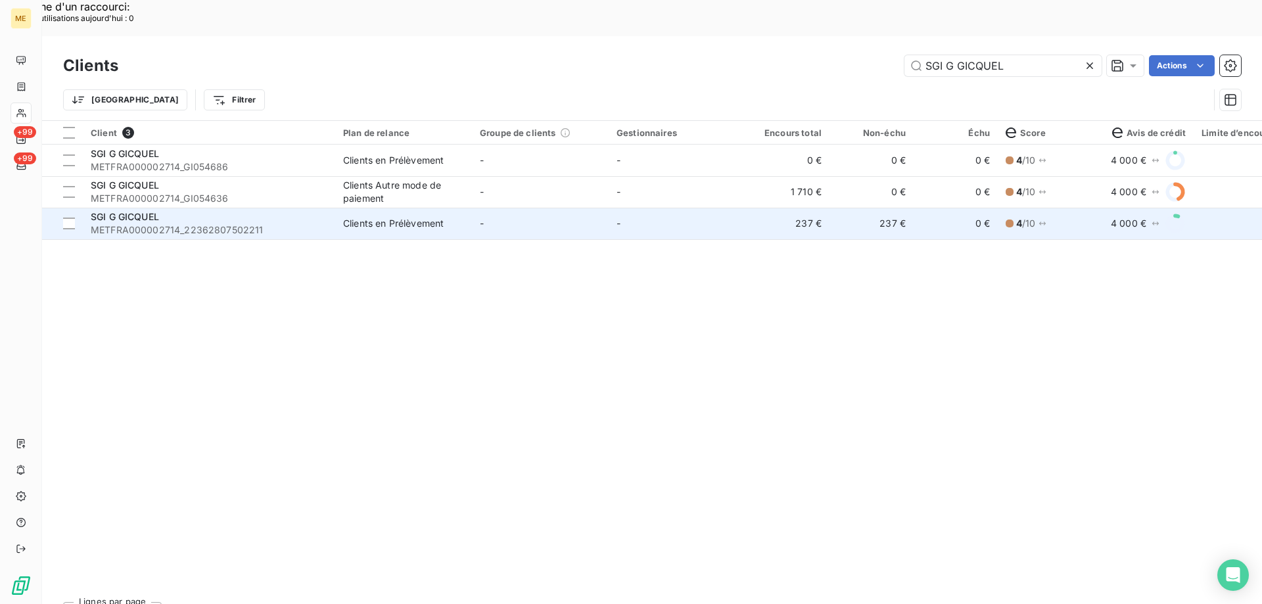
click at [270, 210] on div "SGI G GICQUEL" at bounding box center [209, 216] width 237 height 13
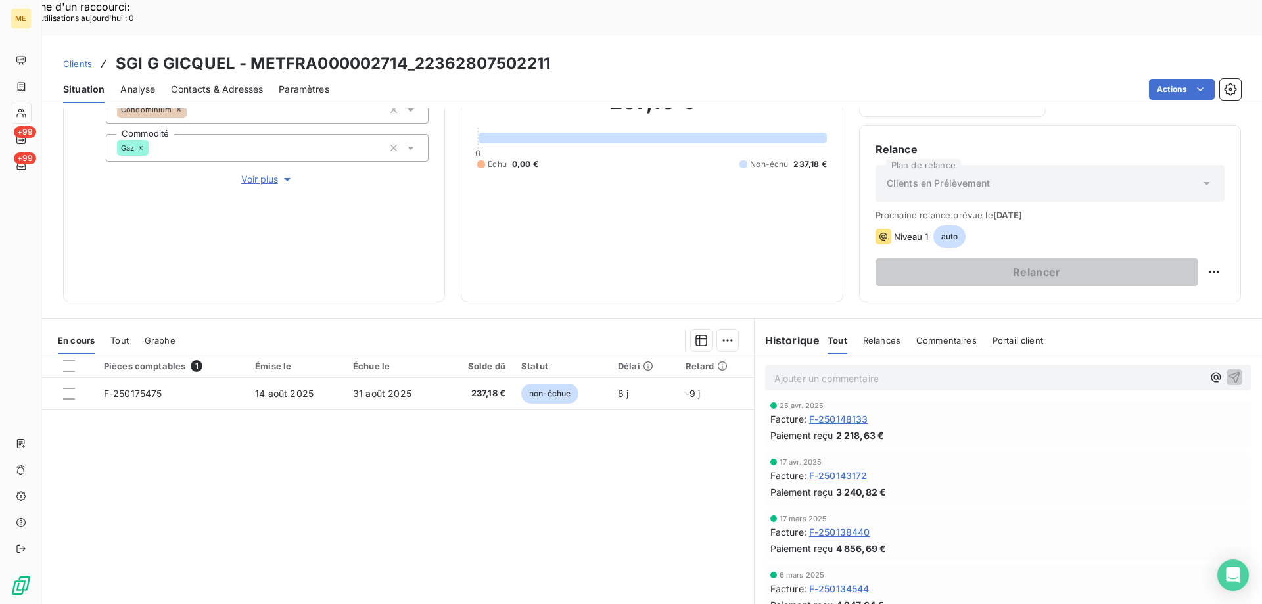
scroll to position [197, 0]
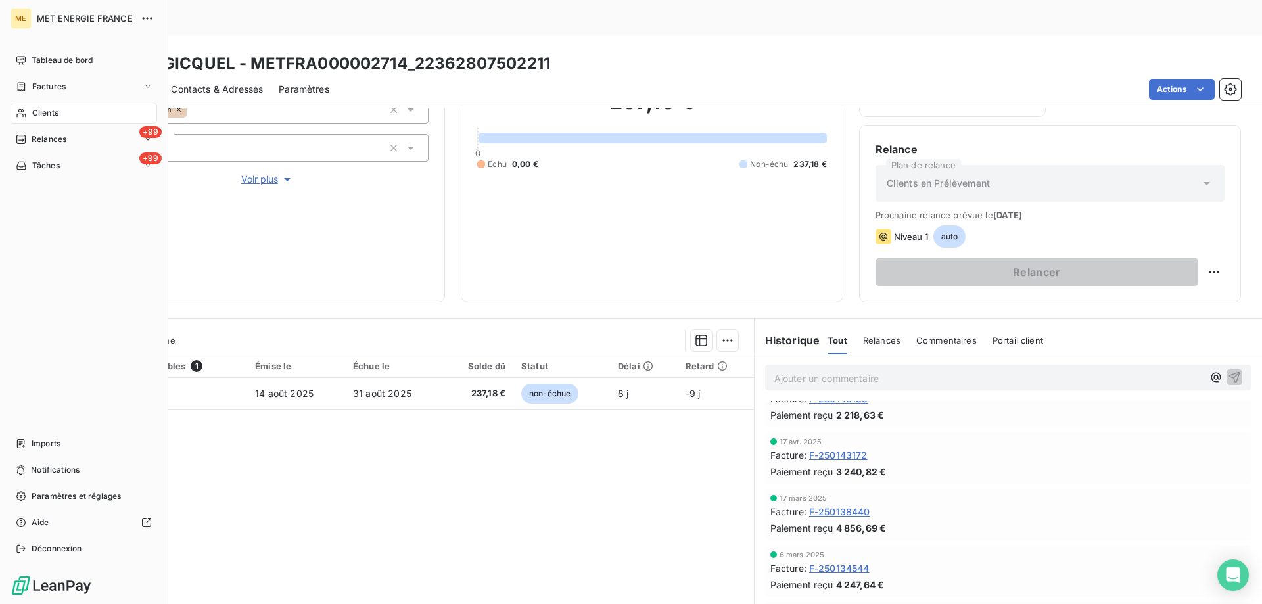
click at [61, 121] on div "Clients" at bounding box center [84, 113] width 147 height 21
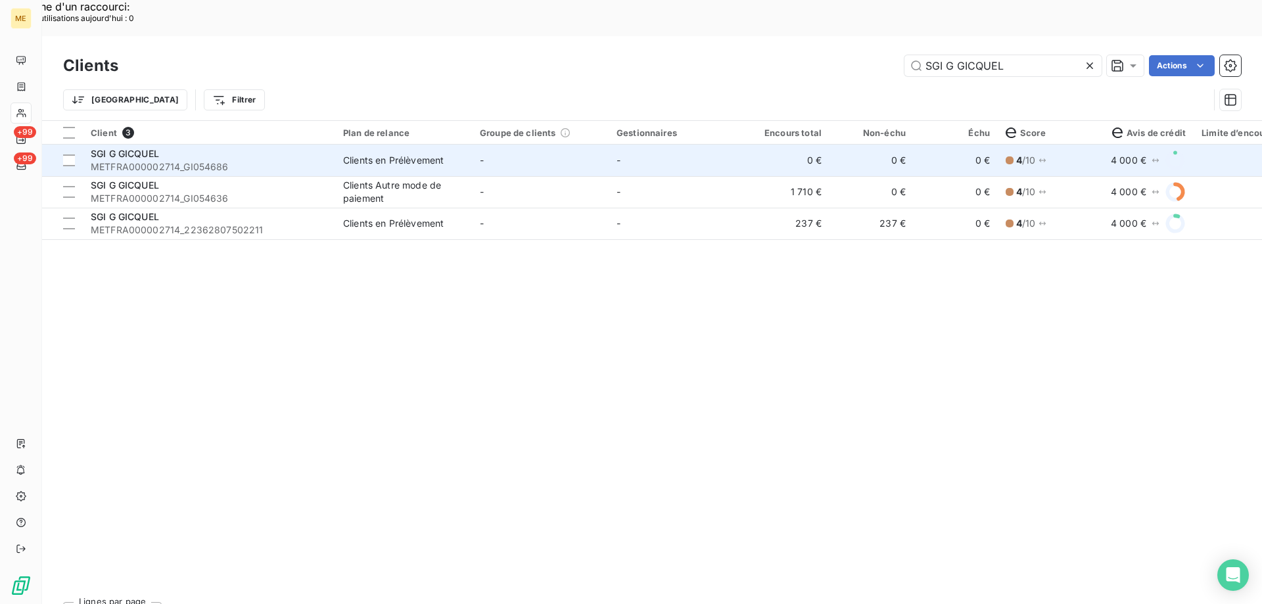
click at [375, 154] on div "Clients en Prélèvement" at bounding box center [393, 160] width 101 height 13
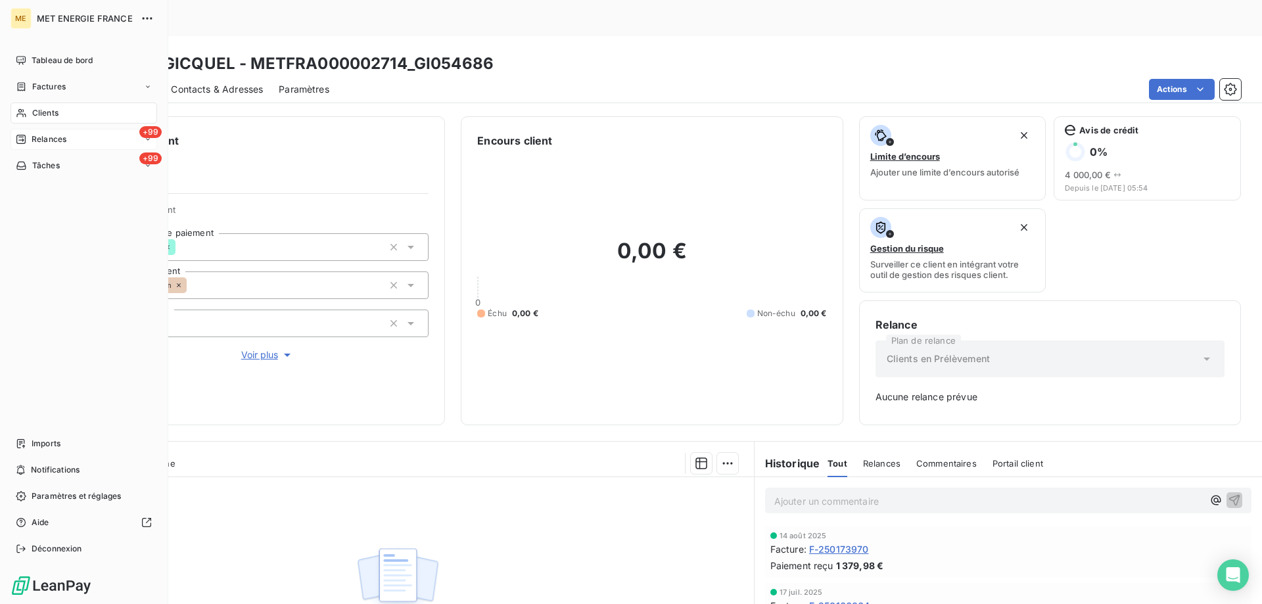
click at [50, 131] on div "+99 Relances" at bounding box center [84, 139] width 147 height 21
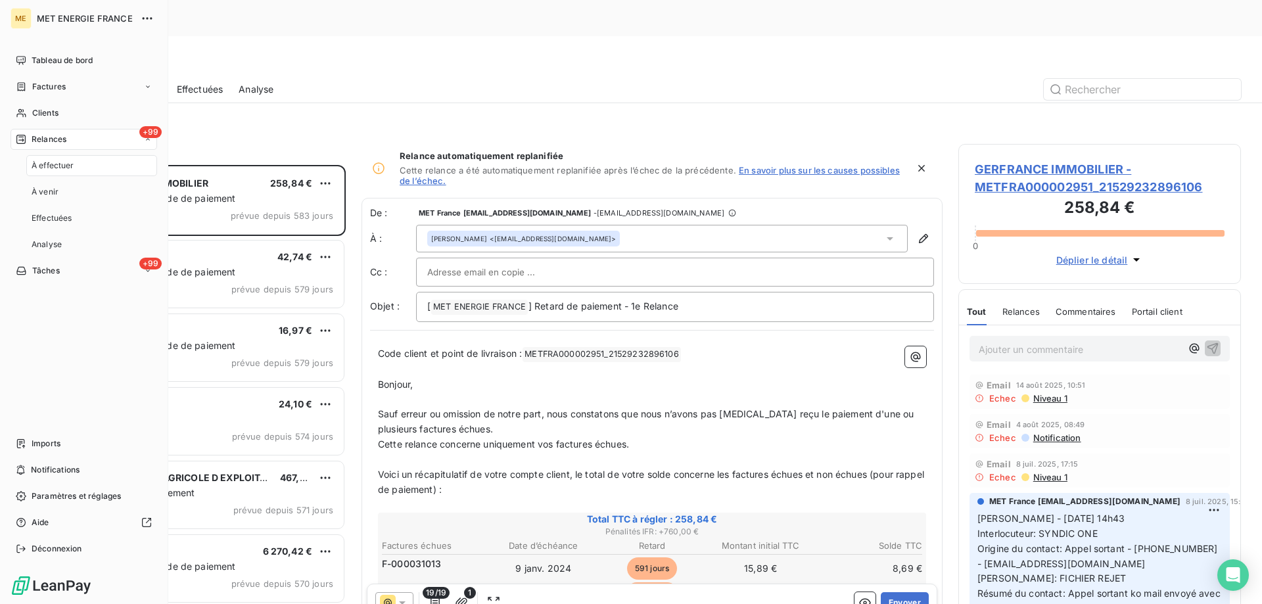
scroll to position [465, 273]
click at [67, 474] on span "Notifications" at bounding box center [55, 470] width 49 height 12
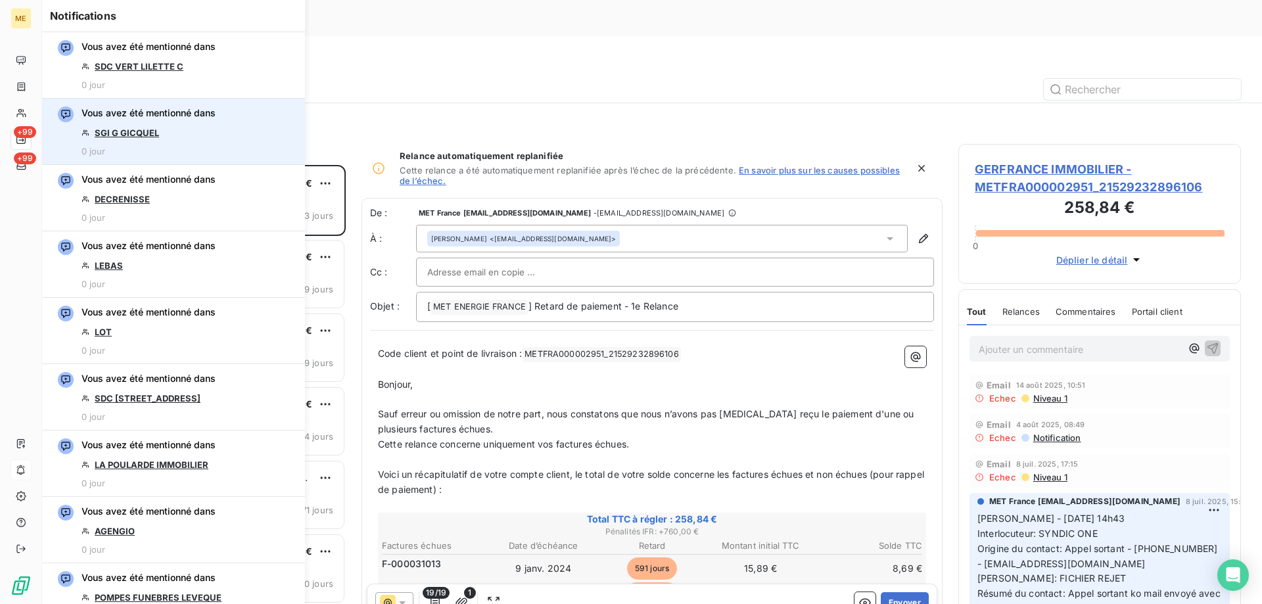
click at [139, 135] on link "SGI G GICQUEL" at bounding box center [127, 132] width 64 height 11
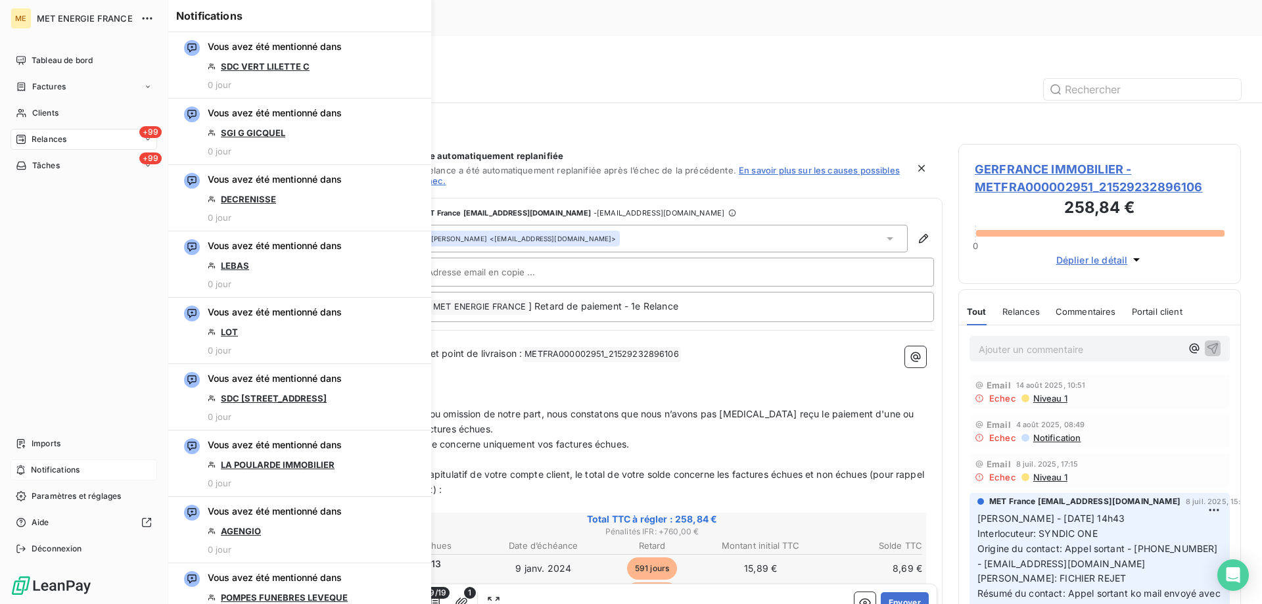
click at [37, 76] on nav "Tableau de bord Factures Clients +99 Relances +99 Tâches" at bounding box center [84, 113] width 147 height 126
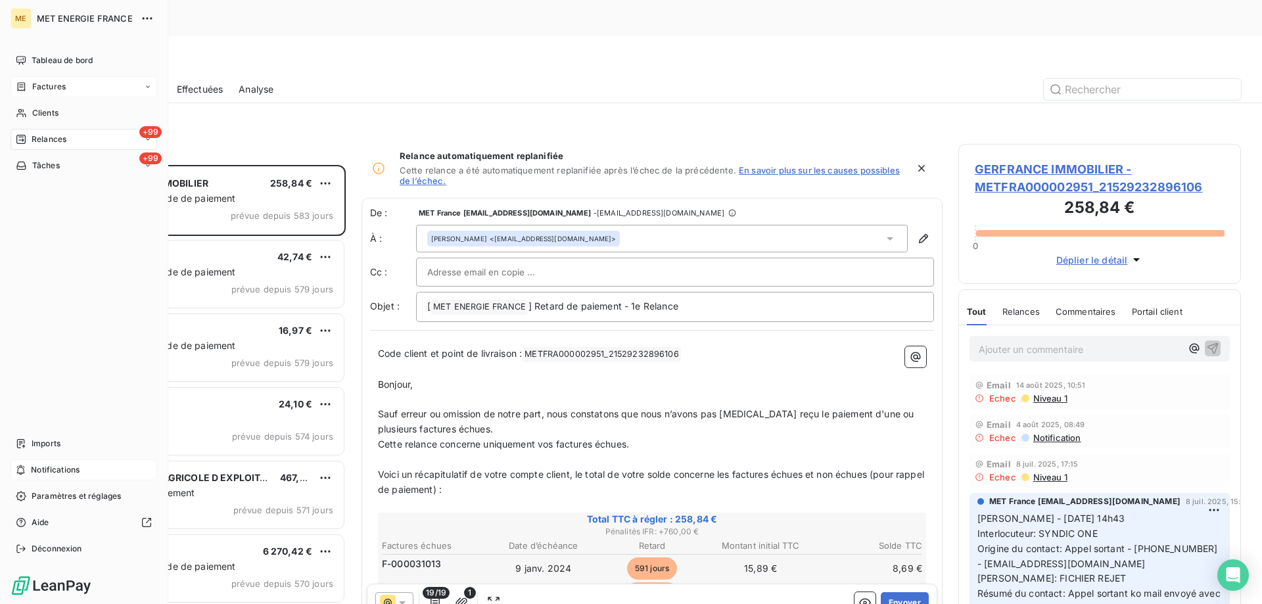
click at [41, 83] on span "Factures" at bounding box center [49, 87] width 34 height 12
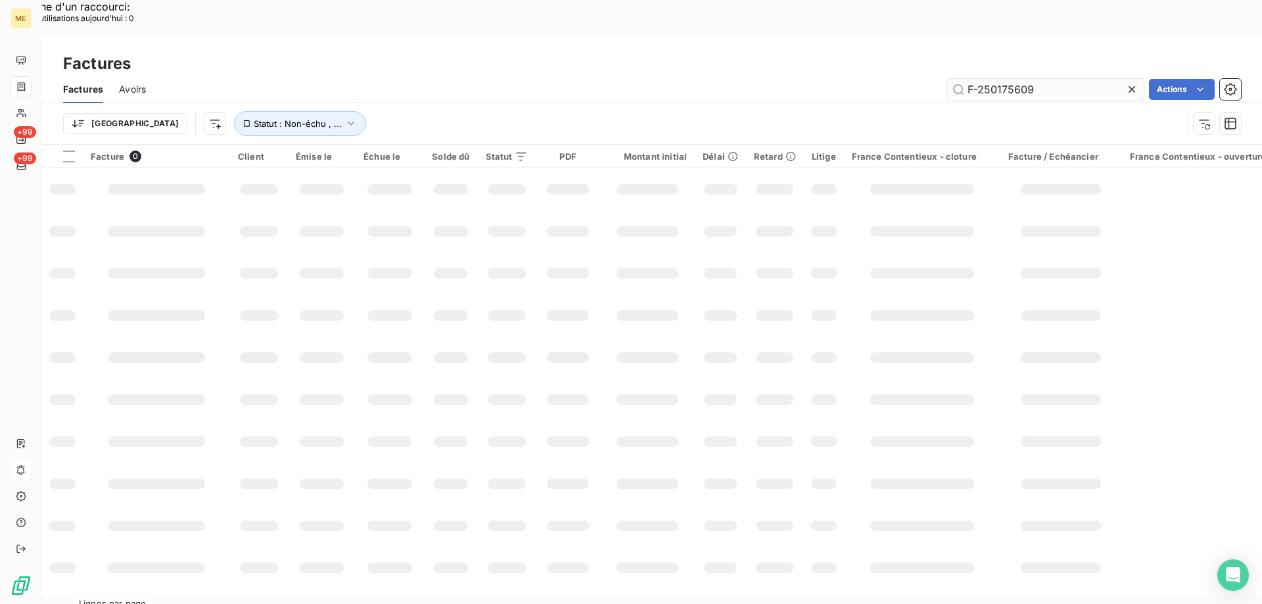
drag, startPoint x: 1032, startPoint y: 45, endPoint x: 976, endPoint y: 53, distance: 56.4
click at [976, 79] on input "F-250175609" at bounding box center [1044, 89] width 197 height 21
type input "F-250176108"
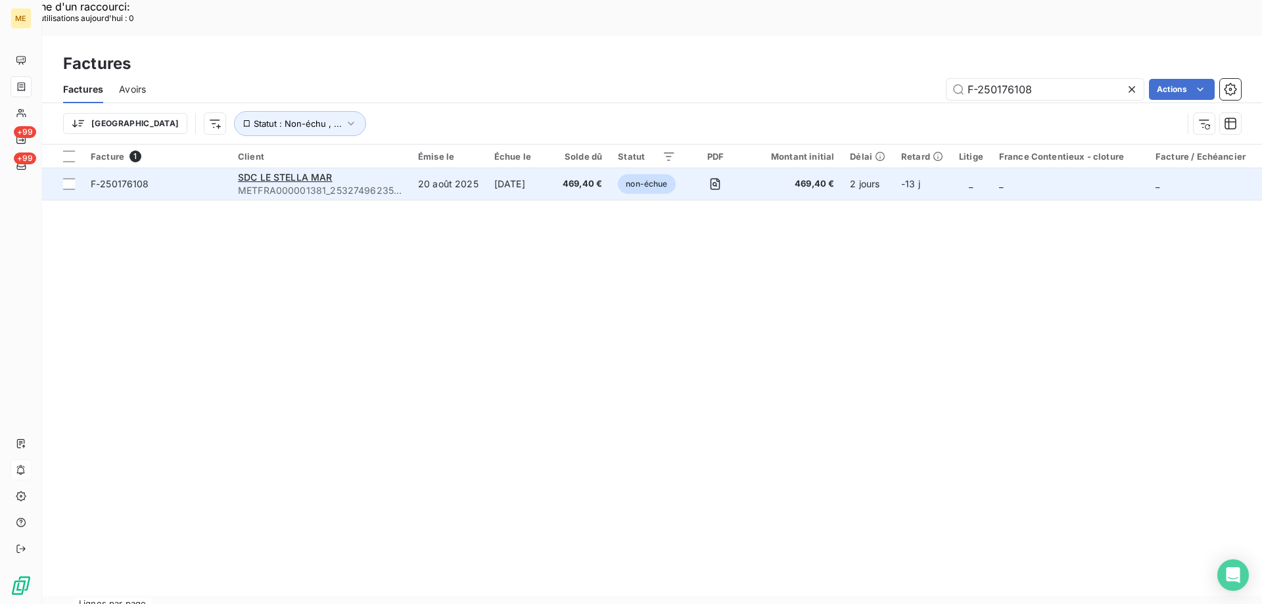
click at [187, 168] on td "F-250176108" at bounding box center [156, 184] width 147 height 32
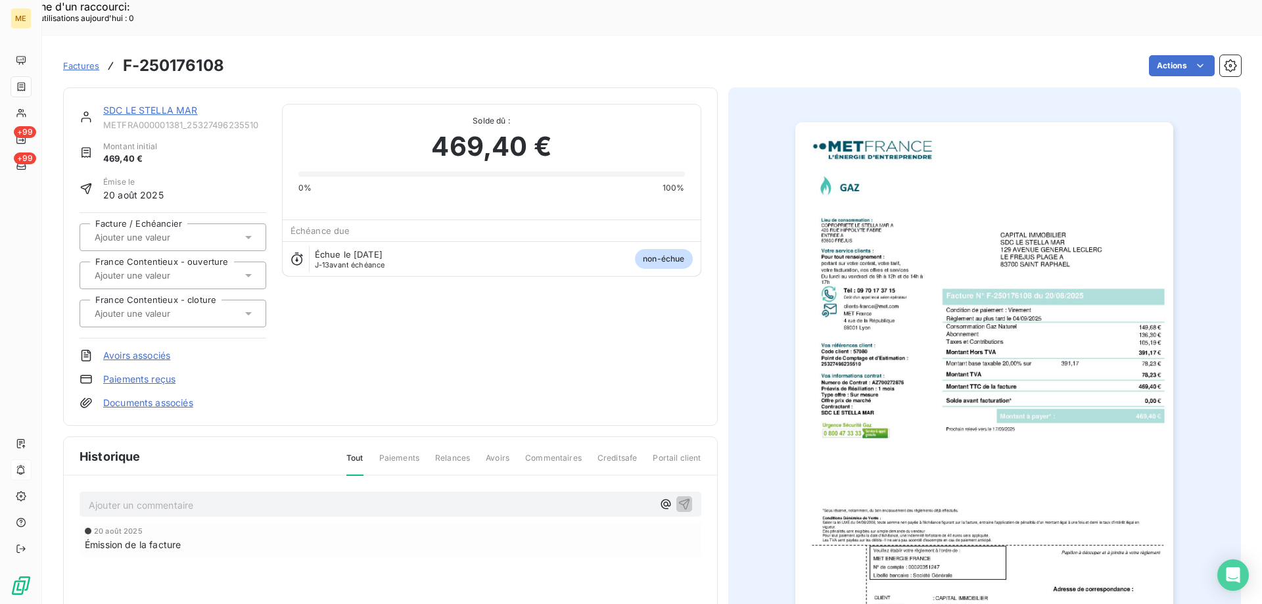
click at [187, 176] on div "Émise le [DATE]" at bounding box center [173, 189] width 187 height 26
click at [168, 104] on div "SDC LE STELLA MAR METFRA000001381_25327496235510" at bounding box center [184, 117] width 163 height 26
click at [177, 104] on link "SDC LE STELLA MAR" at bounding box center [150, 109] width 95 height 11
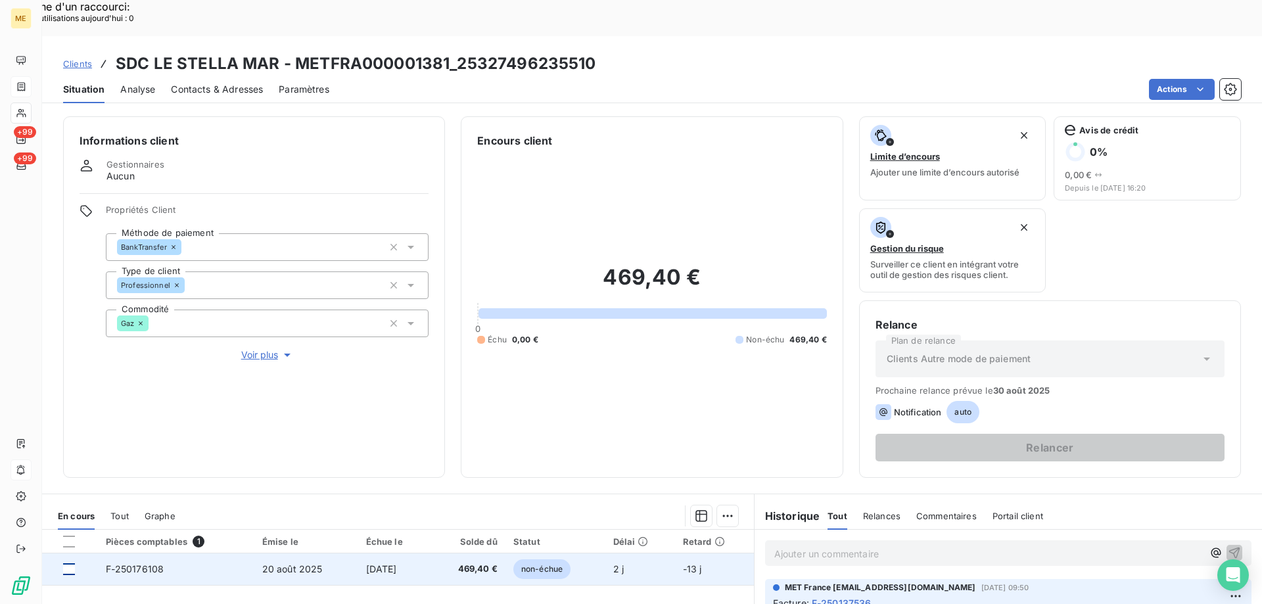
click at [72, 563] on div at bounding box center [69, 569] width 12 height 12
click at [68, 563] on div at bounding box center [69, 569] width 12 height 12
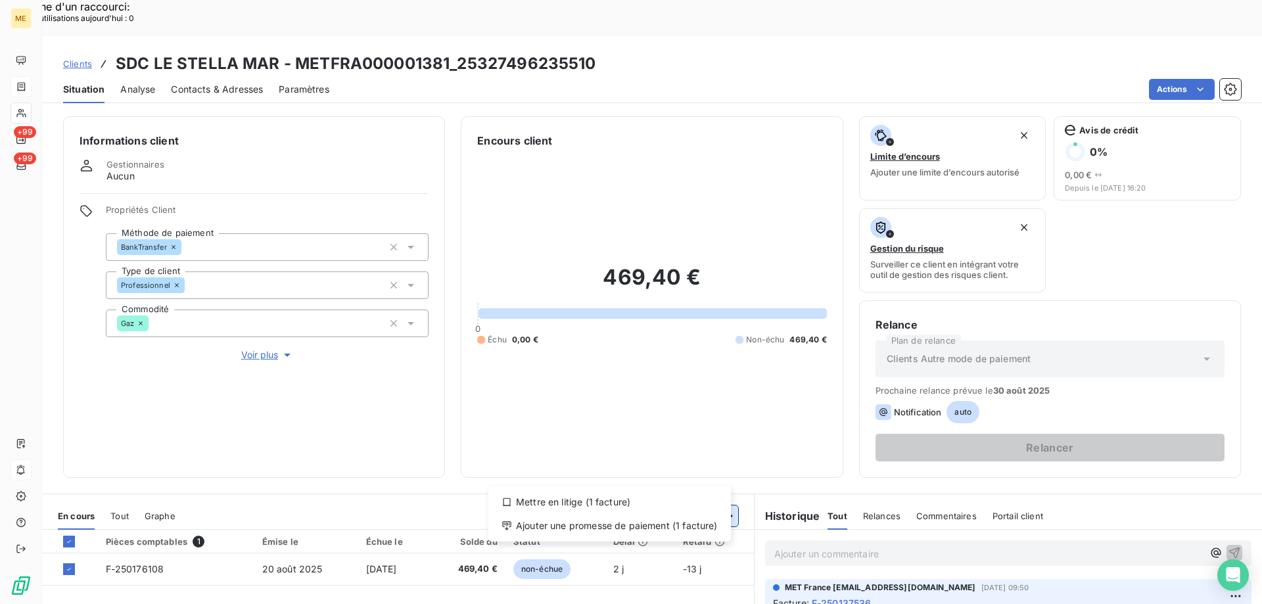
click at [664, 526] on div "Ajouter une promesse de paiement (1 facture)" at bounding box center [610, 525] width 232 height 21
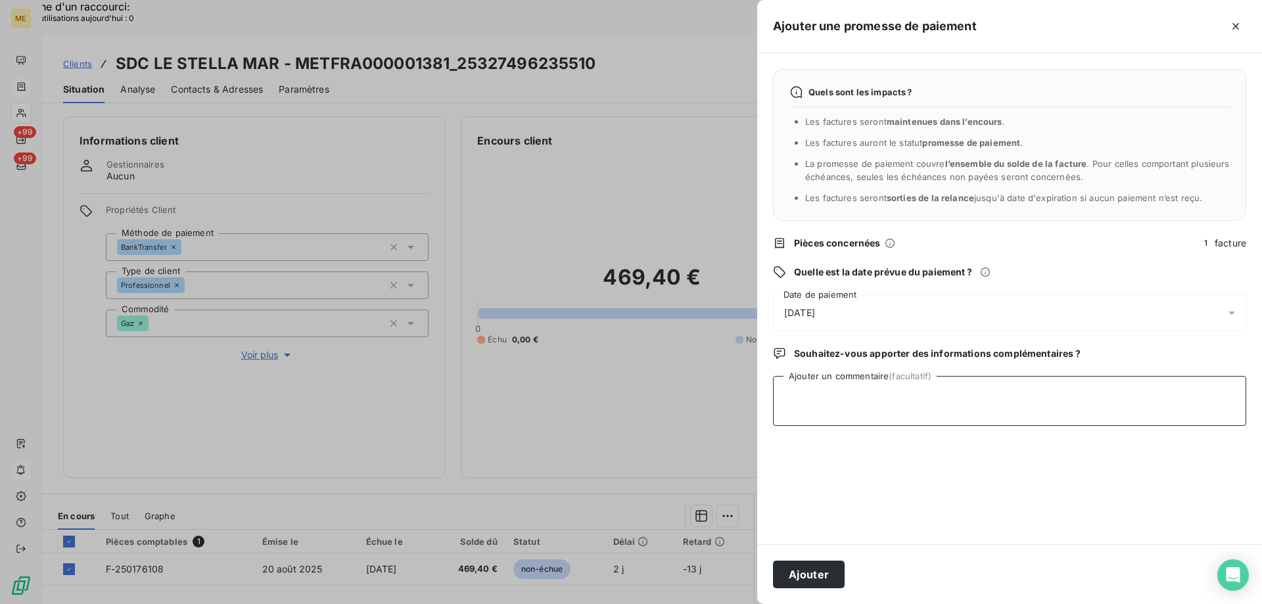
click at [815, 394] on textarea "Ajouter un commentaire (facultatif)" at bounding box center [1009, 401] width 473 height 50
click at [1089, 396] on textarea "[PERSON_NAME] - 16h11 [DATE] - avis de virement interaction" at bounding box center [1009, 401] width 473 height 50
paste textarea "[URL][DOMAIN_NAME]"
type textarea "[PERSON_NAME] - 16h11 [DATE] - avis de virement interaction [URL][DOMAIN_NAME]"
click at [873, 311] on div "[DATE]" at bounding box center [1009, 312] width 473 height 37
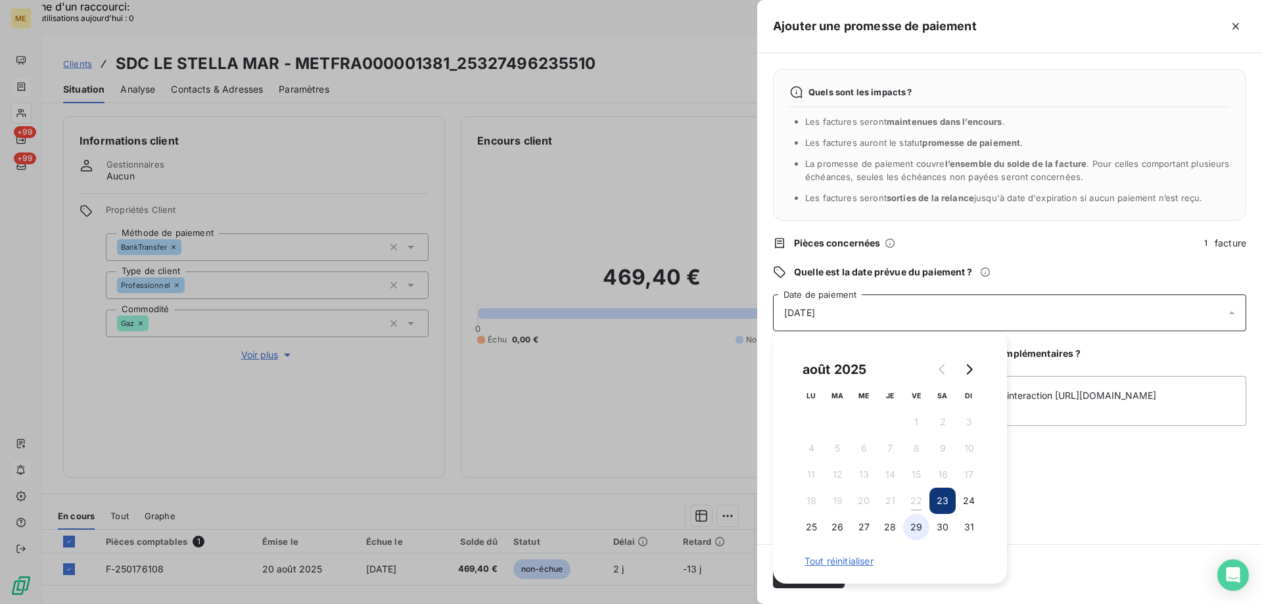
click at [913, 522] on button "29" at bounding box center [916, 527] width 26 height 26
click at [1074, 524] on div "Quels sont les impacts ? Les factures seront maintenues dans l’encours . Les fa…" at bounding box center [1009, 298] width 505 height 491
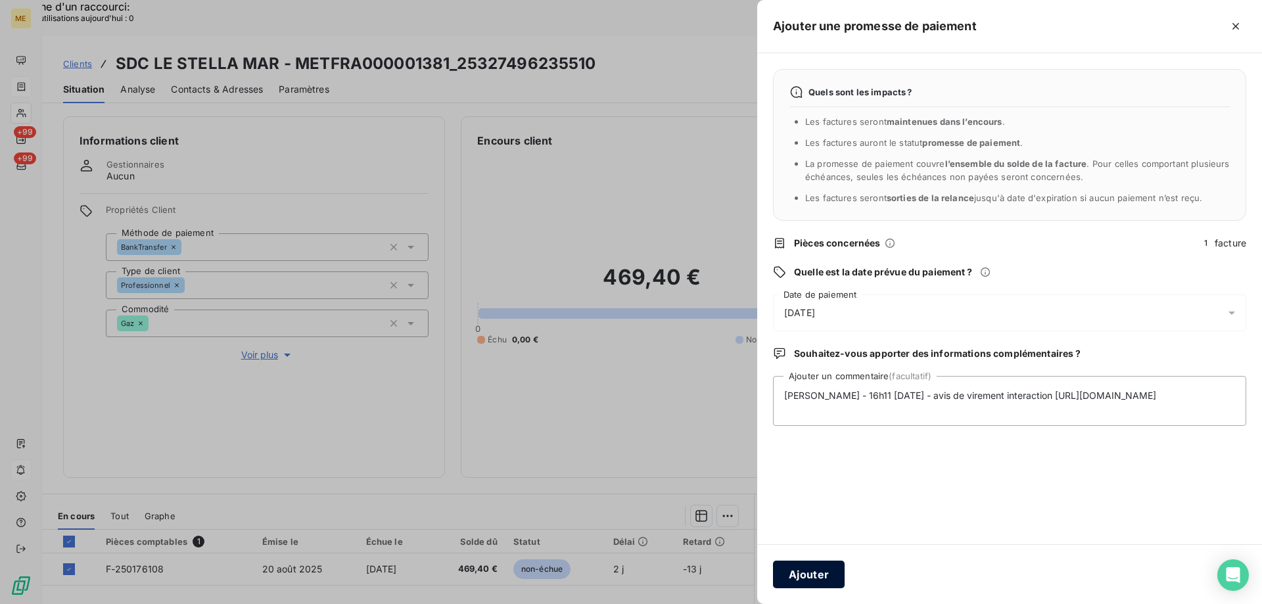
click at [801, 574] on button "Ajouter" at bounding box center [809, 575] width 72 height 28
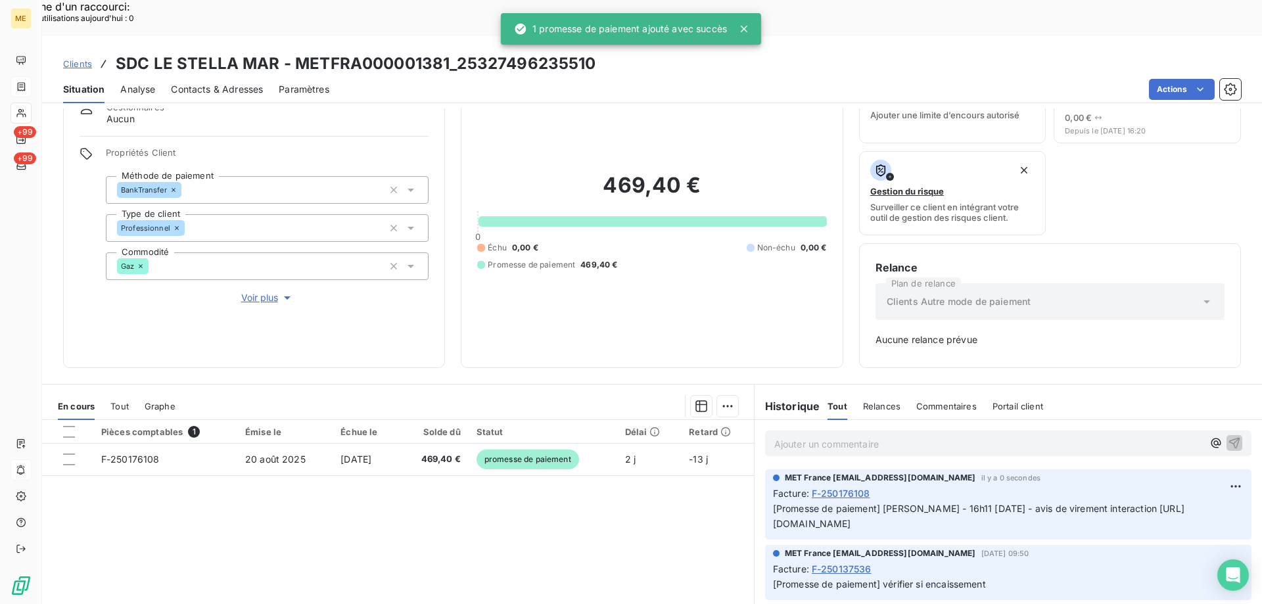
scroll to position [129, 0]
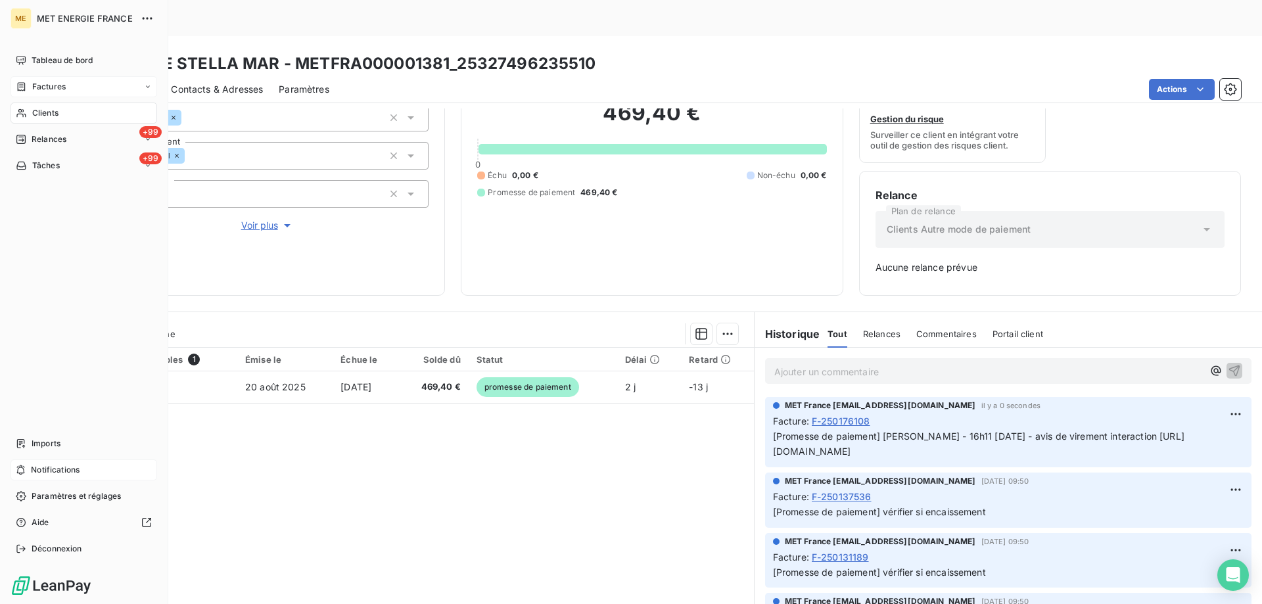
click at [58, 101] on nav "Tableau de bord Factures Clients +99 Relances +99 Tâches" at bounding box center [84, 113] width 147 height 126
click at [57, 106] on div "Clients" at bounding box center [84, 113] width 147 height 21
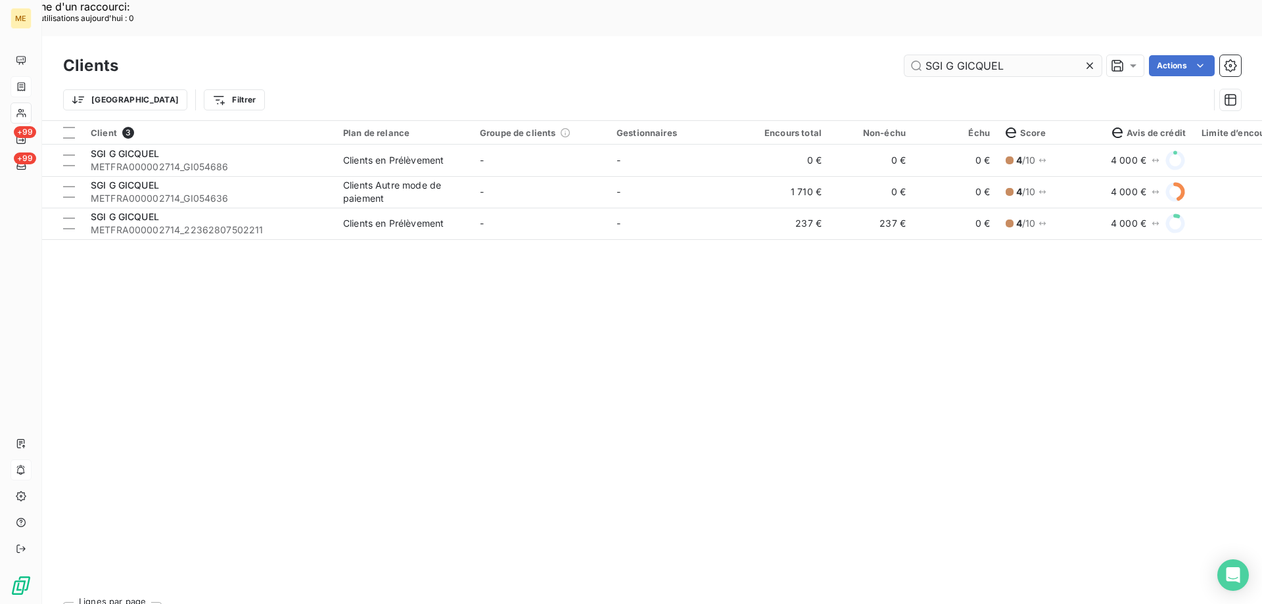
click at [977, 55] on input "SGI G GICQUEL" at bounding box center [1002, 65] width 197 height 21
click at [973, 55] on input "SGI G GICQUEL" at bounding box center [1002, 65] width 197 height 21
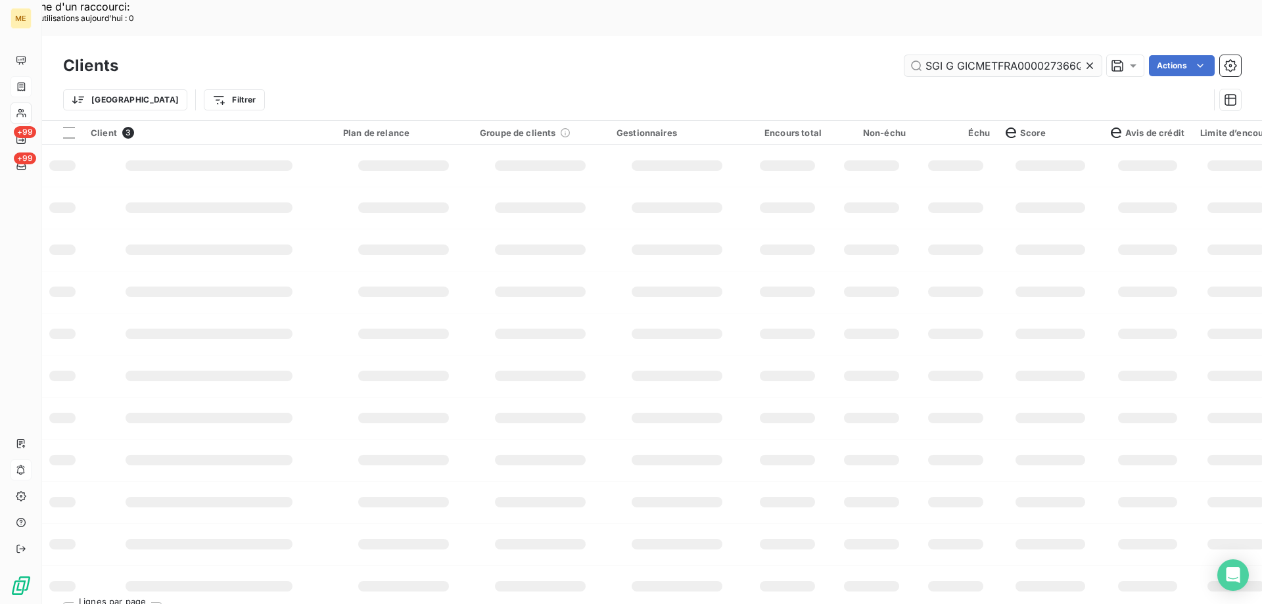
click at [973, 55] on input "SGI G GICMETFRA000027366QUEL" at bounding box center [1002, 65] width 197 height 21
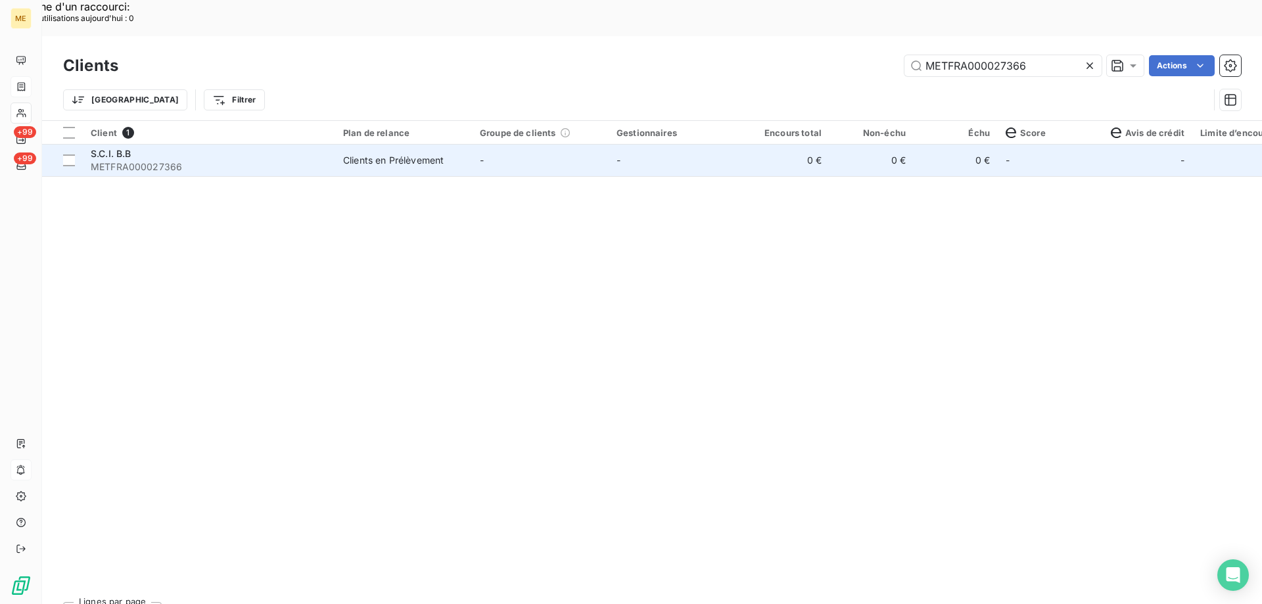
type input "METFRA000027366"
click at [217, 160] on span "METFRA000027366" at bounding box center [209, 166] width 237 height 13
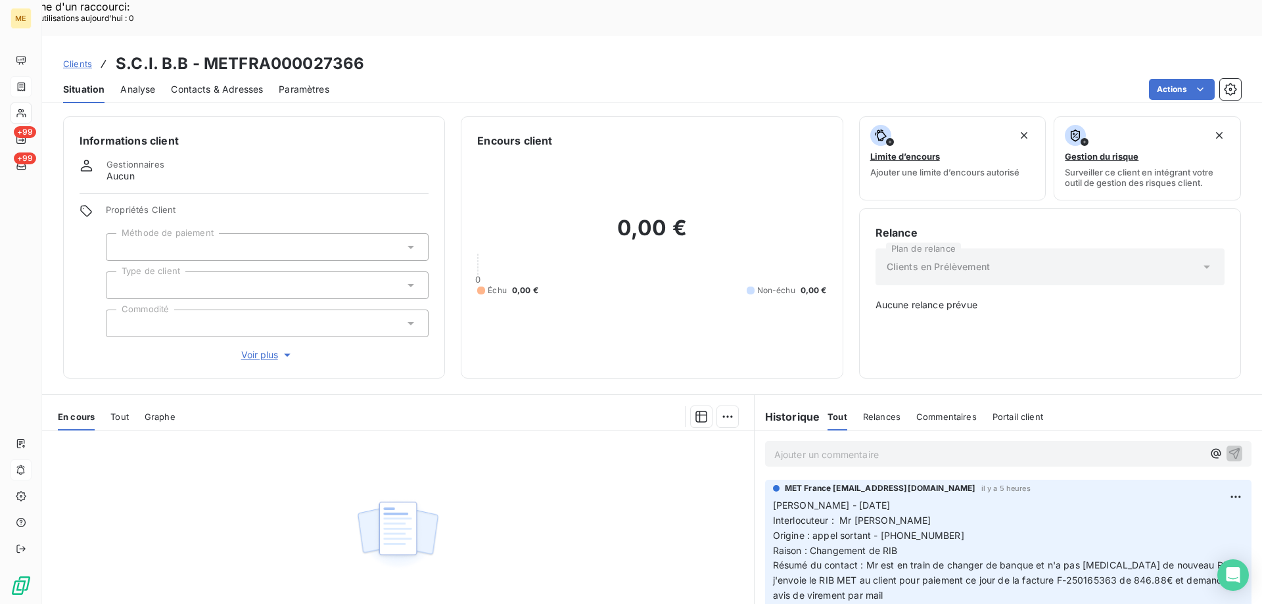
click at [120, 411] on span "Tout" at bounding box center [119, 416] width 18 height 11
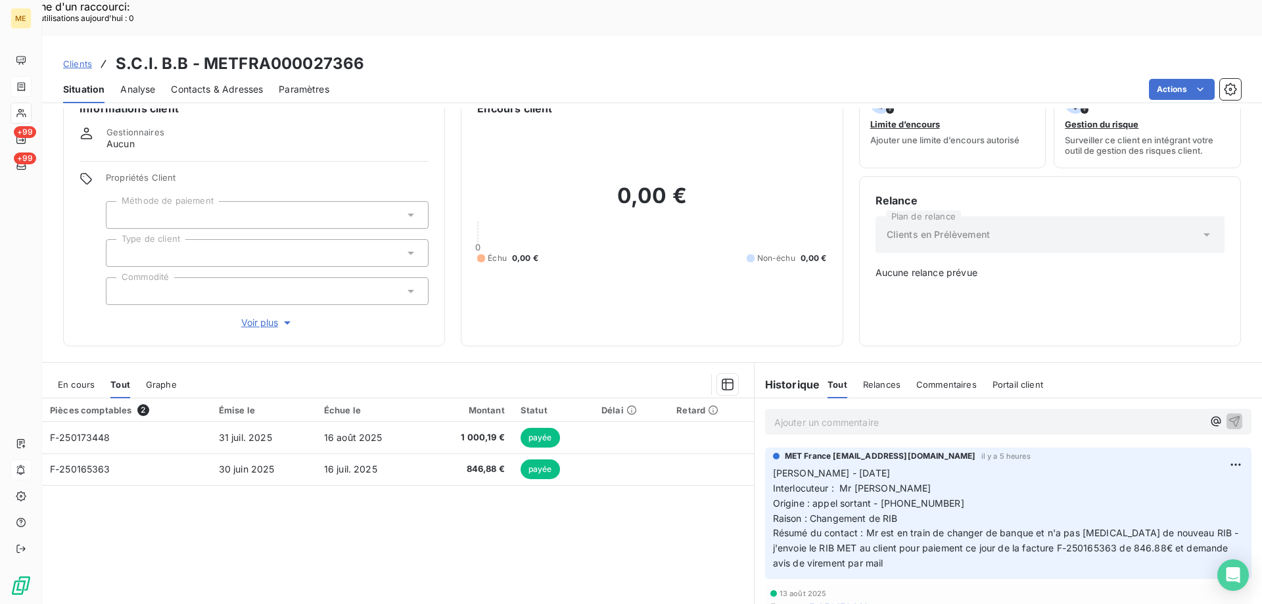
scroll to position [81, 0]
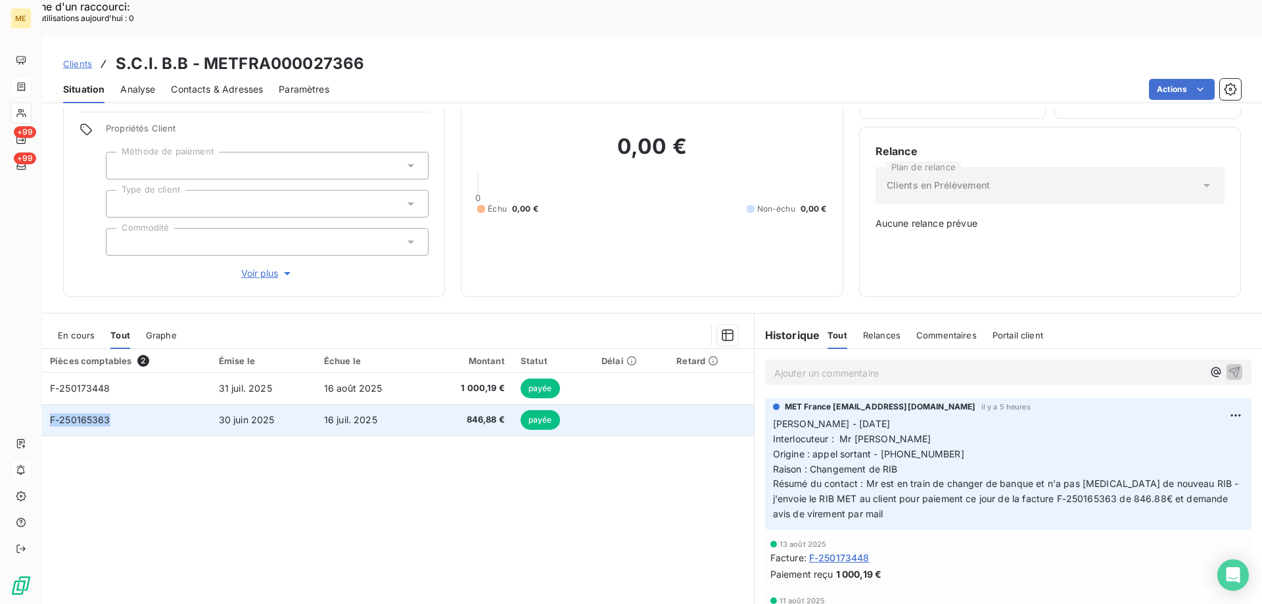
copy span "F-250165363"
drag, startPoint x: 113, startPoint y: 379, endPoint x: 48, endPoint y: 388, distance: 65.8
click at [48, 404] on td "F-250165363" at bounding box center [126, 420] width 169 height 32
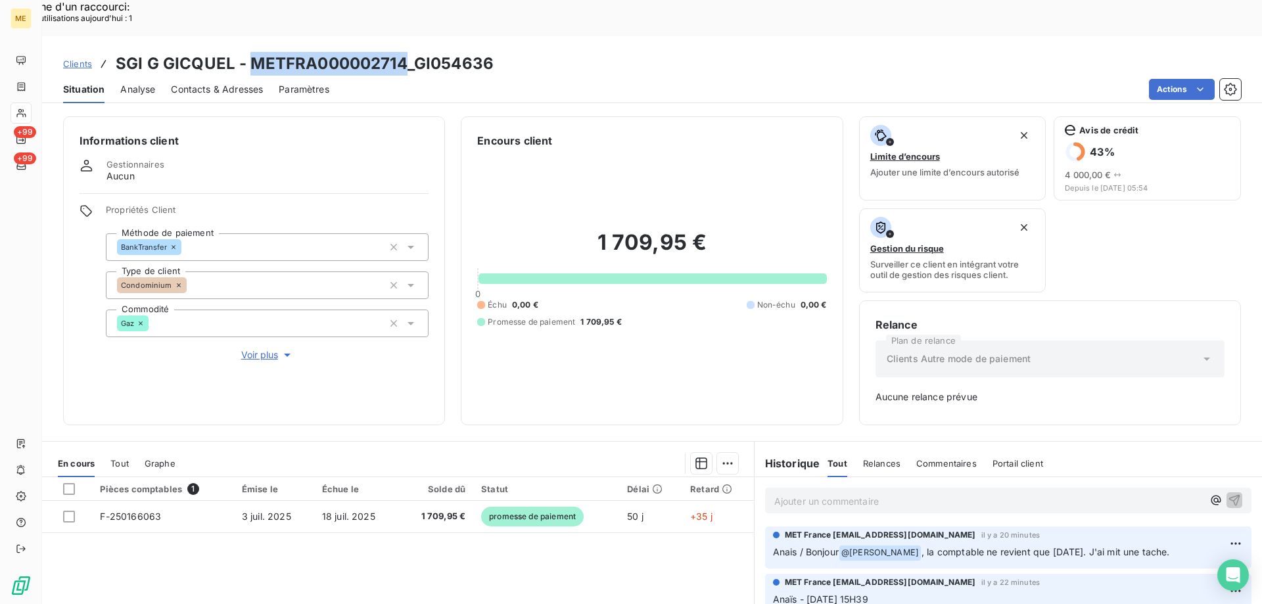
drag, startPoint x: 250, startPoint y: 22, endPoint x: 404, endPoint y: 24, distance: 153.8
click at [404, 52] on h3 "SGI G GICQUEL - METFRA000002714_GI054636" at bounding box center [305, 64] width 378 height 24
copy h3 "METFRA000002714"
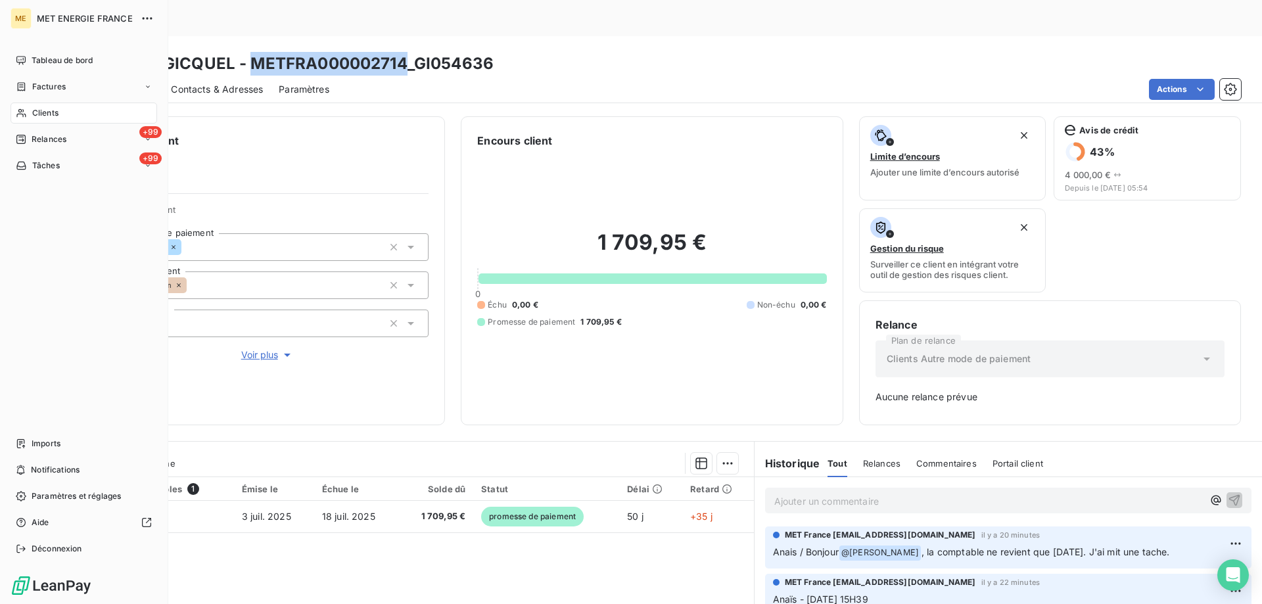
click at [50, 112] on span "Clients" at bounding box center [45, 113] width 26 height 12
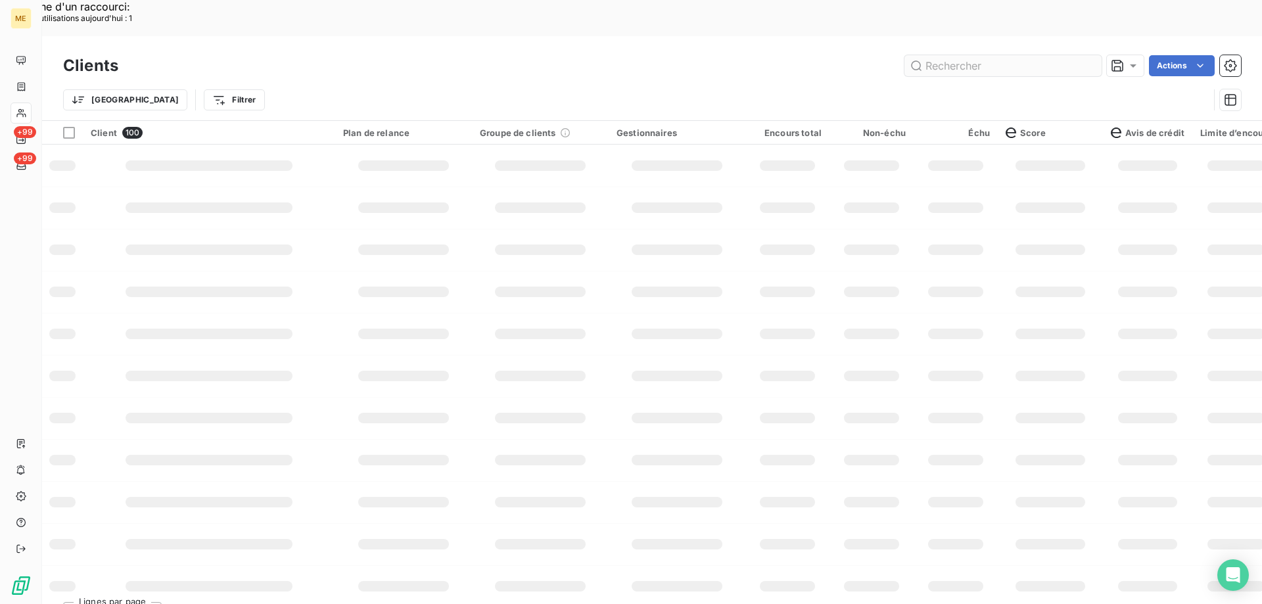
click at [959, 55] on input "text" at bounding box center [1002, 65] width 197 height 21
click at [959, 55] on input "25325470276902" at bounding box center [1002, 65] width 197 height 21
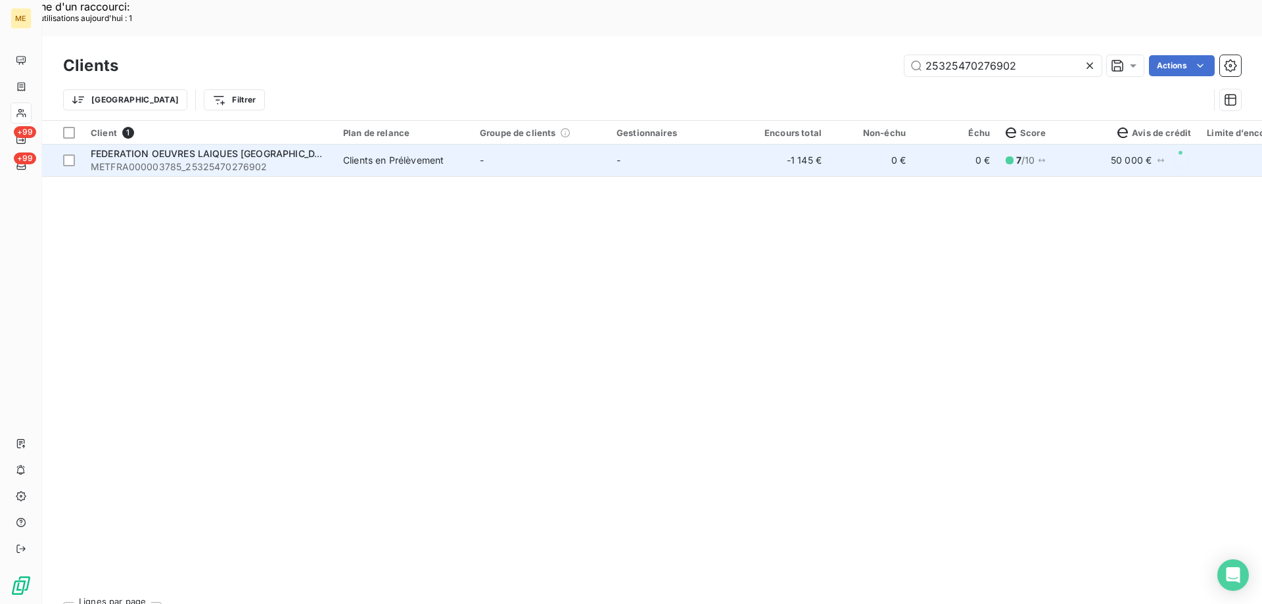
type input "25325470276902"
click at [193, 160] on span "METFRA000003785_25325470276902" at bounding box center [209, 166] width 237 height 13
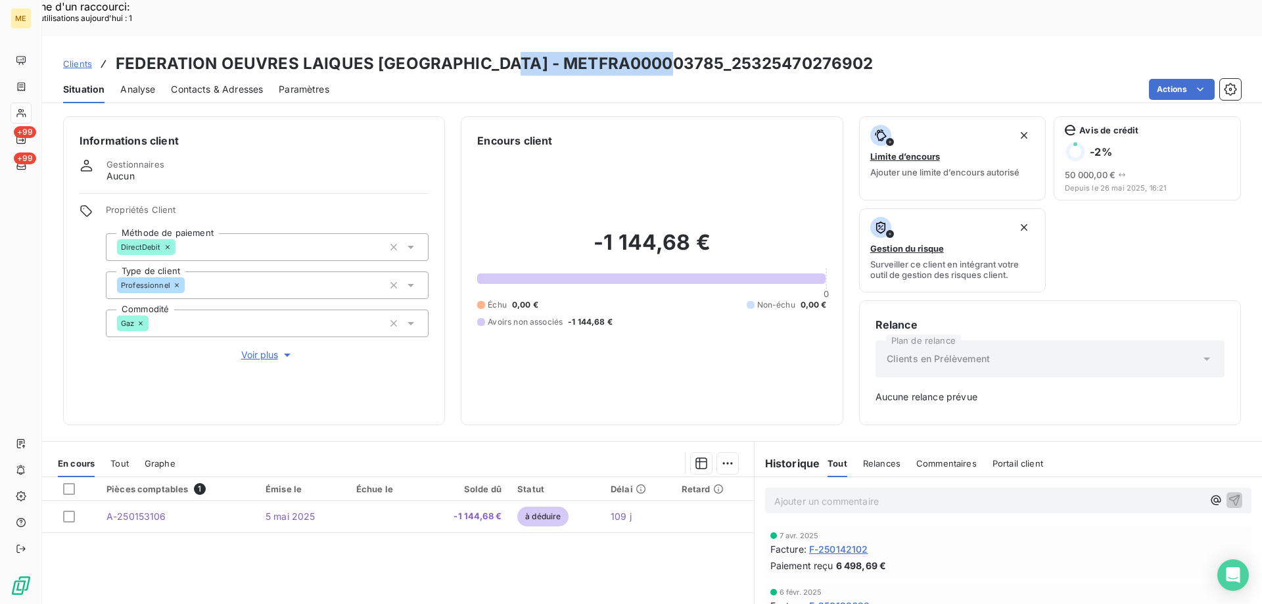
drag, startPoint x: 503, startPoint y: 31, endPoint x: 662, endPoint y: 28, distance: 159.7
click at [662, 52] on h3 "FEDERATION OEUVRES LAIQUES HAUTE SAVOIE - METFRA000003785_25325470276902" at bounding box center [495, 64] width 758 height 24
copy h3 "METFRA000003785"
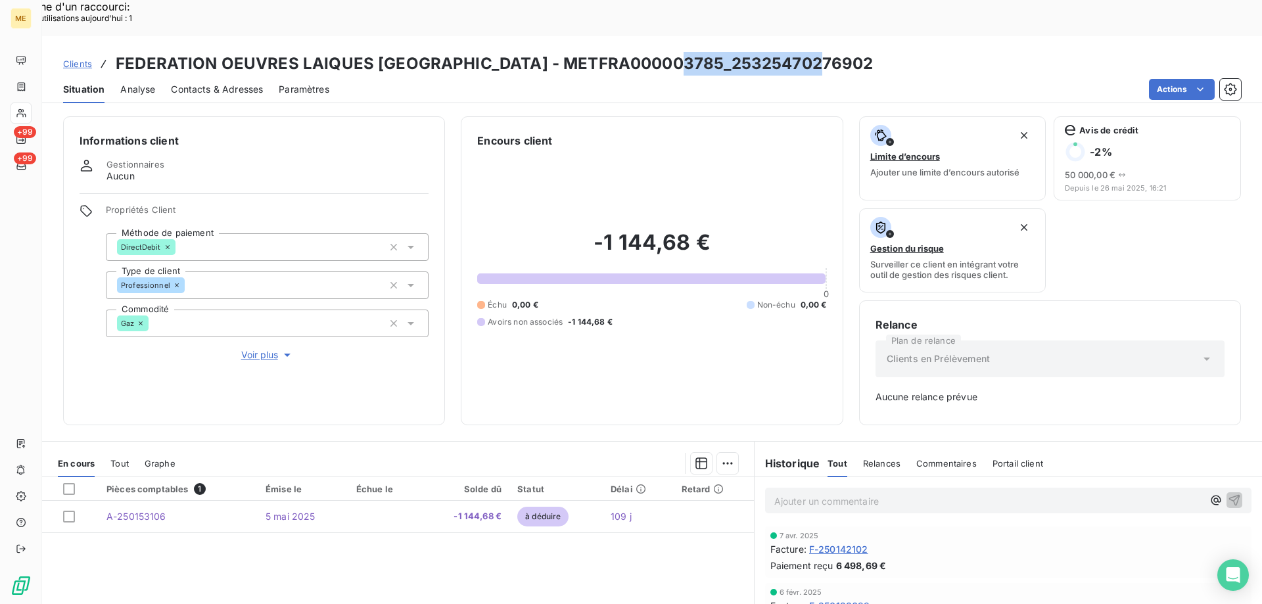
drag, startPoint x: 677, startPoint y: 29, endPoint x: 811, endPoint y: 31, distance: 134.1
click at [811, 52] on h3 "FEDERATION OEUVRES LAIQUES HAUTE SAVOIE - METFRA000003785_25325470276902" at bounding box center [495, 64] width 758 height 24
copy h3 "25325470276902"
drag, startPoint x: 514, startPoint y: 27, endPoint x: 624, endPoint y: 27, distance: 110.4
click at [624, 52] on h3 "FEDERATION OEUVRES LAIQUES HAUTE SAVOIE - METFRA000003785_25325470276902" at bounding box center [495, 64] width 758 height 24
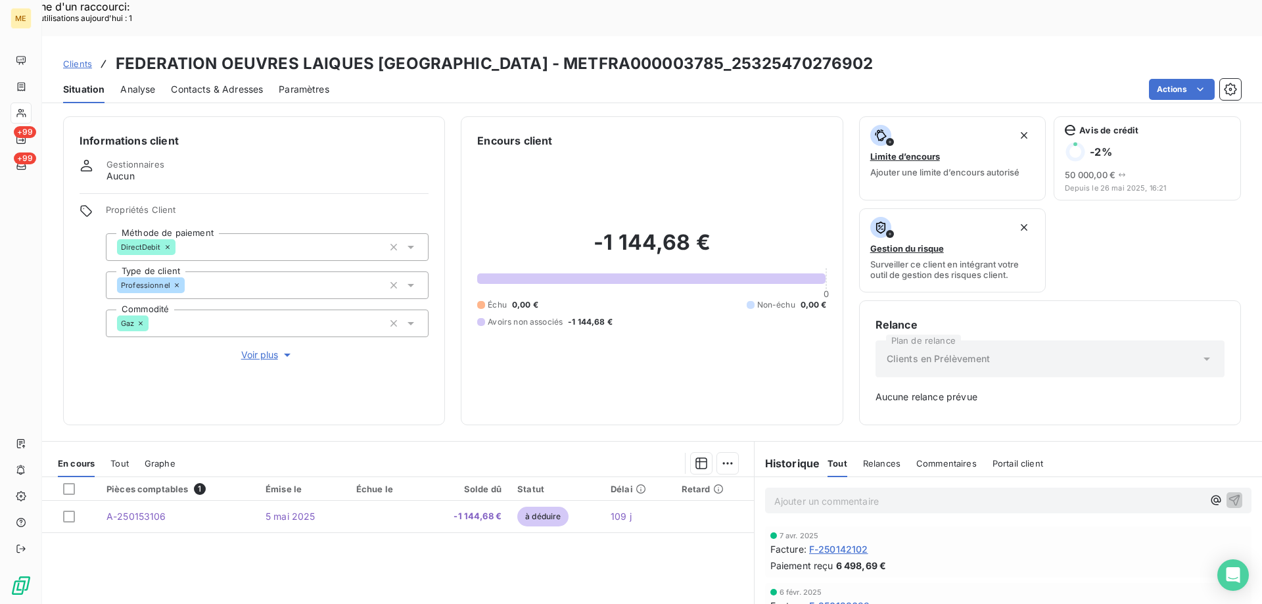
click at [579, 79] on div "Actions" at bounding box center [793, 89] width 896 height 21
drag, startPoint x: 508, startPoint y: 28, endPoint x: 661, endPoint y: 29, distance: 153.1
click at [661, 52] on h3 "FEDERATION OEUVRES LAIQUES HAUTE SAVOIE - METFRA000003785_25325470276902" at bounding box center [495, 64] width 758 height 24
copy h3 "METFRA000003785"
click at [384, 159] on div "Gestionnaires Aucun" at bounding box center [254, 171] width 349 height 24
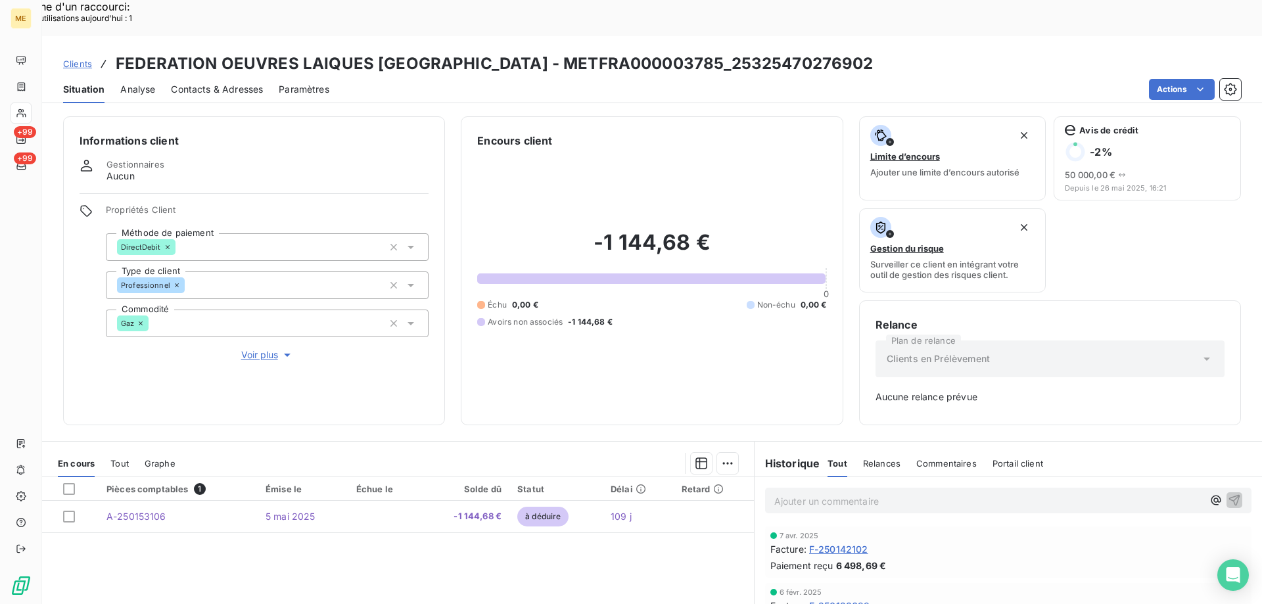
click at [25, 112] on icon at bounding box center [21, 113] width 11 height 11
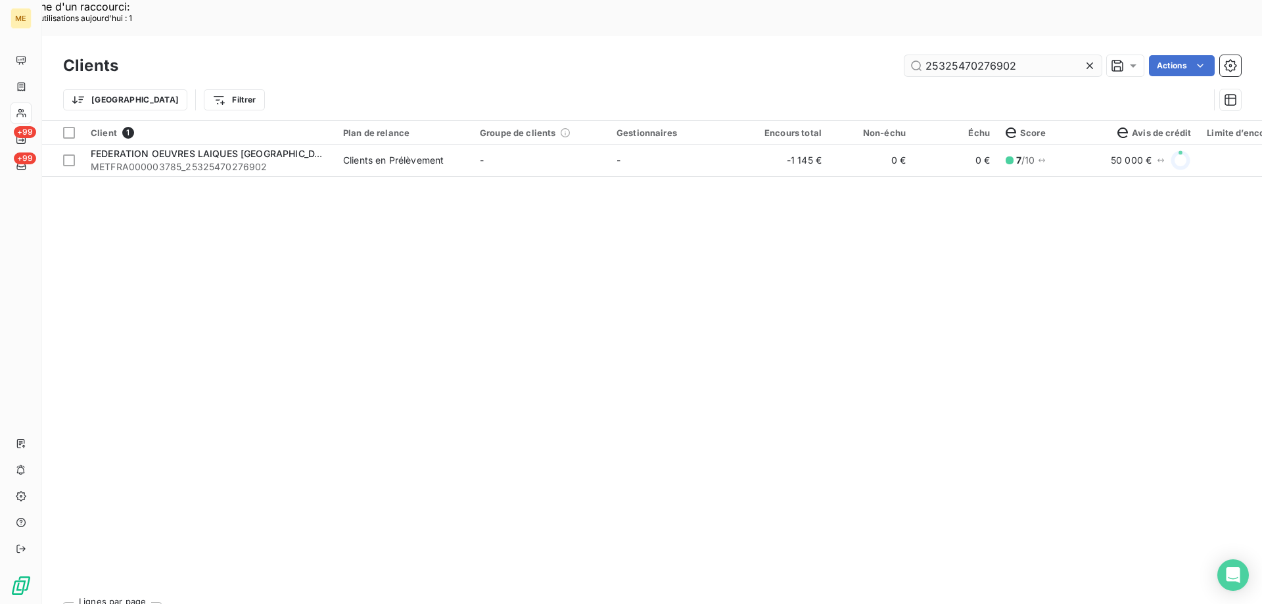
click at [947, 55] on input "25325470276902" at bounding box center [1002, 65] width 197 height 21
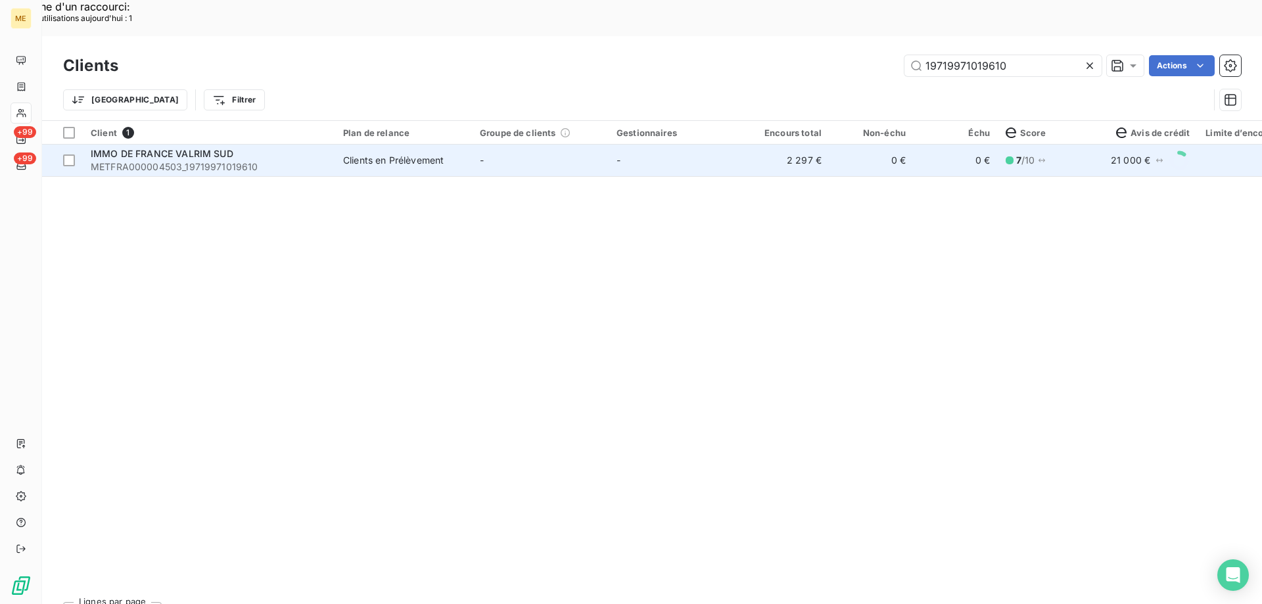
type input "19719971019610"
click at [227, 160] on span "METFRA000004503_19719971019610" at bounding box center [209, 166] width 237 height 13
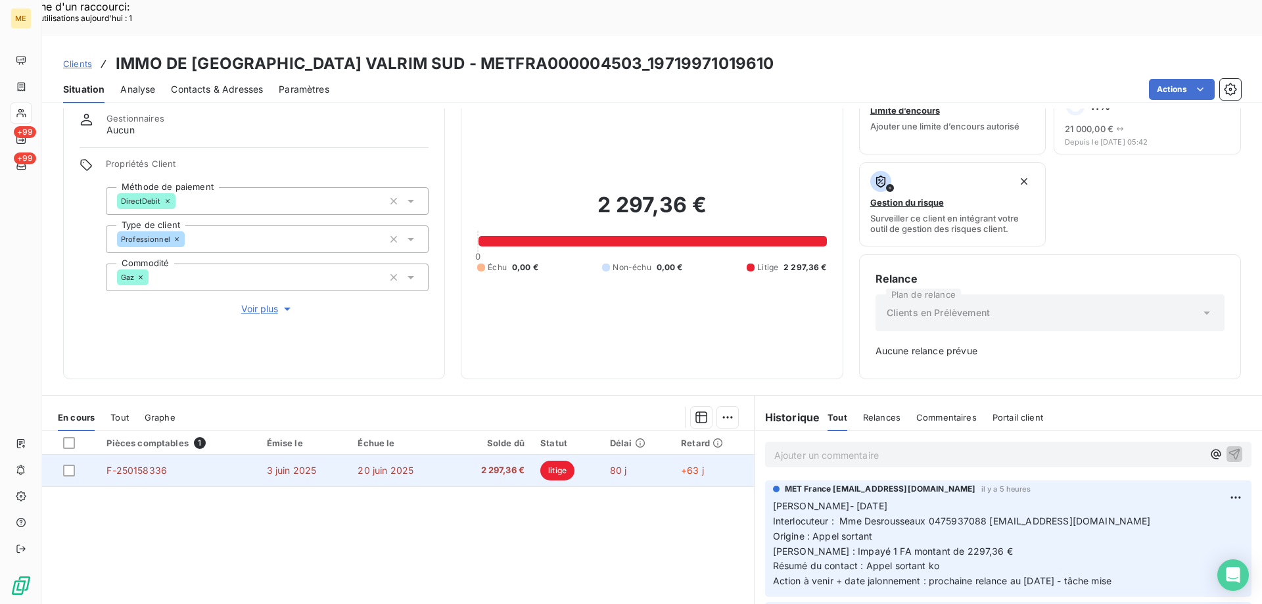
scroll to position [129, 0]
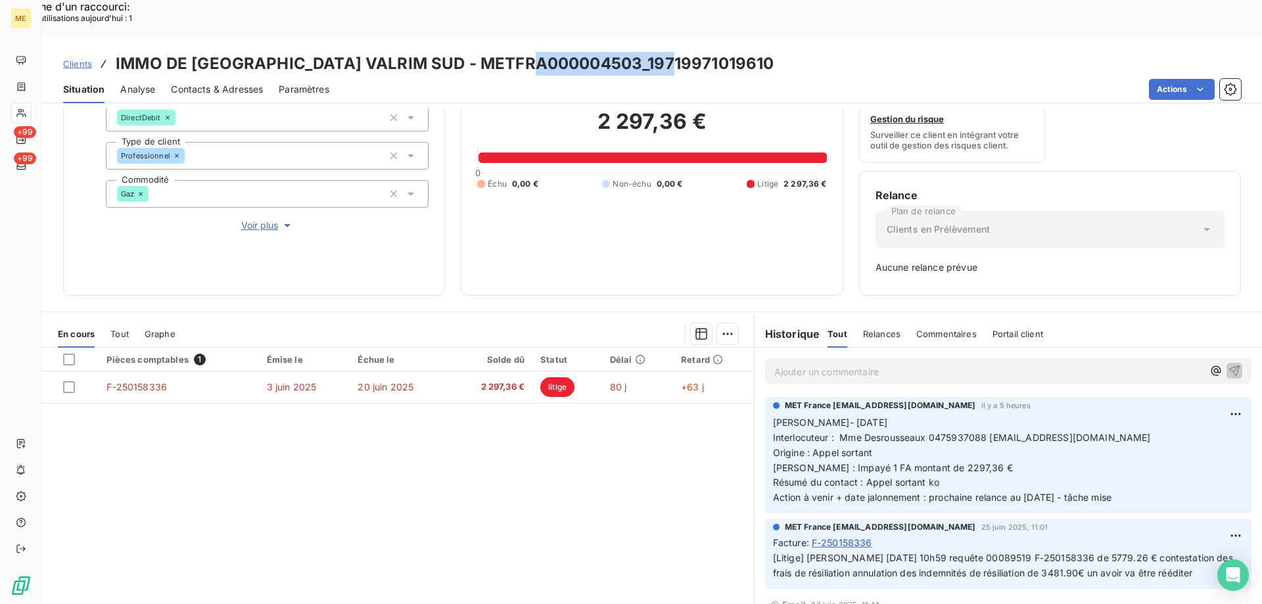
copy h3 "19719971019610"
drag, startPoint x: 543, startPoint y: 33, endPoint x: 683, endPoint y: 32, distance: 139.3
click at [683, 52] on div "Clients IMMO DE FRANCE VALRIM SUD - METFRA000004503_19719971019610" at bounding box center [652, 64] width 1220 height 24
drag, startPoint x: 375, startPoint y: 27, endPoint x: 497, endPoint y: 24, distance: 121.6
click at [497, 52] on h3 "IMMO DE FRANCE VALRIM SUD - METFRA000004503_19719971019610" at bounding box center [445, 64] width 658 height 24
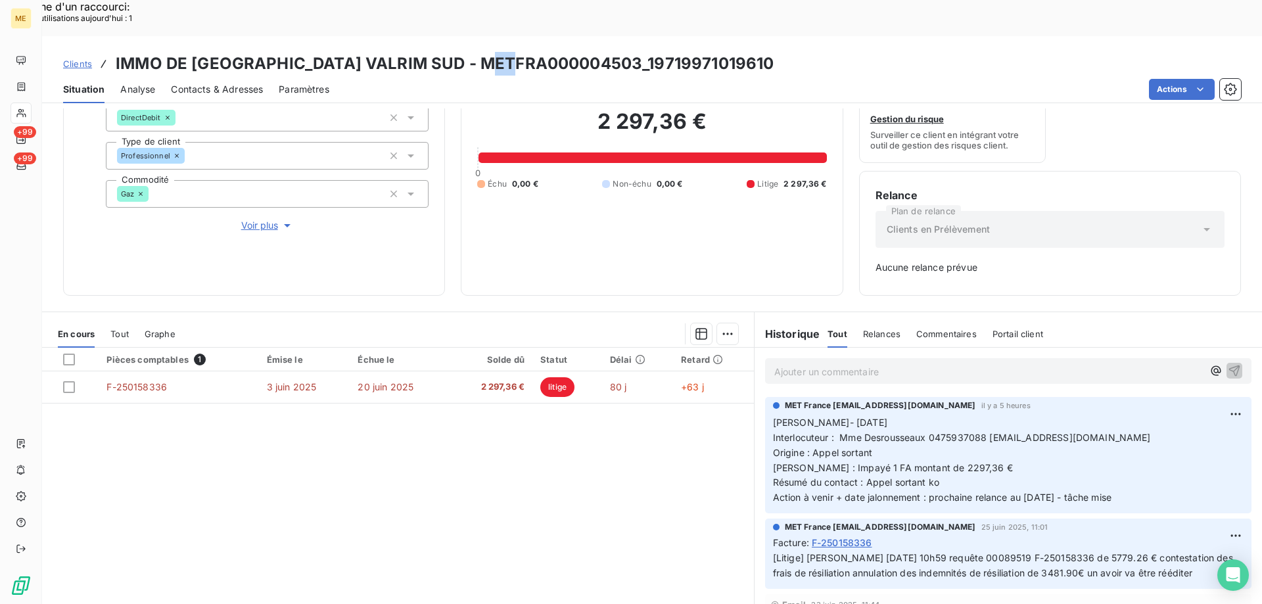
drag, startPoint x: 526, startPoint y: 24, endPoint x: 505, endPoint y: 22, distance: 21.1
click at [505, 52] on h3 "IMMO DE FRANCE VALRIM SUD - METFRA000004503_19719971019610" at bounding box center [445, 64] width 658 height 24
drag, startPoint x: 386, startPoint y: 29, endPoint x: 457, endPoint y: 29, distance: 71.6
click at [457, 52] on h3 "IMMO DE FRANCE VALRIM SUD - METFRA000004503_19719971019610" at bounding box center [445, 64] width 658 height 24
click at [448, 79] on div "Actions" at bounding box center [793, 89] width 896 height 21
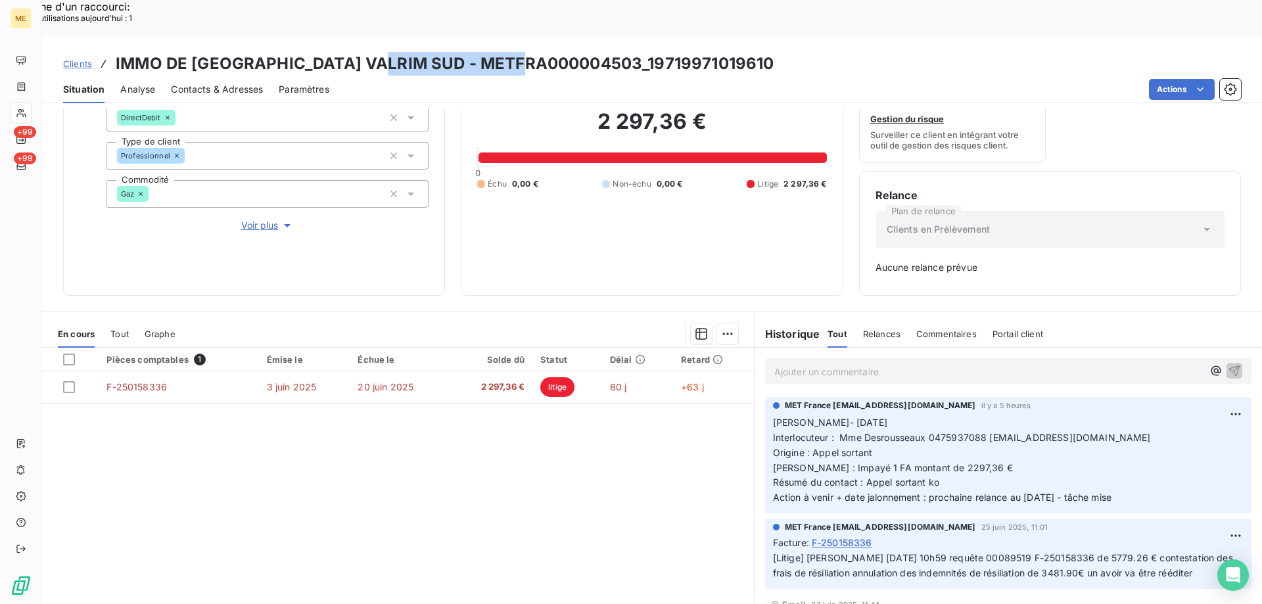
drag, startPoint x: 373, startPoint y: 24, endPoint x: 536, endPoint y: 30, distance: 162.4
click at [536, 52] on h3 "IMMO DE FRANCE VALRIM SUD - METFRA000004503_19719971019610" at bounding box center [445, 64] width 658 height 24
copy h3 "METFRA000004503"
click at [543, 52] on h3 "IMMO DE FRANCE VALRIM SUD - METFRA000004503_19719971019610" at bounding box center [445, 64] width 658 height 24
drag, startPoint x: 543, startPoint y: 22, endPoint x: 670, endPoint y: 26, distance: 126.2
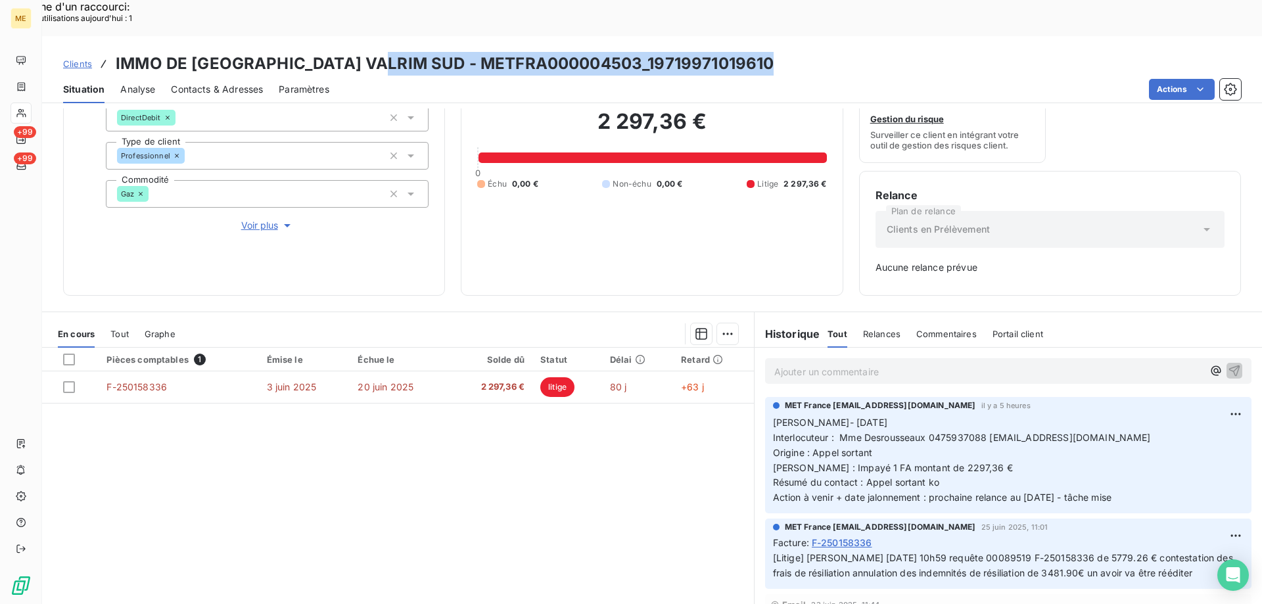
click at [670, 52] on div "Clients IMMO DE FRANCE VALRIM SUD - METFRA000004503_19719971019610" at bounding box center [652, 64] width 1220 height 24
drag, startPoint x: 545, startPoint y: 26, endPoint x: 664, endPoint y: 26, distance: 118.9
click at [664, 52] on h3 "IMMO DE FRANCE VALRIM SUD - METFRA000004503_19719971019610" at bounding box center [445, 64] width 658 height 24
click at [557, 52] on h3 "IMMO DE FRANCE VALRIM SUD - METFRA000004503_19719971019610" at bounding box center [445, 64] width 658 height 24
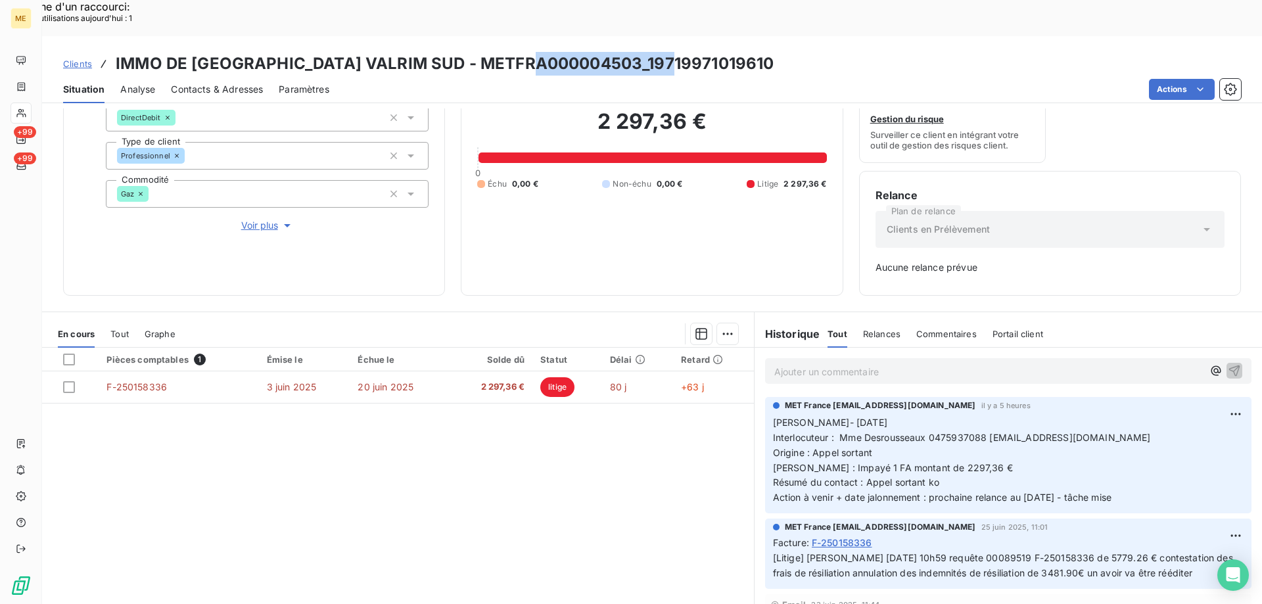
copy h3 "19719971019610"
drag, startPoint x: 542, startPoint y: 26, endPoint x: 620, endPoint y: 22, distance: 77.6
click at [677, 52] on div "Clients IMMO DE FRANCE VALRIM SUD - METFRA000004503_19719971019610" at bounding box center [652, 64] width 1220 height 24
copy h3 "19719971019610"
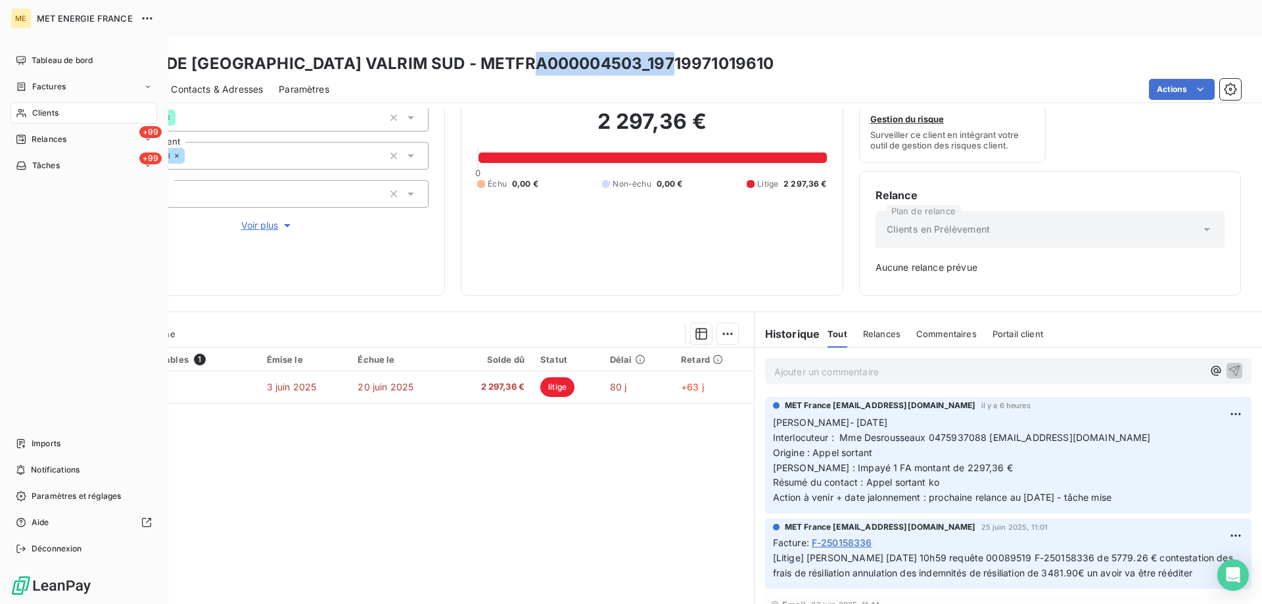
click at [35, 110] on span "Clients" at bounding box center [45, 113] width 26 height 12
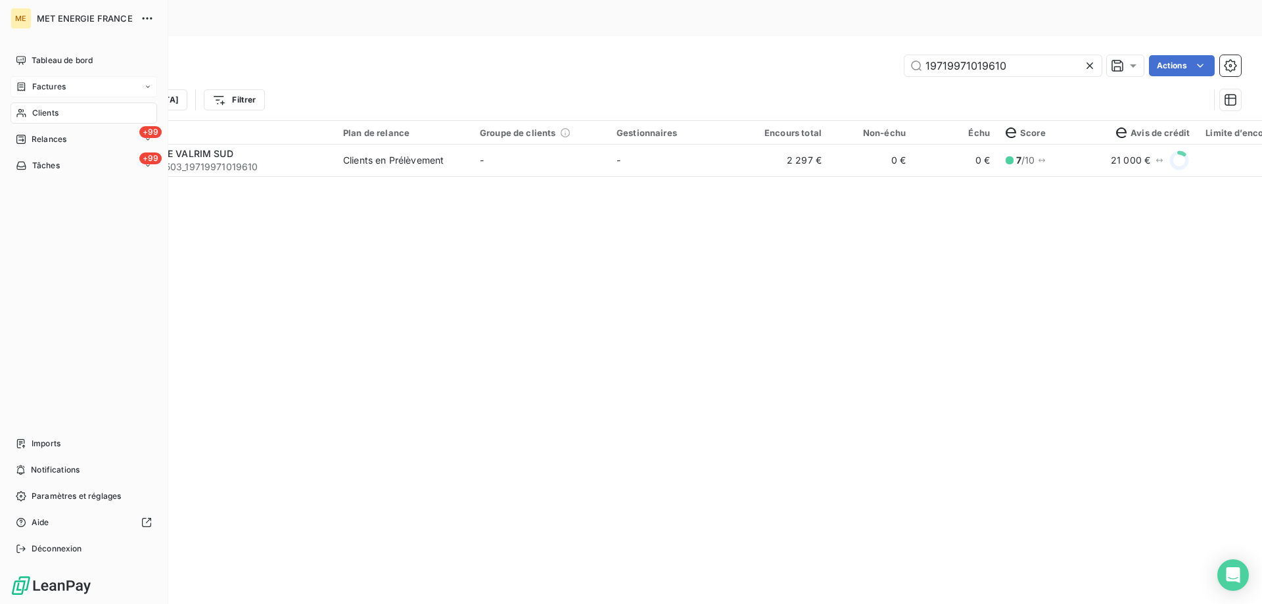
click at [51, 84] on span "Factures" at bounding box center [49, 87] width 34 height 12
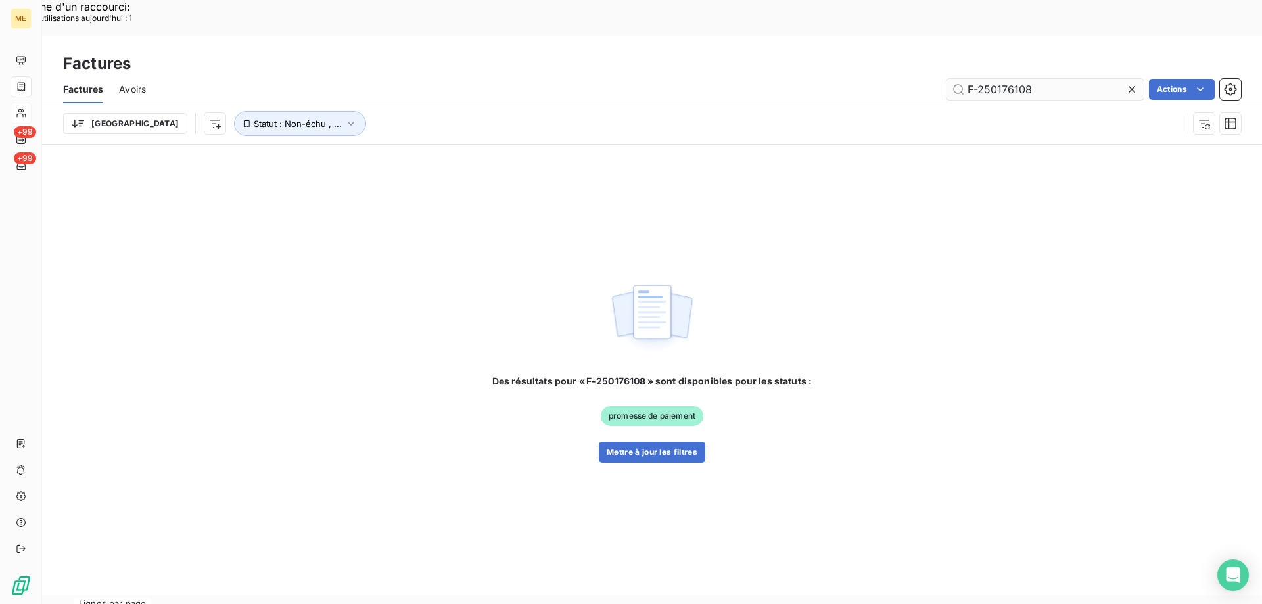
drag, startPoint x: 1035, startPoint y: 55, endPoint x: 980, endPoint y: 61, distance: 55.5
click at [980, 79] on input "F-250176108" at bounding box center [1044, 89] width 197 height 21
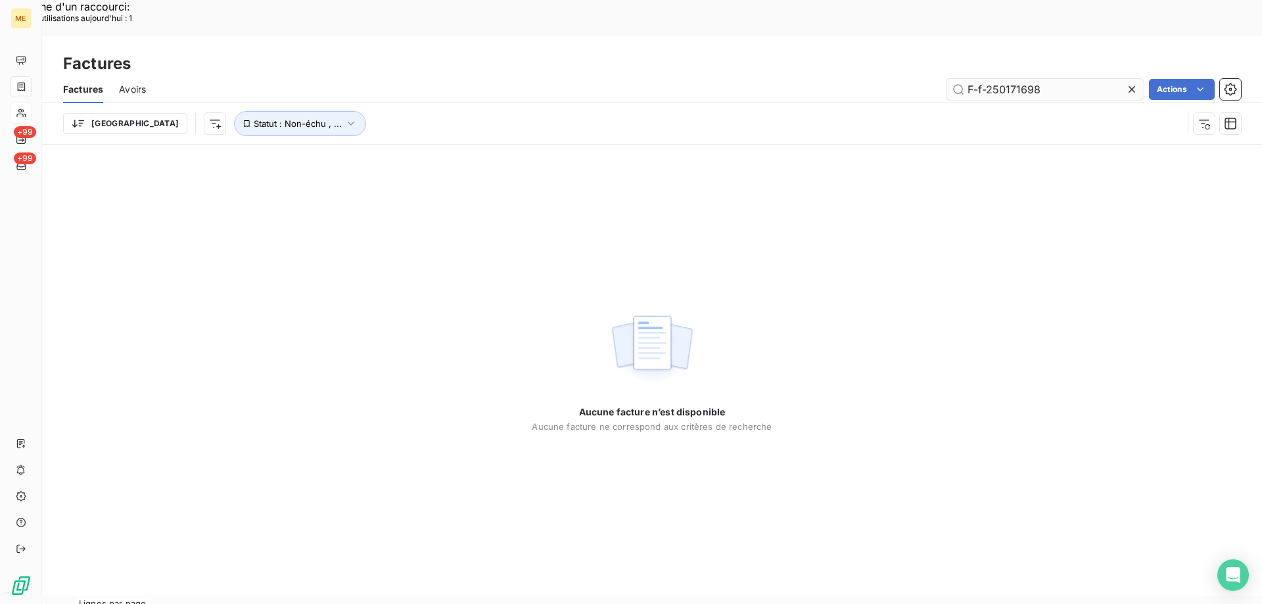
click at [979, 79] on input "F-f-250171698" at bounding box center [1044, 89] width 197 height 21
click at [988, 79] on input "F-f-250171698" at bounding box center [1044, 89] width 197 height 21
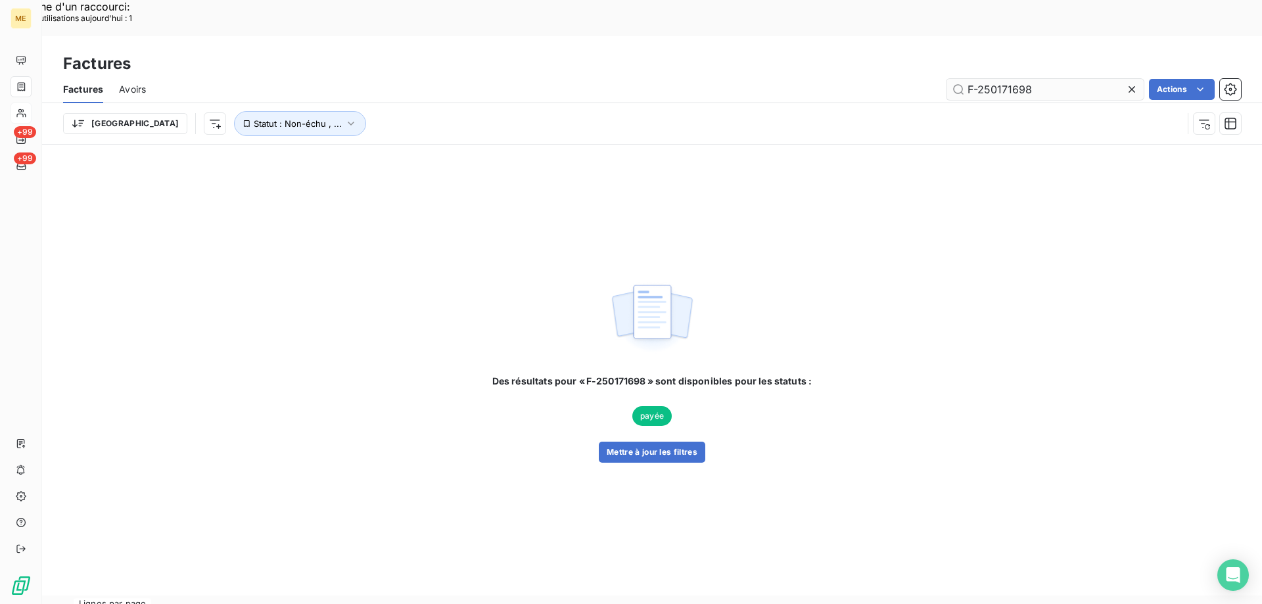
click at [963, 79] on input "F-250171698" at bounding box center [1044, 89] width 197 height 21
type input "F-250171698"
click at [344, 117] on icon "button" at bounding box center [350, 123] width 13 height 13
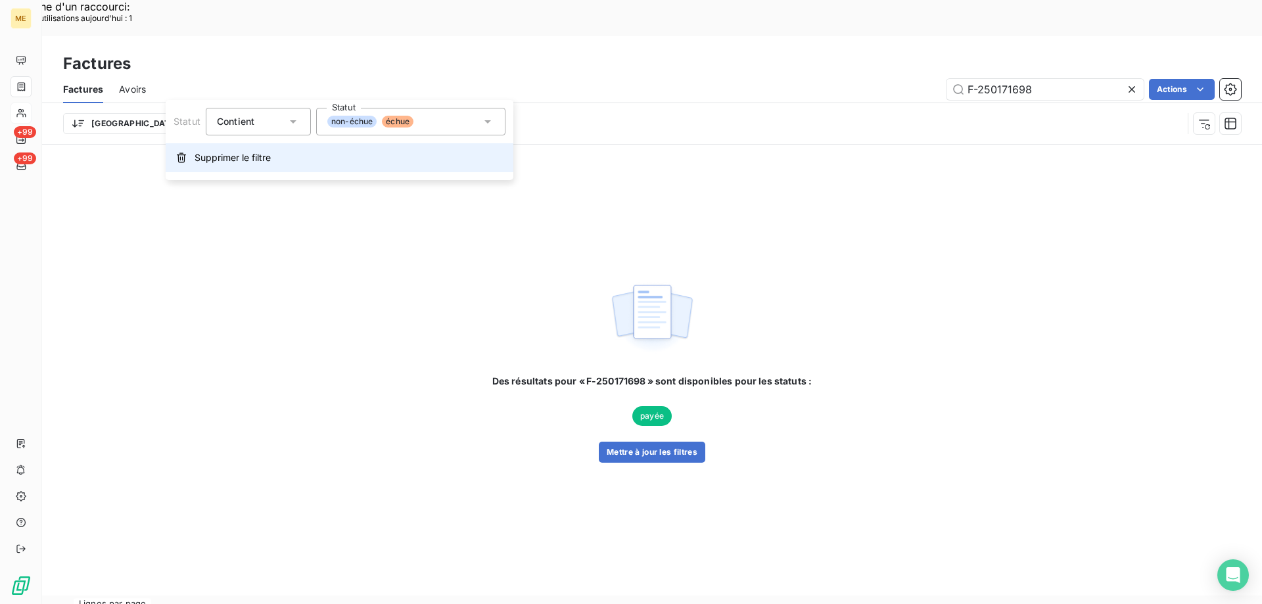
click at [256, 156] on span "Supprimer le filtre" at bounding box center [233, 157] width 76 height 13
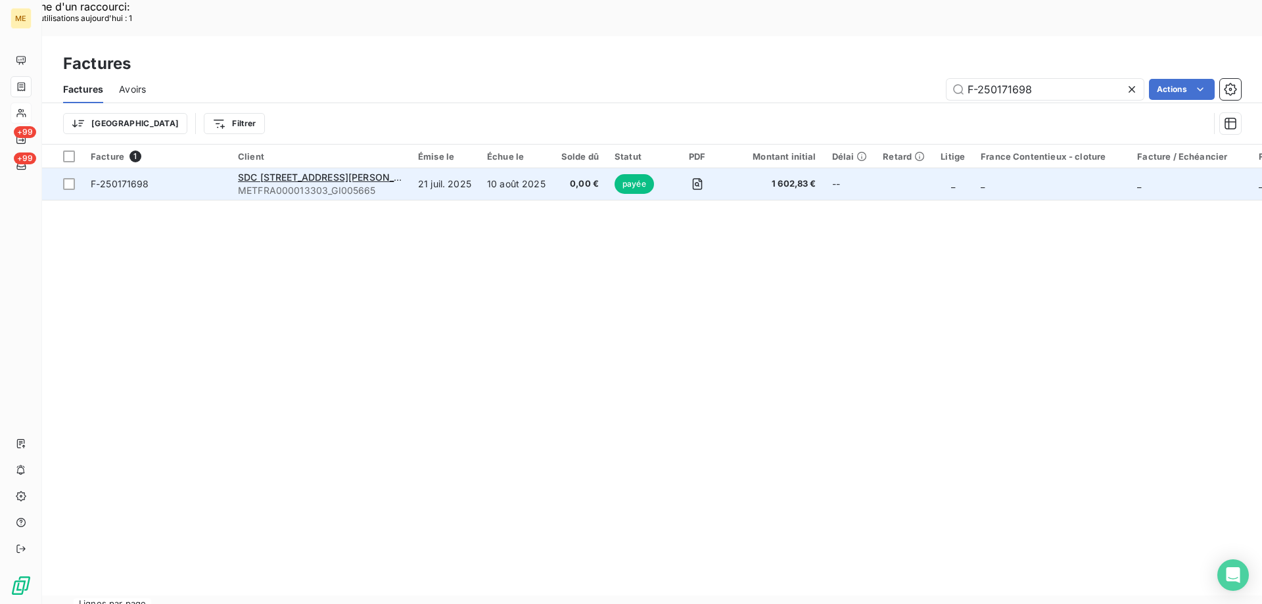
click at [175, 177] on span "F-250171698" at bounding box center [156, 183] width 131 height 13
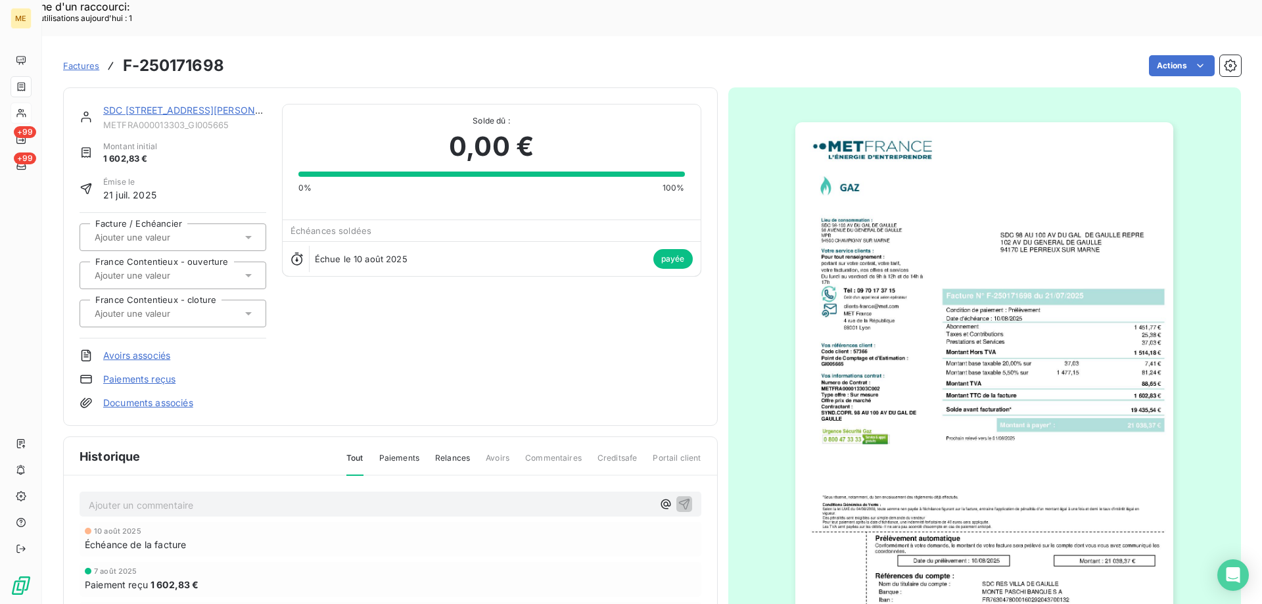
click at [137, 104] on link "SDC 98 100 AVENUE DU GENERAL DE GAULLE" at bounding box center [196, 109] width 187 height 11
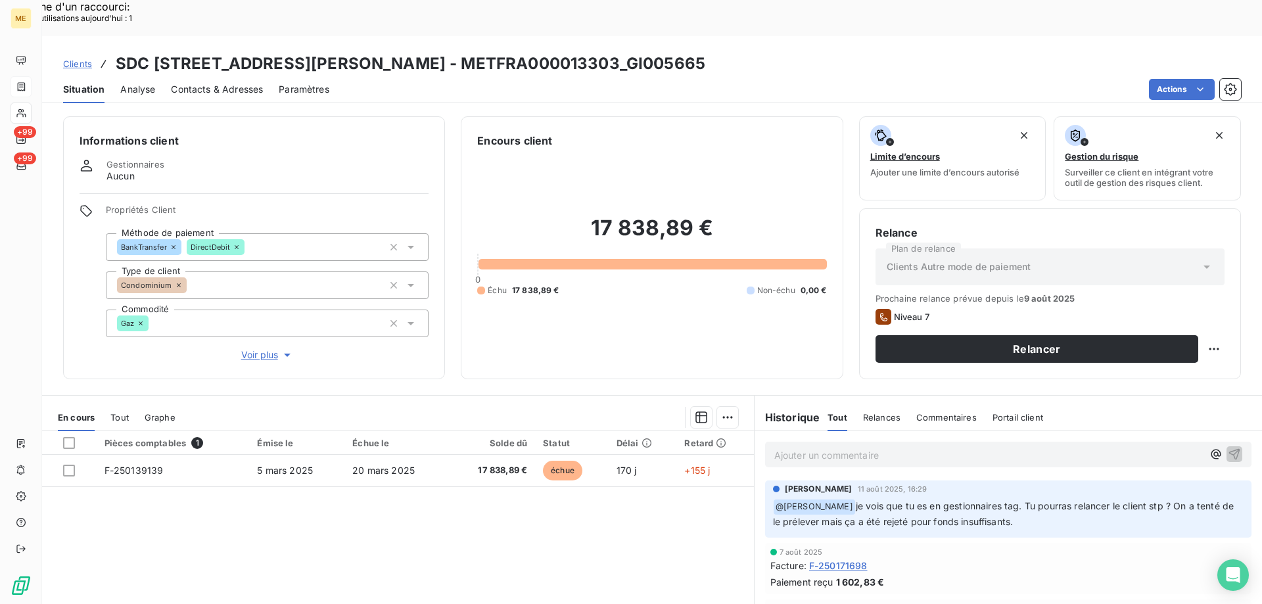
copy h3 "GI005665"
drag, startPoint x: 651, startPoint y: 31, endPoint x: 752, endPoint y: 54, distance: 103.1
click at [705, 52] on h3 "SDC 98 100 AVENUE DU GENERAL DE GAULLE - METFRA000013303_GI005665" at bounding box center [410, 64] width 589 height 24
click at [964, 447] on p "Ajouter un commentaire ﻿" at bounding box center [988, 455] width 428 height 16
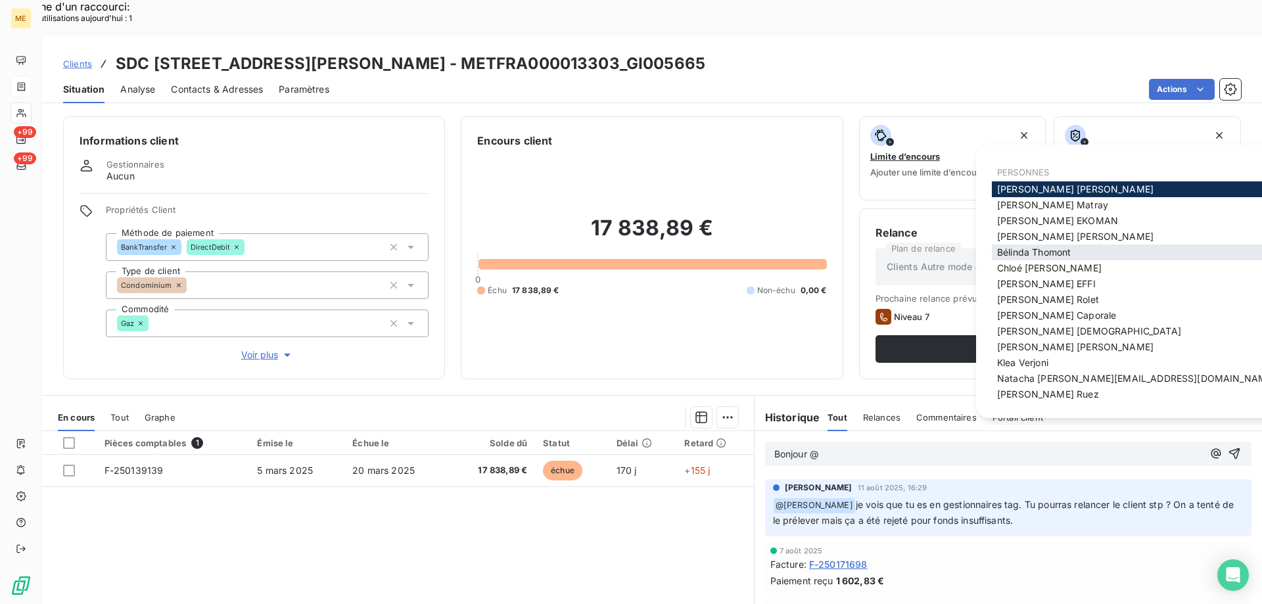
click at [1063, 258] on div "Bélinda Thomont" at bounding box center [1136, 252] width 288 height 16
click at [1009, 248] on span "Bélinda Thomont" at bounding box center [1034, 251] width 74 height 11
click at [1035, 249] on div "Relance Plan de relance Clients Autre mode de paiement Prochaine relance prévue…" at bounding box center [1049, 294] width 349 height 138
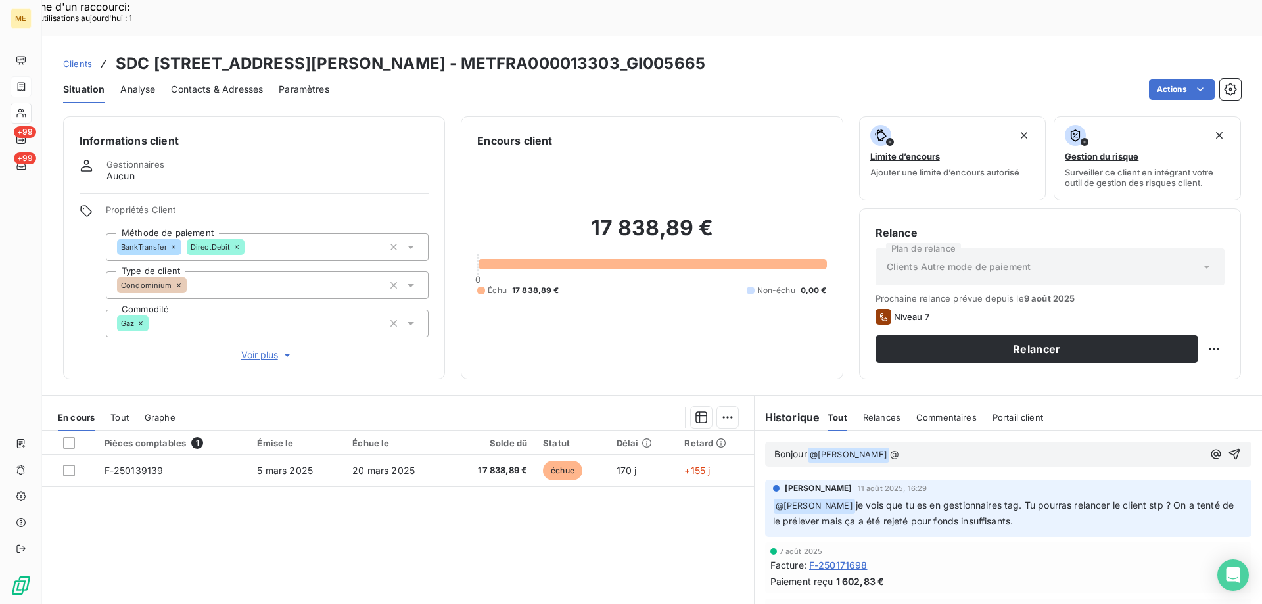
click at [938, 431] on div "Bonjour @ Bélinda Thomont ﻿ @" at bounding box center [1007, 454] width 507 height 46
click at [936, 447] on p "Bonjour @ Bélinda Thomont ﻿ @" at bounding box center [988, 455] width 428 height 16
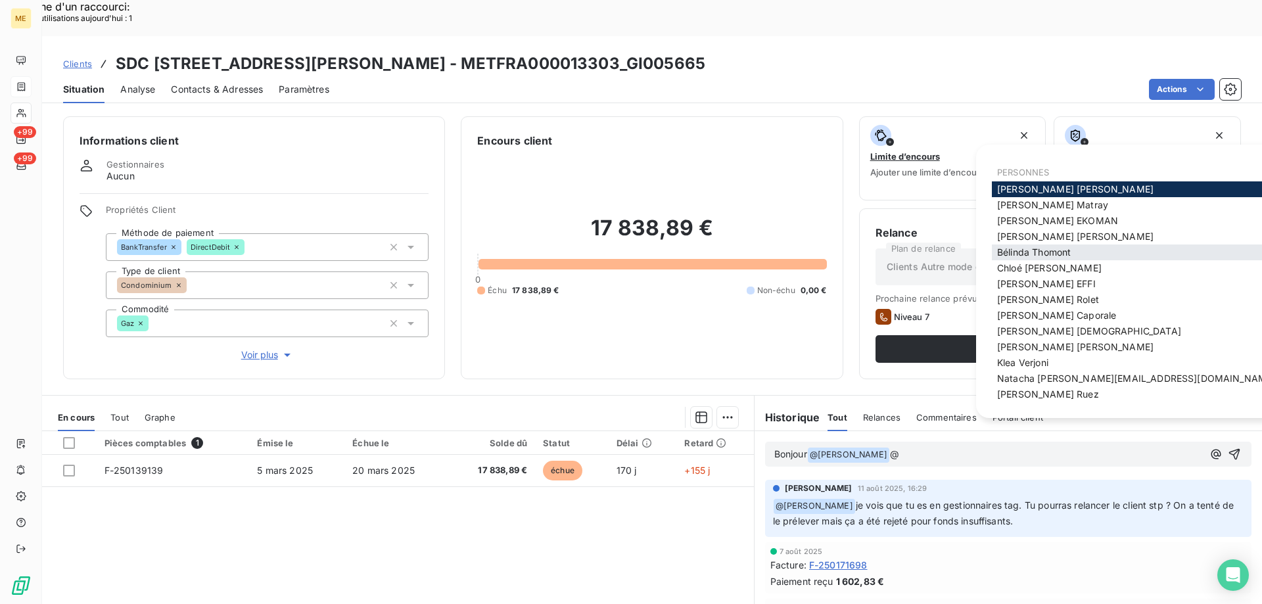
click at [1031, 252] on span "Bélinda Thomont" at bounding box center [1034, 251] width 74 height 11
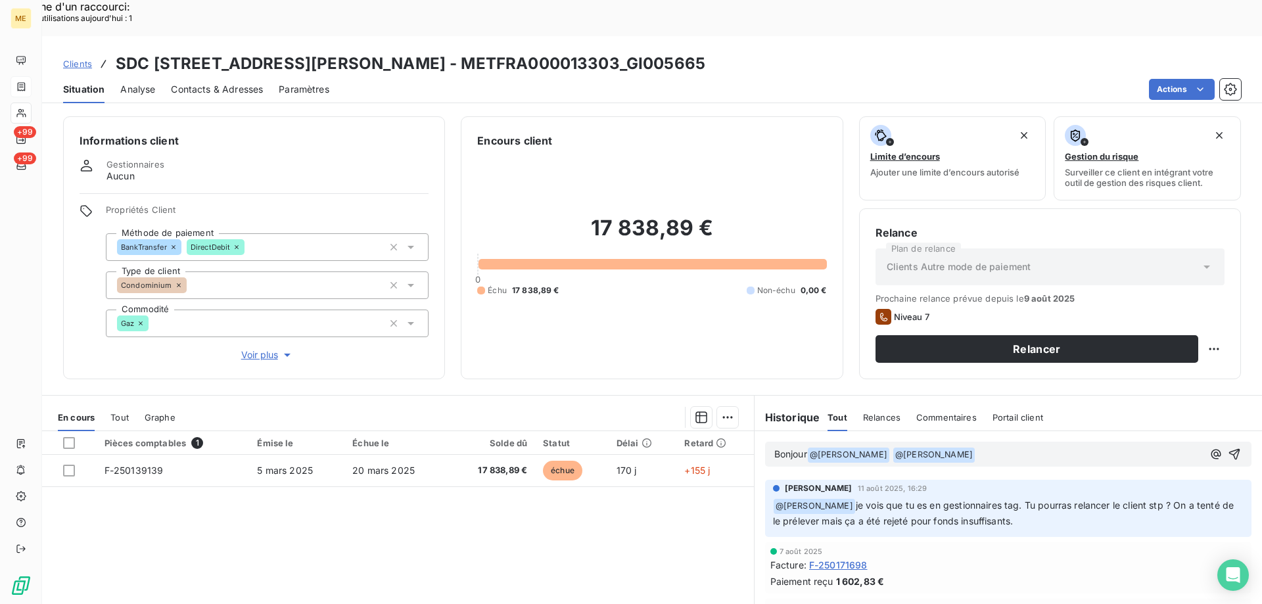
click at [1015, 447] on p "Bonjour @ Bélinda Thomont ﻿ @ Bélinda Thomont ﻿ ﻿" at bounding box center [988, 455] width 428 height 16
click at [1111, 446] on div "Bonjour @ Bélinda Thomont ﻿ @ Bélinda Thomont ﻿ Bonjour suite a une interaction" at bounding box center [988, 454] width 428 height 17
click at [1122, 446] on div "Bonjour @ Bélinda Thomont ﻿ @ Bélinda Thomont ﻿ Bonjour suite a une interaction" at bounding box center [988, 454] width 428 height 17
click at [1126, 447] on p "Bonjour @ Bélinda Thomont ﻿ @ Bélinda Thomont ﻿ Bonjour suite a une interaction" at bounding box center [988, 455] width 428 height 16
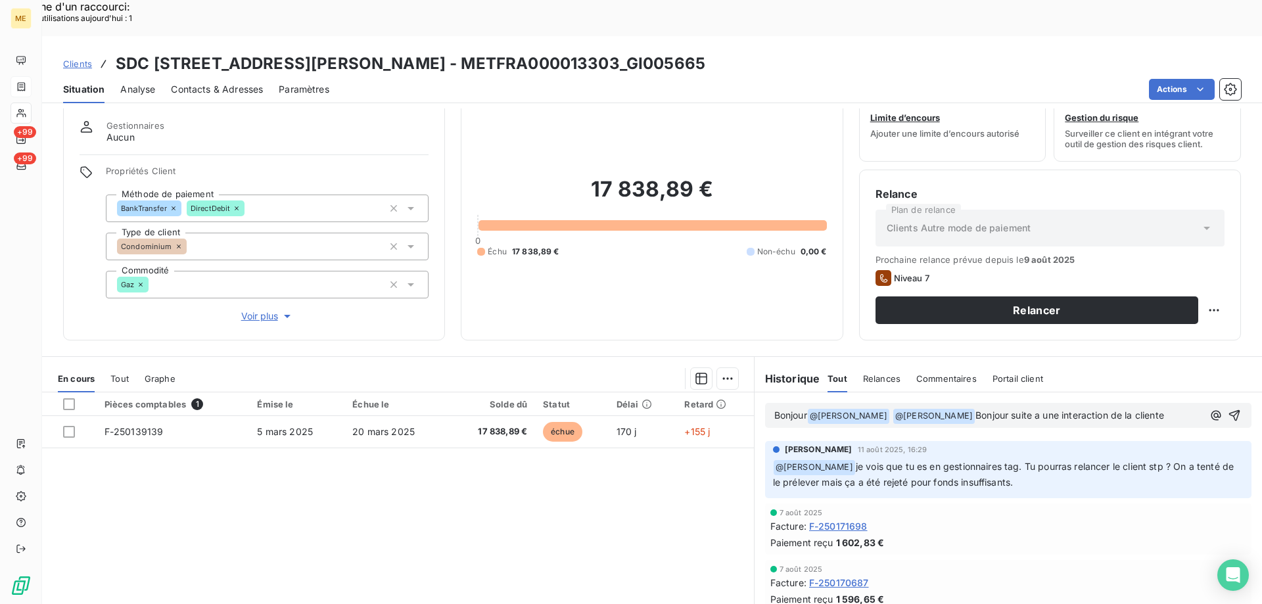
scroll to position [66, 0]
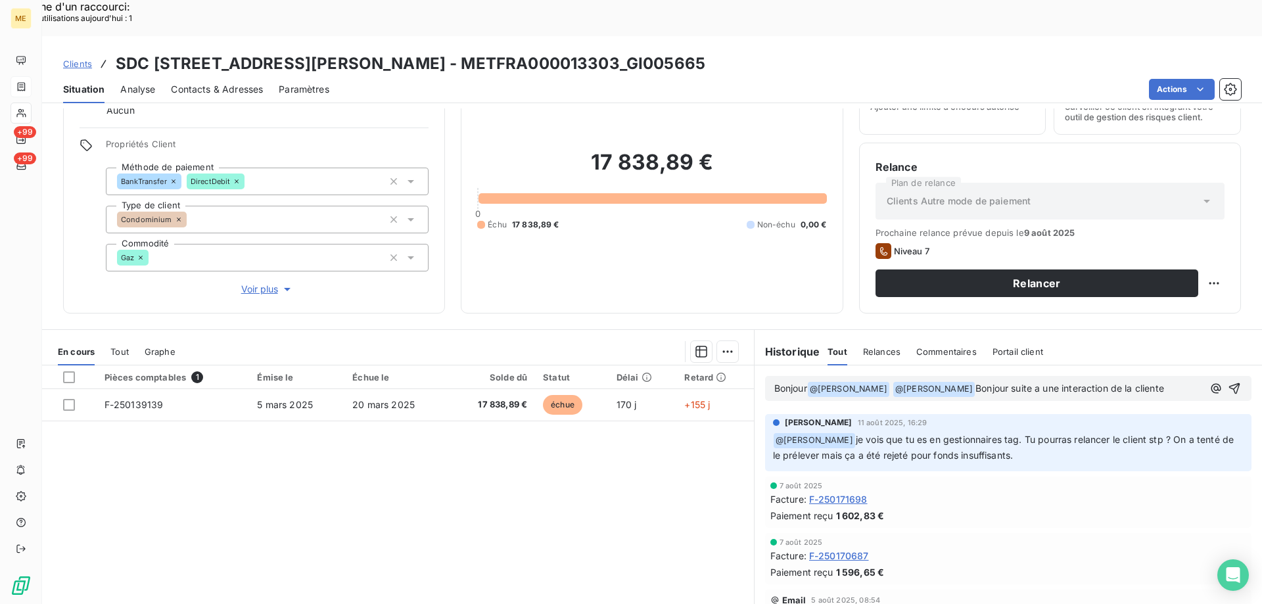
click at [1114, 382] on span "Bonjour suite a une interaction de la cliente" at bounding box center [1069, 387] width 189 height 11
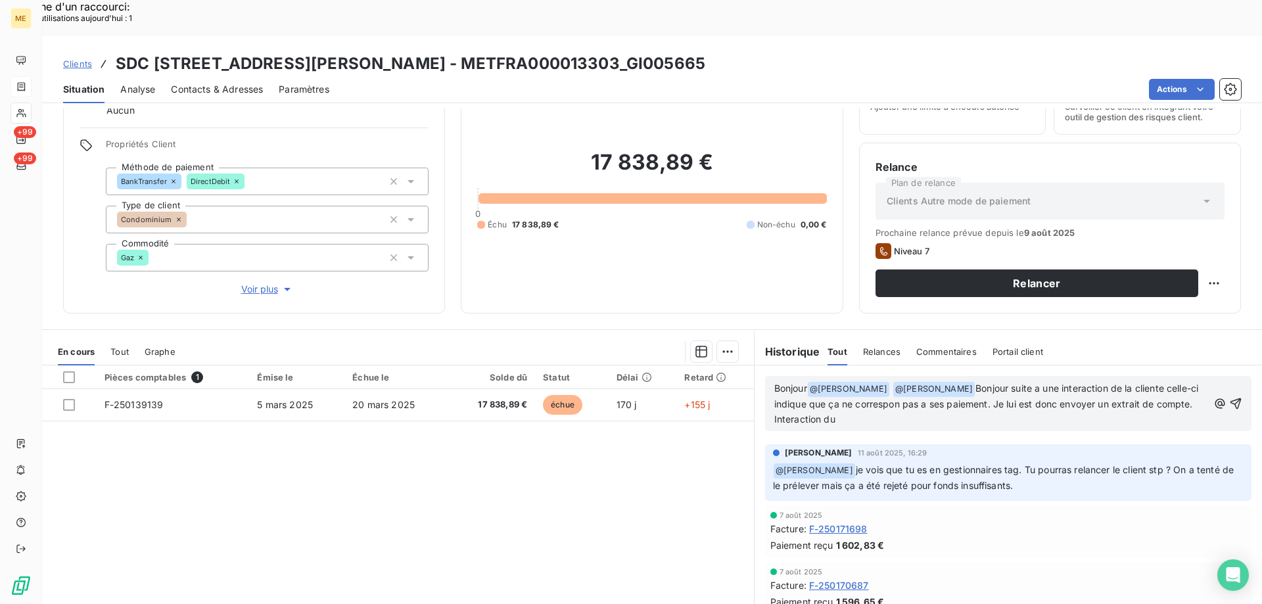
click at [887, 381] on p "Bonjour @ Bélinda Thomont ﻿ @ Bélinda Thomont ﻿ Bonjour suite a une interaction…" at bounding box center [991, 404] width 434 height 46
drag, startPoint x: 969, startPoint y: 354, endPoint x: 990, endPoint y: 367, distance: 24.8
click at [990, 381] on p "Bonjour @ Bélinda Thomont ﻿ @ Bélinda Thomont ﻿ Bonjour suite a une interaction…" at bounding box center [991, 404] width 434 height 46
click at [969, 381] on p "Bonjour @ Bélinda Thomont ﻿ @ Bélinda Thomont ﻿ Bonjour suite a une interaction…" at bounding box center [991, 404] width 434 height 46
drag, startPoint x: 972, startPoint y: 350, endPoint x: 981, endPoint y: 377, distance: 28.3
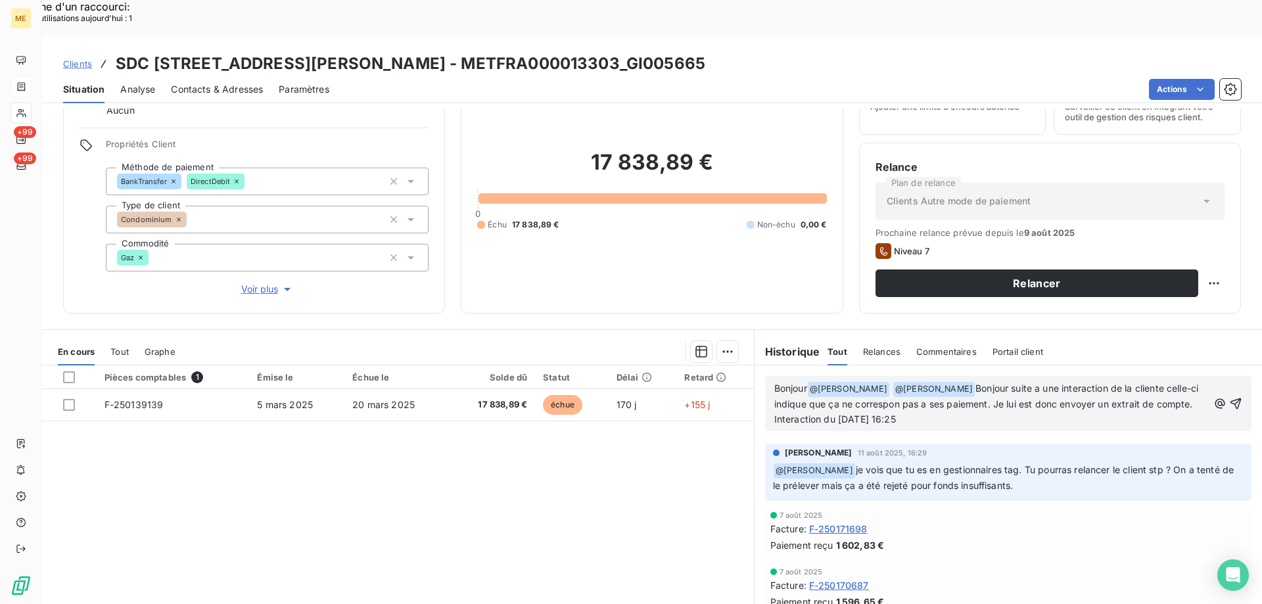
click at [981, 381] on p "Bonjour @ Bélinda Thomont ﻿ @ Bélinda Thomont ﻿ Bonjour suite a une interaction…" at bounding box center [991, 404] width 434 height 46
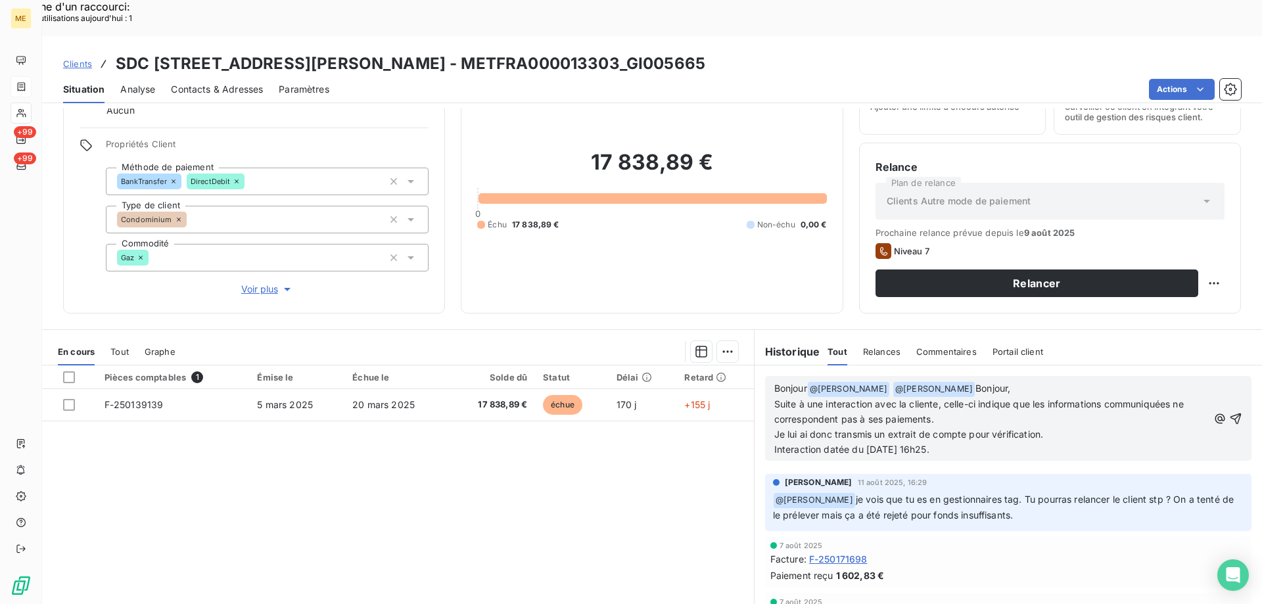
click at [818, 398] on span "Suite à une interaction avec la cliente, celle-ci indique que les informations …" at bounding box center [980, 411] width 412 height 26
click at [891, 398] on span "Suite à une interaction avec la cliente, celle-ci indique que les informations …" at bounding box center [980, 411] width 412 height 26
click at [1055, 442] on p "Interaction datée du 21/08/2025 à 16h25." at bounding box center [991, 449] width 434 height 15
click at [1230, 413] on icon "button" at bounding box center [1235, 418] width 11 height 11
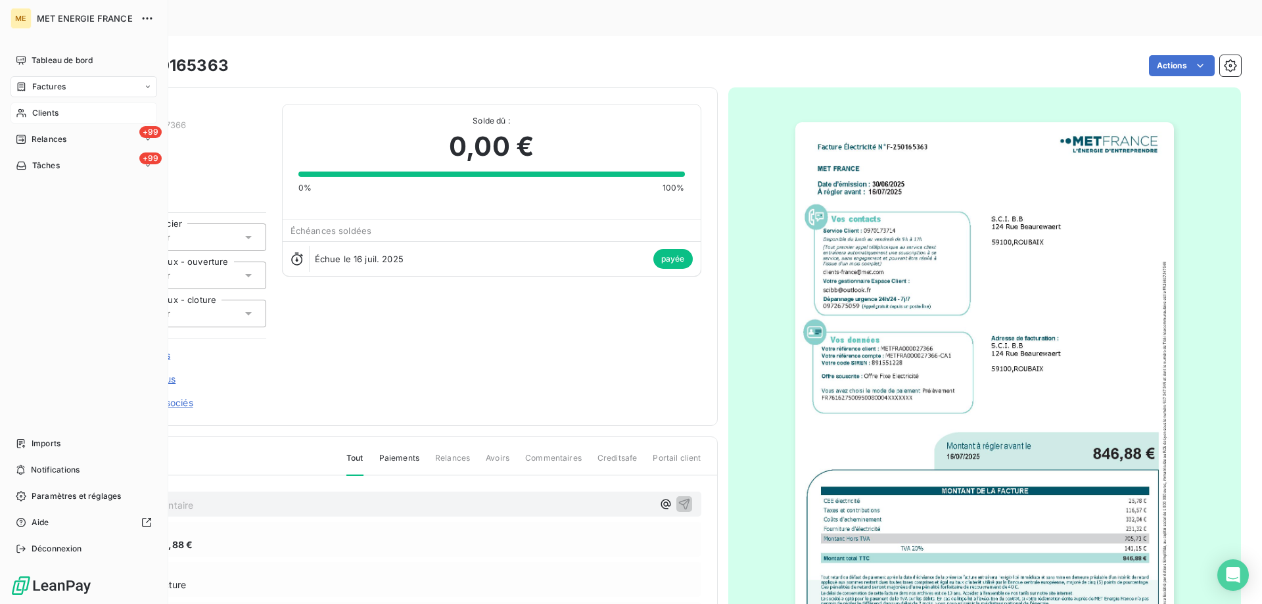
click at [81, 114] on div "Clients" at bounding box center [84, 113] width 147 height 21
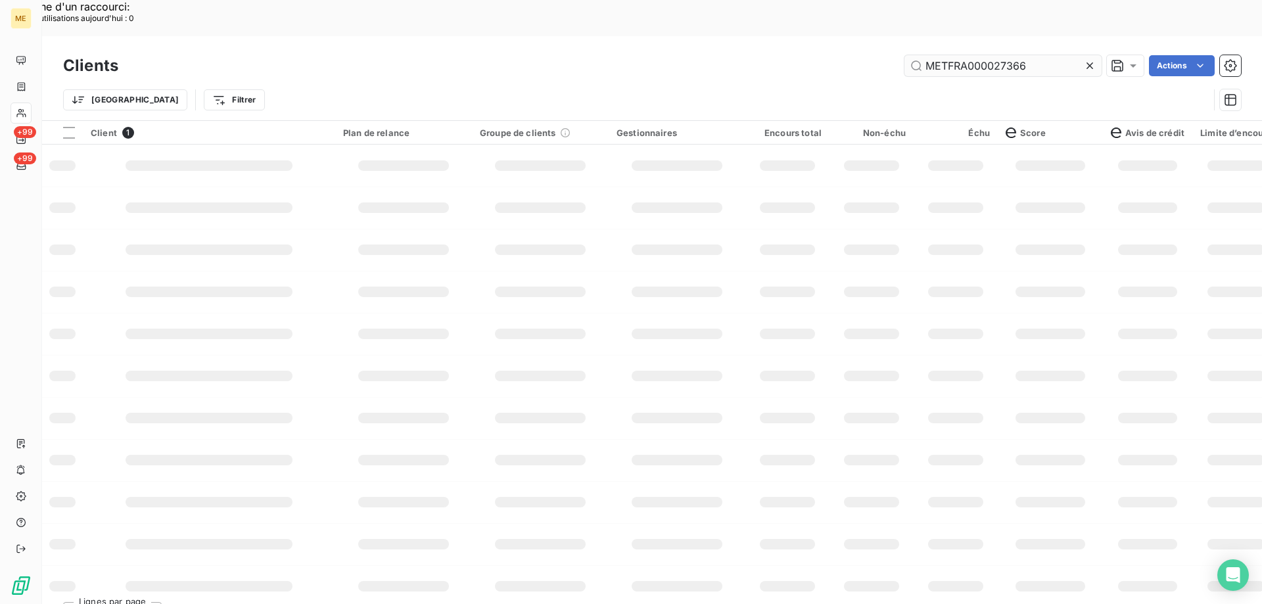
click at [961, 55] on input "METFRA000027366" at bounding box center [1002, 65] width 197 height 21
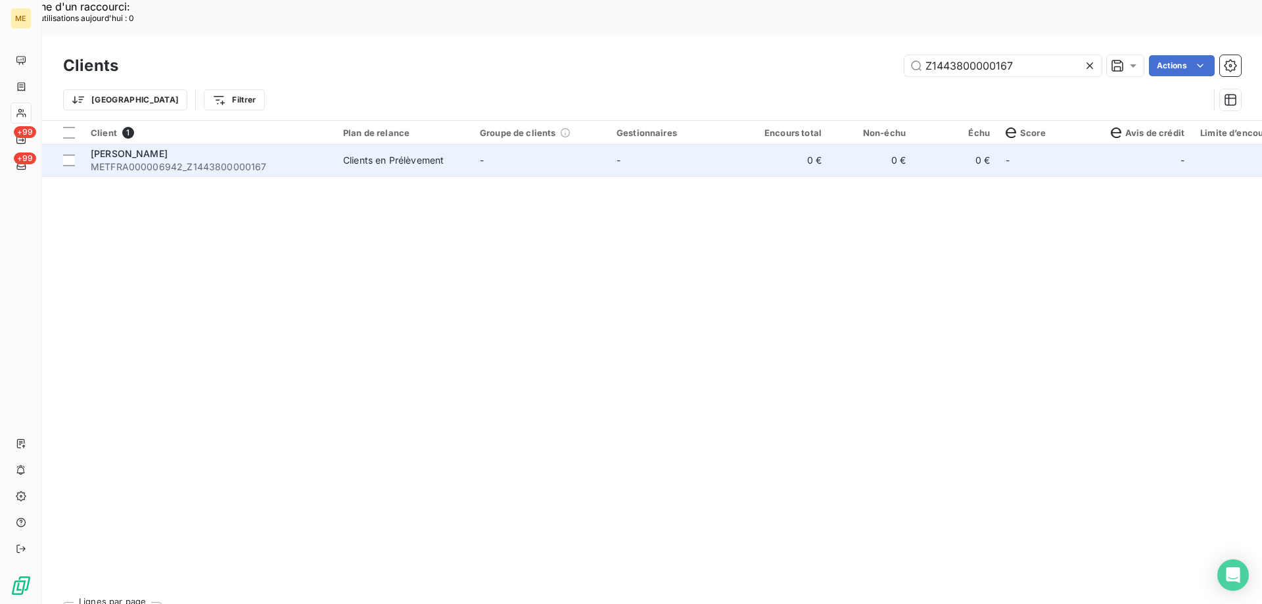
type input "Z1443800000167"
click at [151, 147] on div "SIMON" at bounding box center [209, 153] width 237 height 13
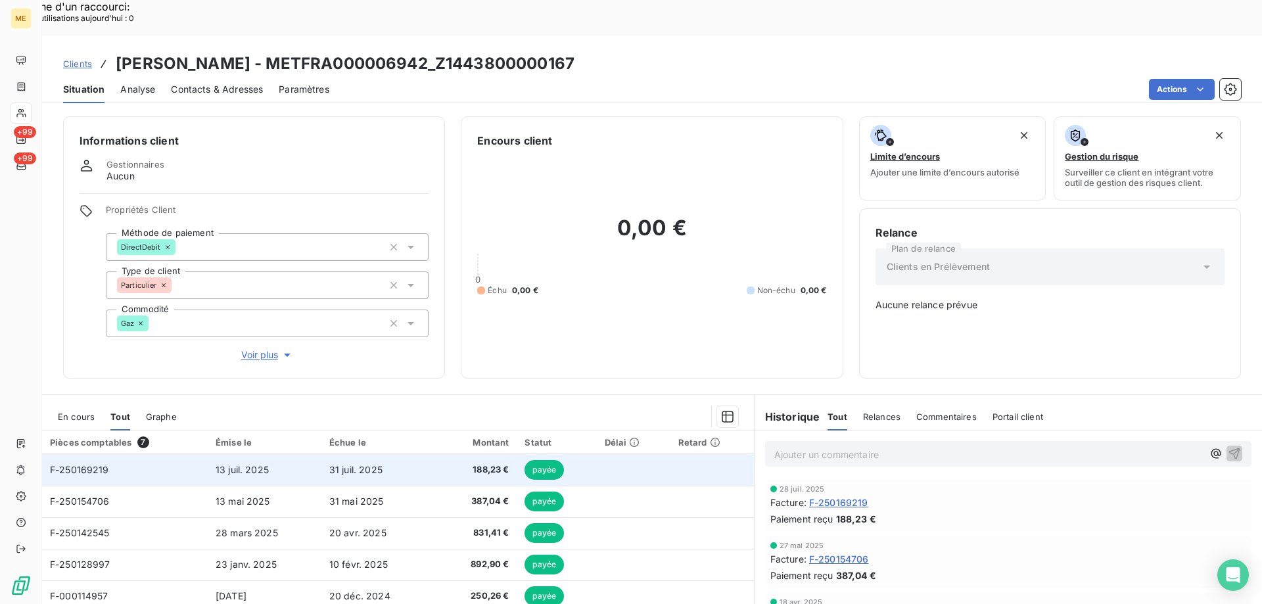
click at [369, 454] on td "31 juil. 2025" at bounding box center [376, 470] width 111 height 32
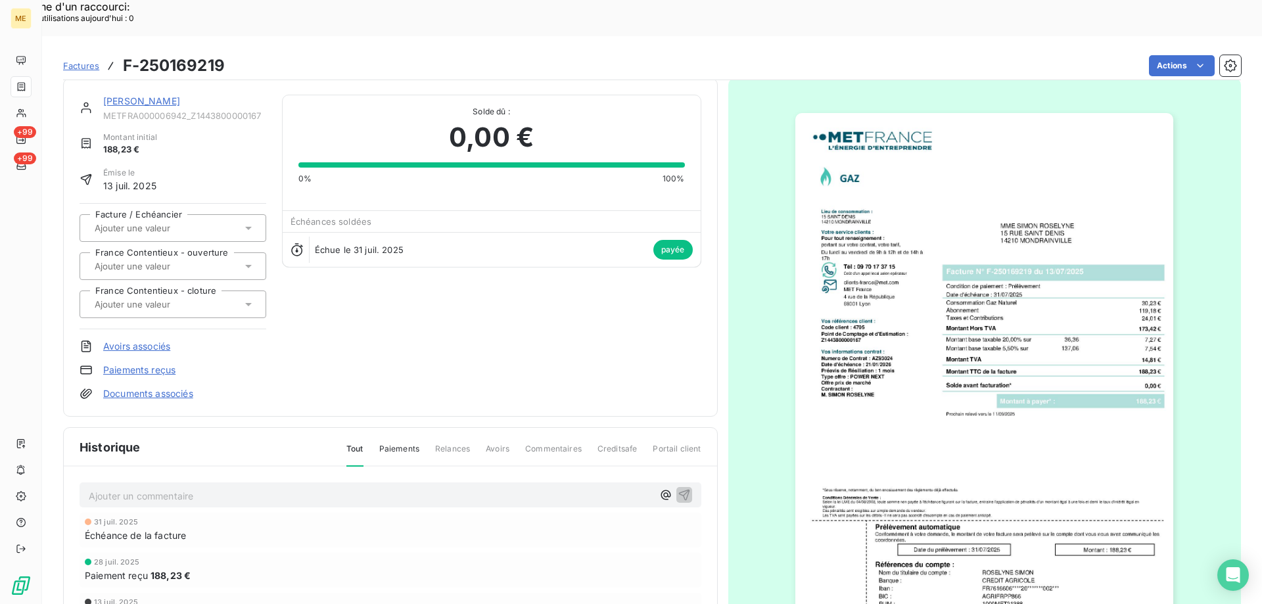
scroll to position [124, 0]
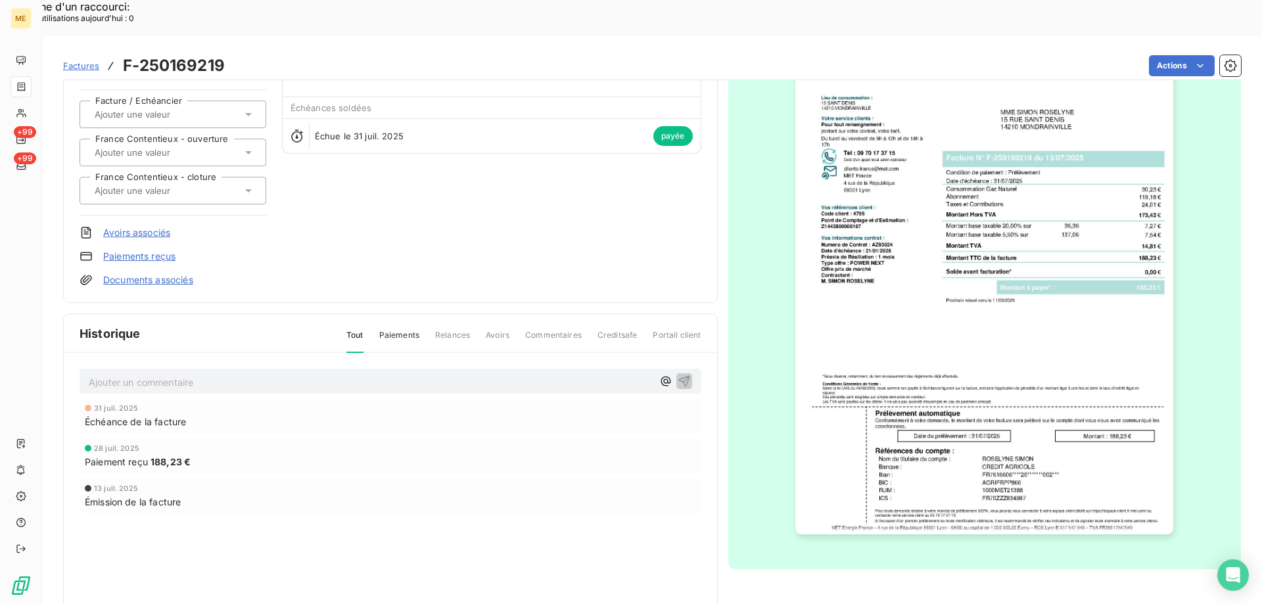
click at [1002, 273] on img "button" at bounding box center [984, 266] width 378 height 535
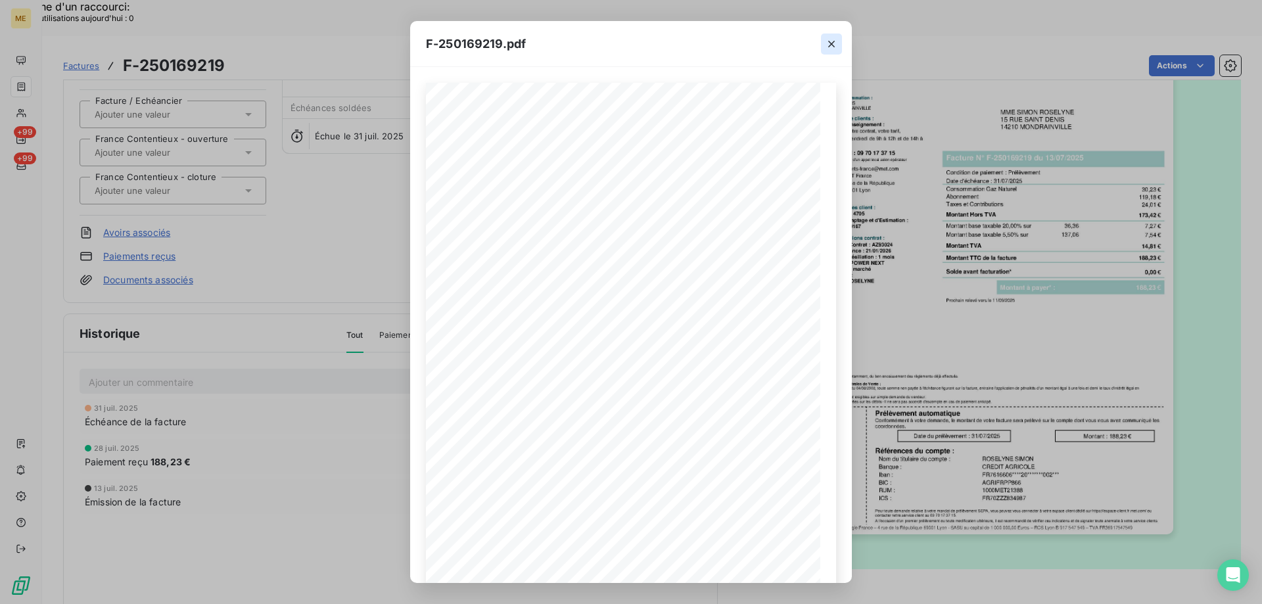
click at [828, 53] on button "button" at bounding box center [831, 44] width 21 height 21
